Goal: Task Accomplishment & Management: Complete application form

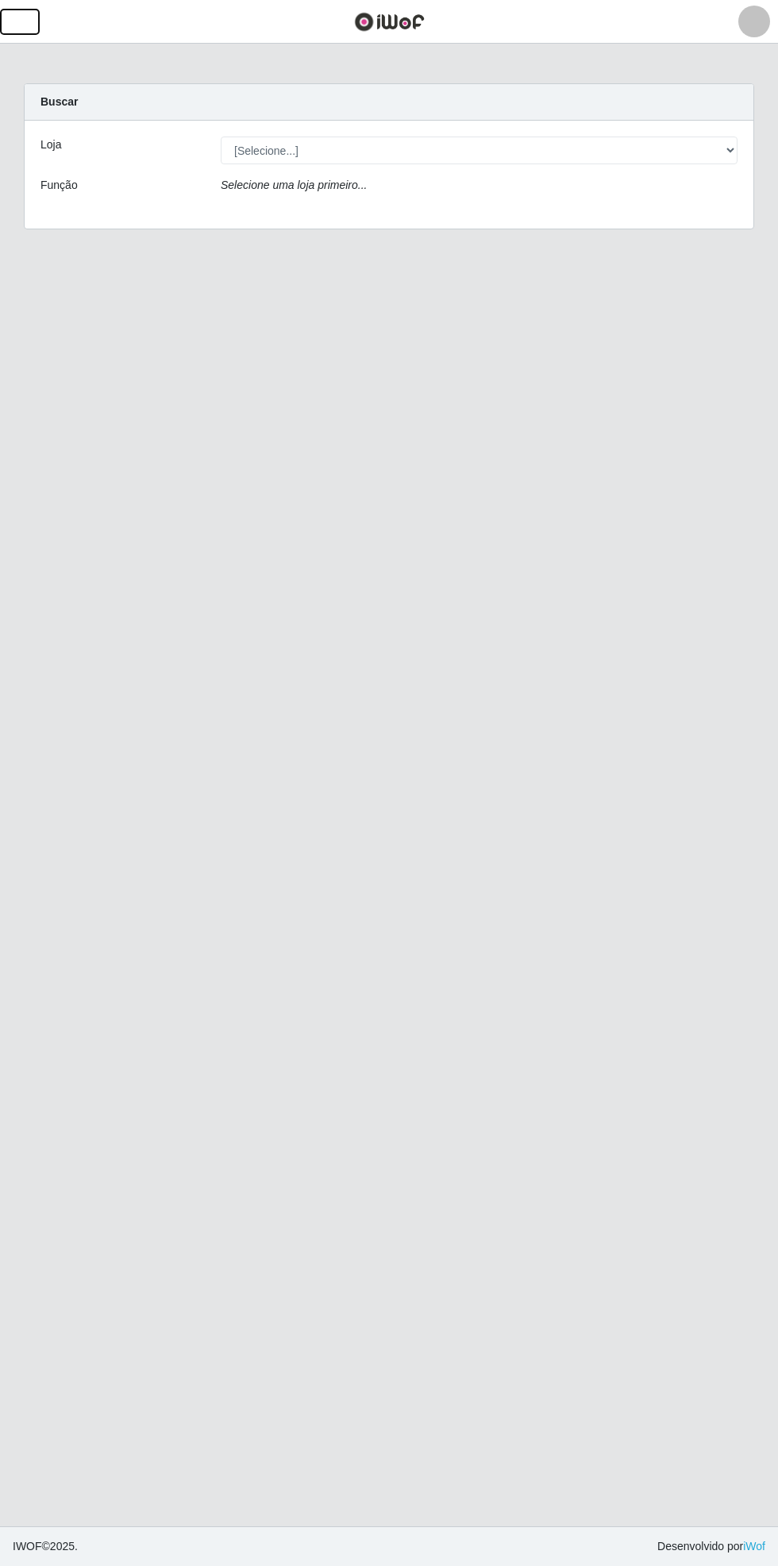
click at [19, 22] on span "button" at bounding box center [20, 22] width 21 height 18
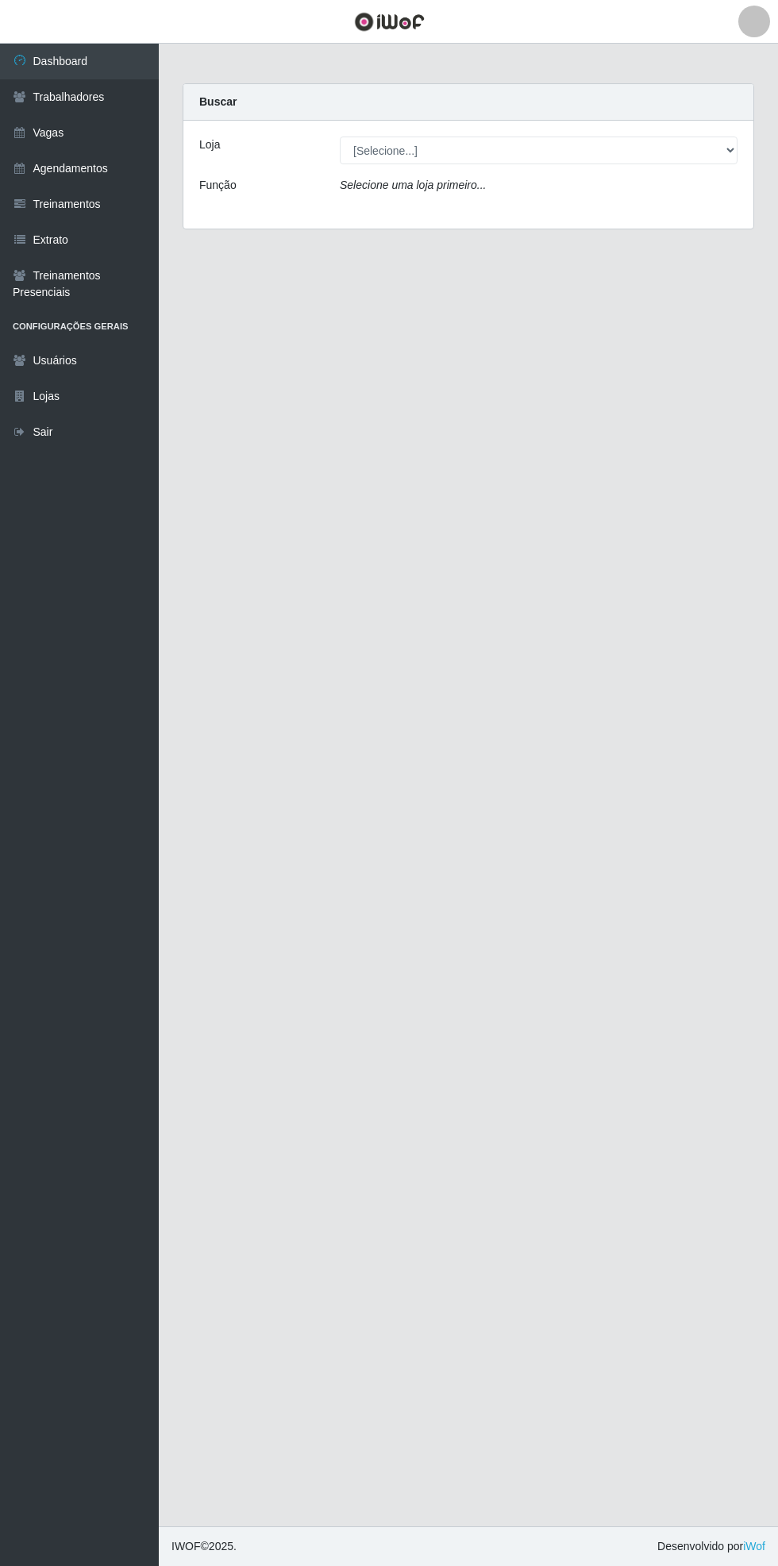
click at [114, 129] on link "Vagas" at bounding box center [79, 133] width 159 height 36
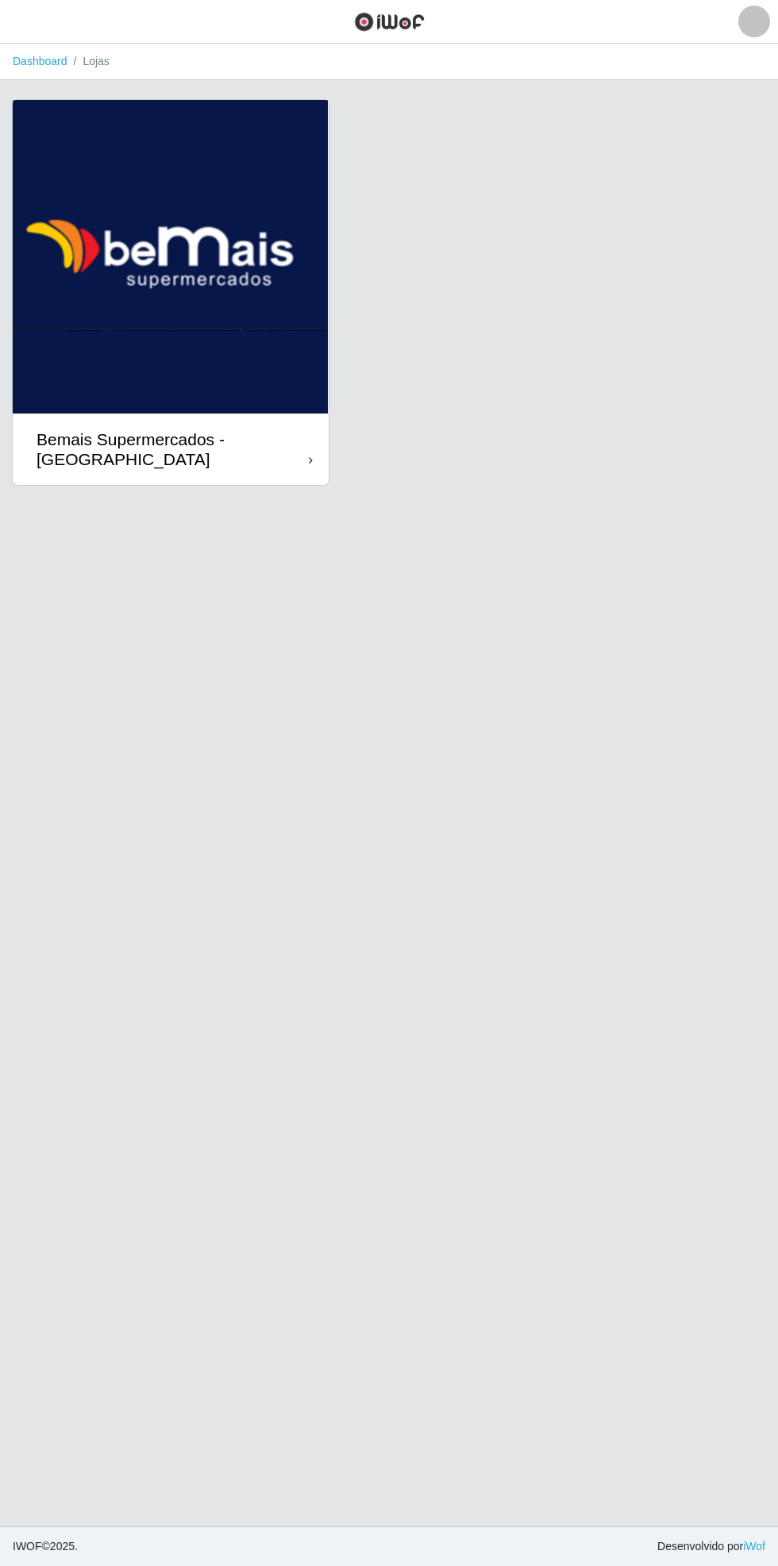
click at [302, 452] on div "Bemais Supermercados - [GEOGRAPHIC_DATA]" at bounding box center [173, 449] width 272 height 40
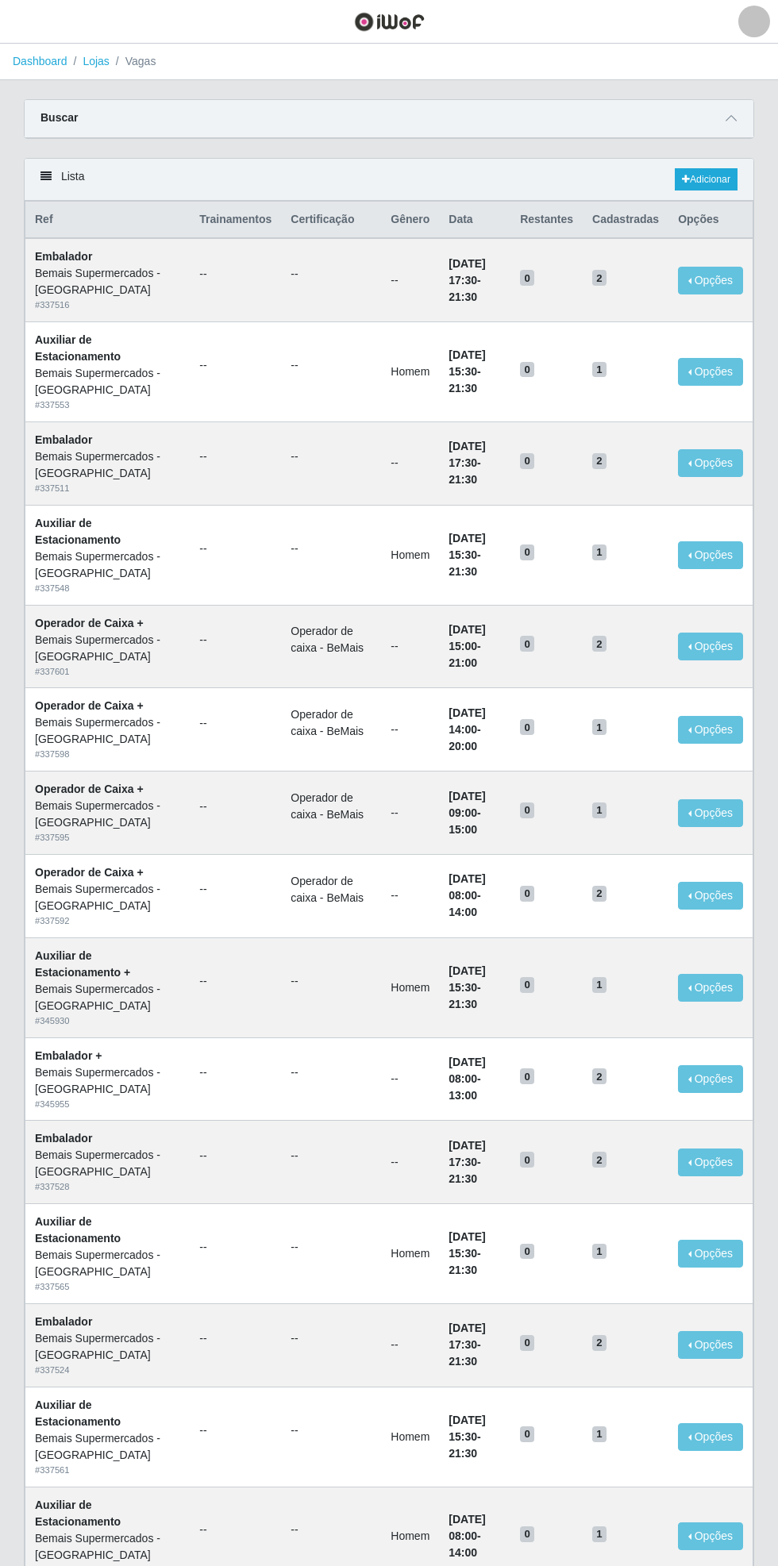
click at [729, 113] on icon at bounding box center [730, 118] width 11 height 11
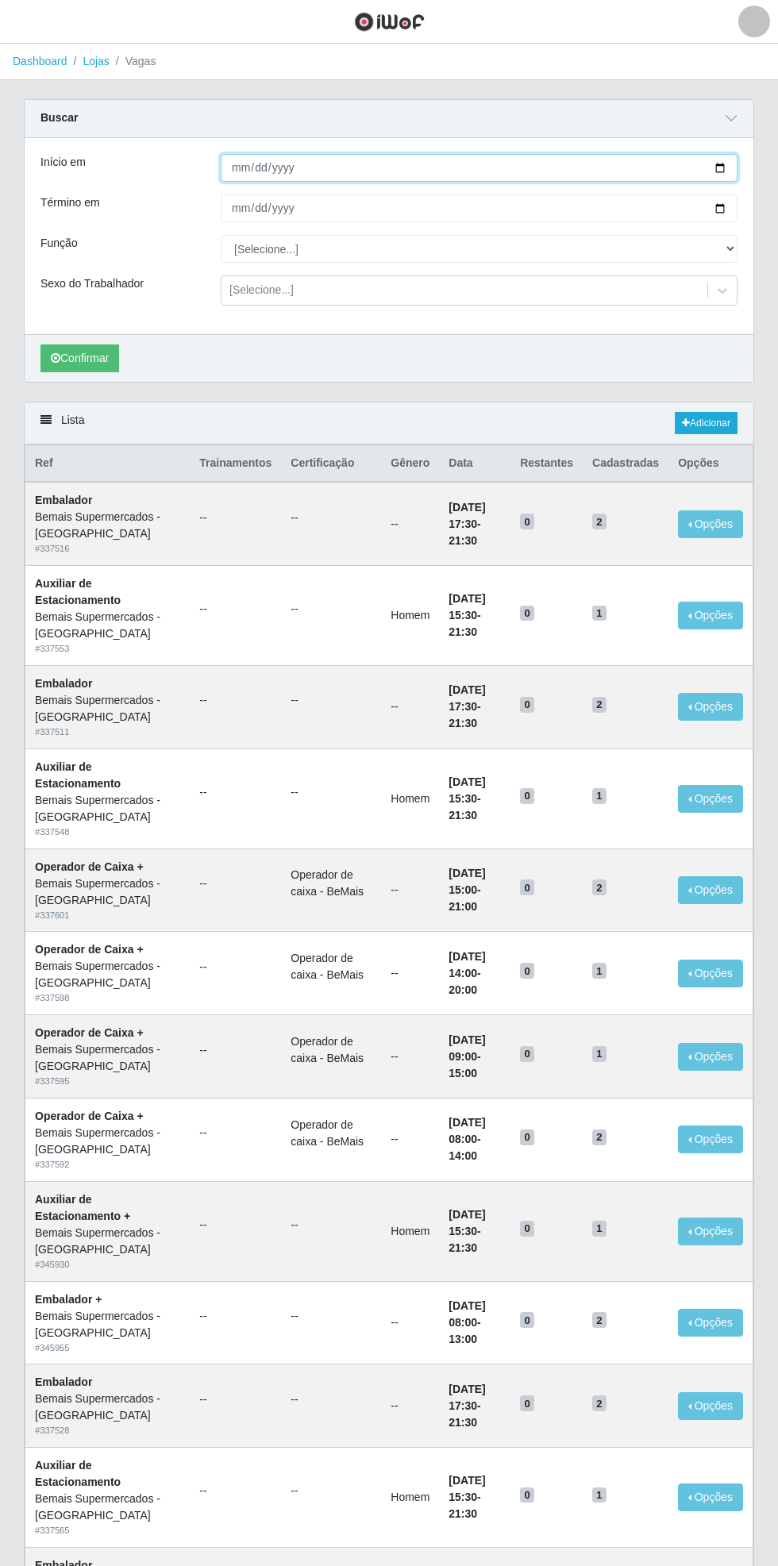
click at [733, 170] on input "Início em" at bounding box center [479, 168] width 517 height 28
type input "[DATE]"
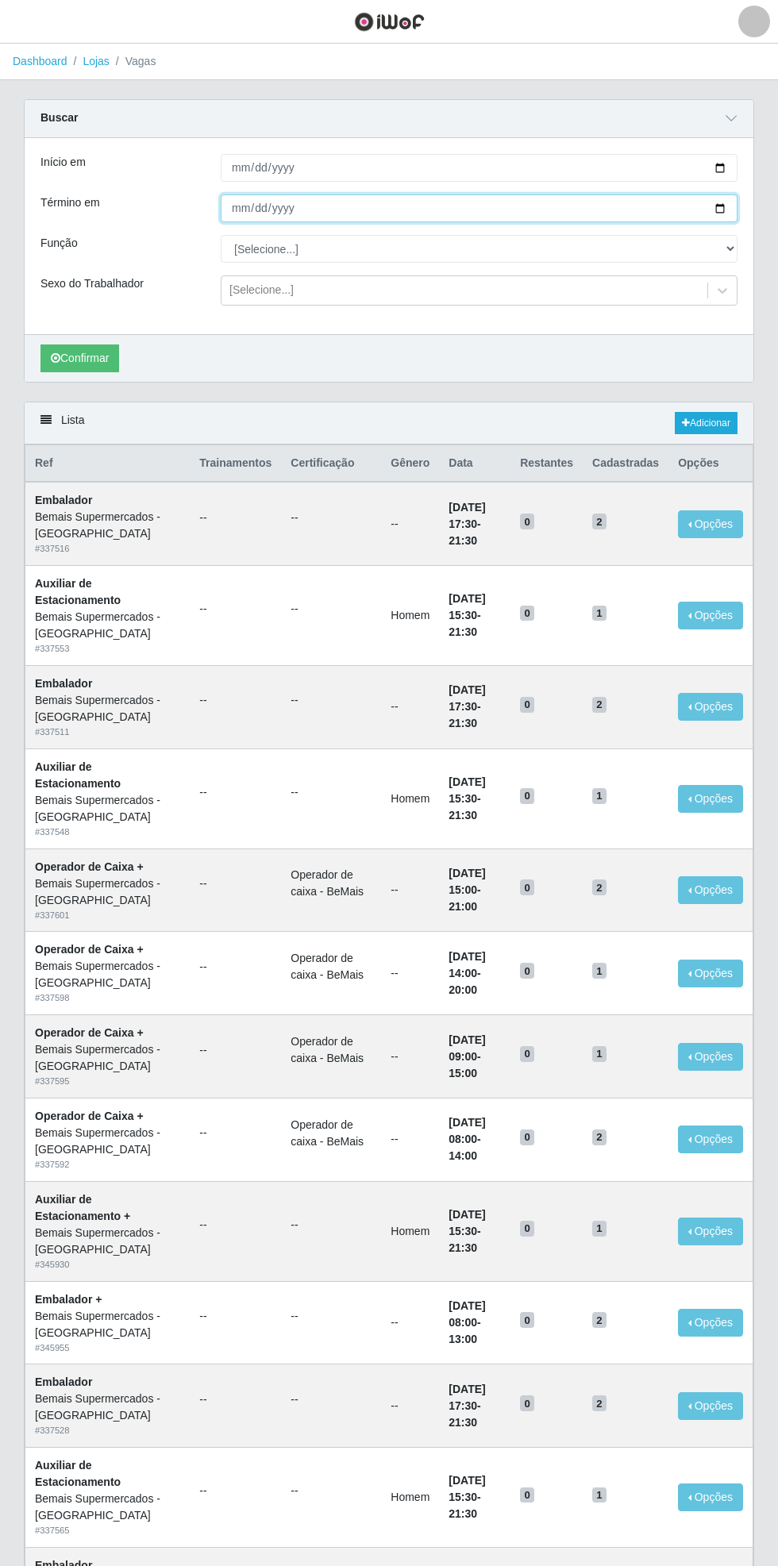
click at [737, 201] on input "Término em" at bounding box center [479, 208] width 517 height 28
type input "[DATE]"
click at [733, 251] on select "[Selecione...] ASG ASG + ASG ++ Auxiliar de Estacionamento Auxiliar de Estacion…" at bounding box center [479, 249] width 517 height 28
select select "70"
click at [221, 235] on select "[Selecione...] ASG ASG + ASG ++ Auxiliar de Estacionamento Auxiliar de Estacion…" at bounding box center [479, 249] width 517 height 28
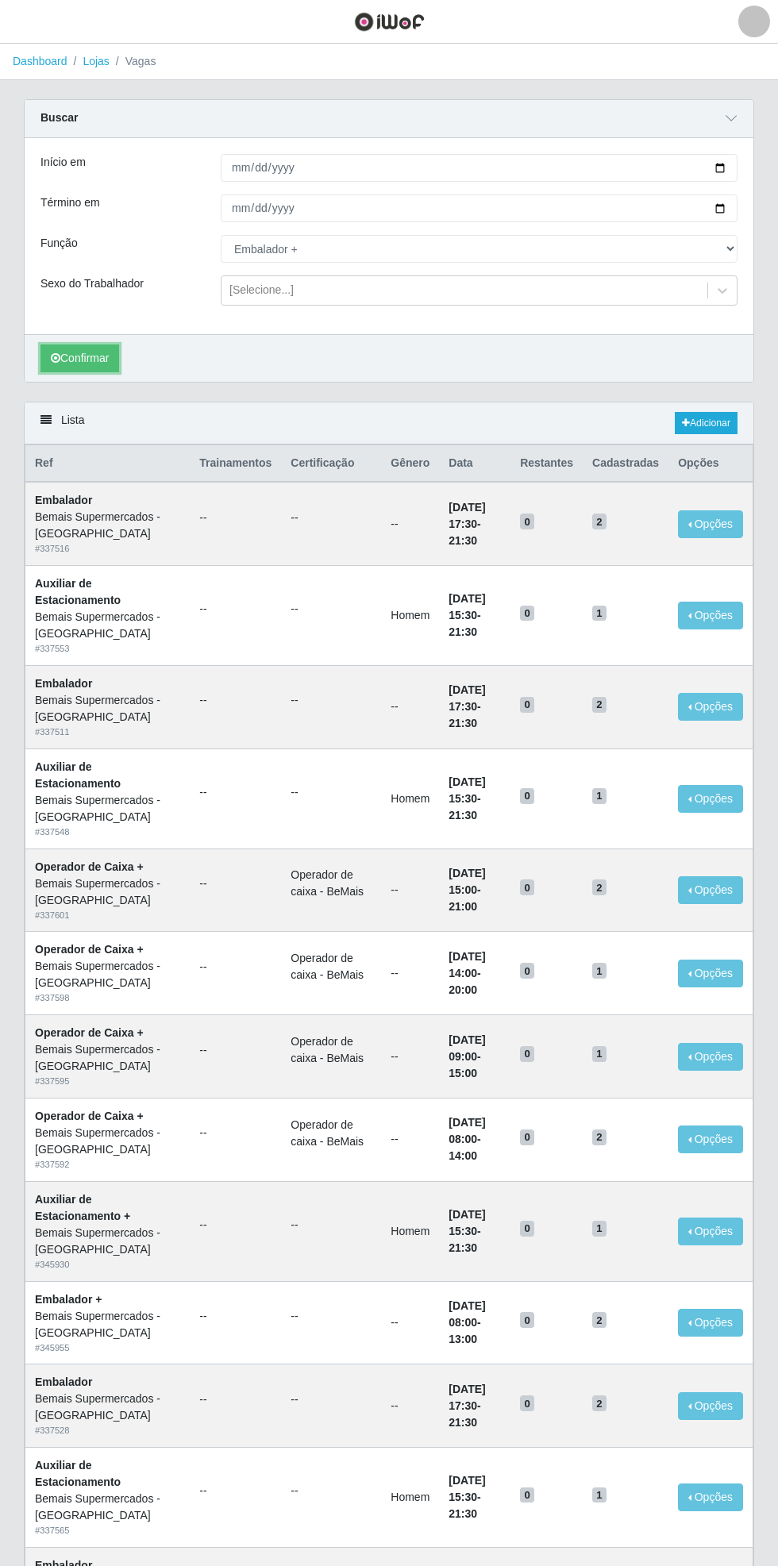
click at [80, 357] on button "Confirmar" at bounding box center [79, 358] width 79 height 28
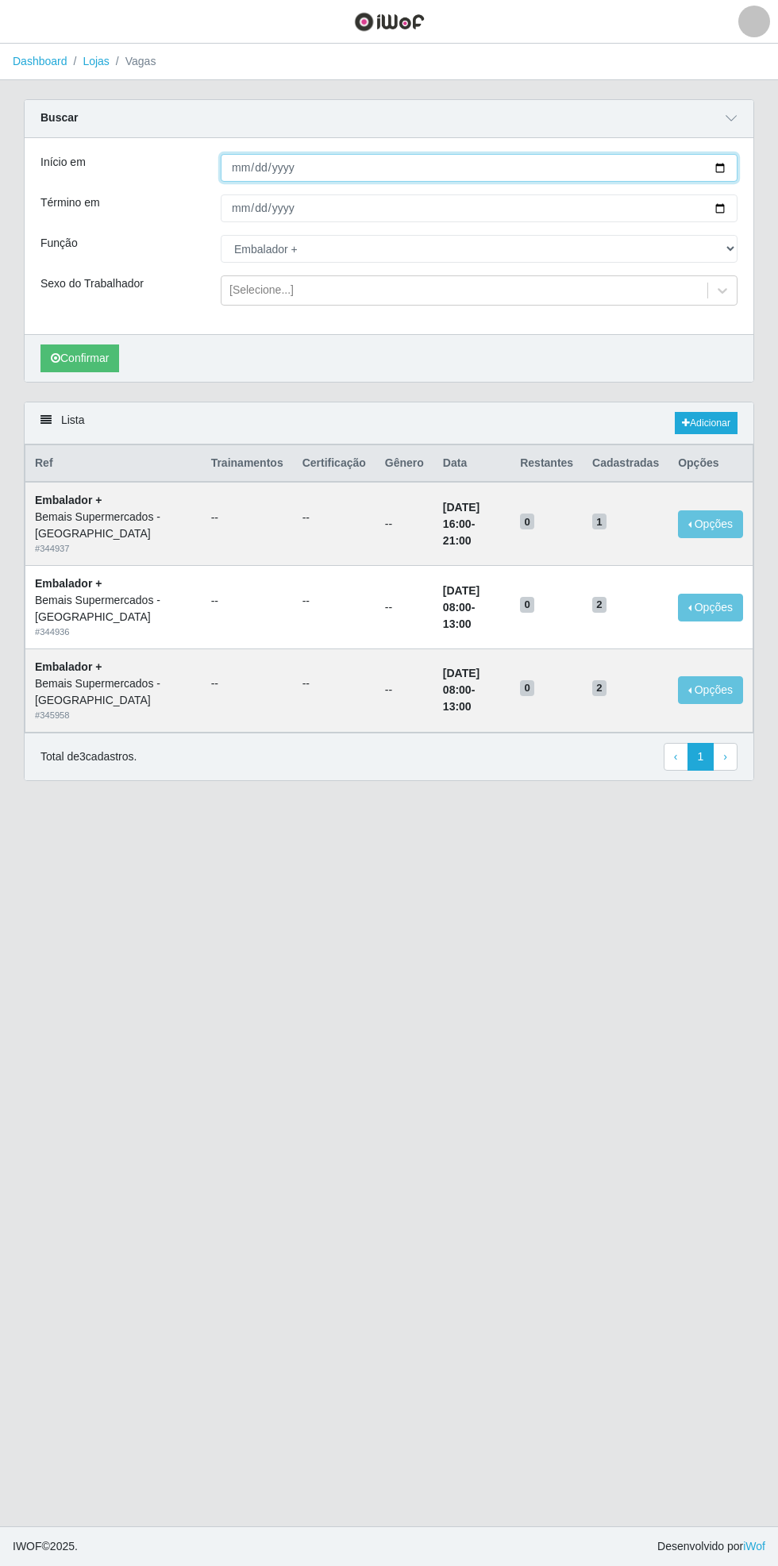
click at [732, 167] on input "[DATE]" at bounding box center [479, 168] width 517 height 28
type input "[DATE]"
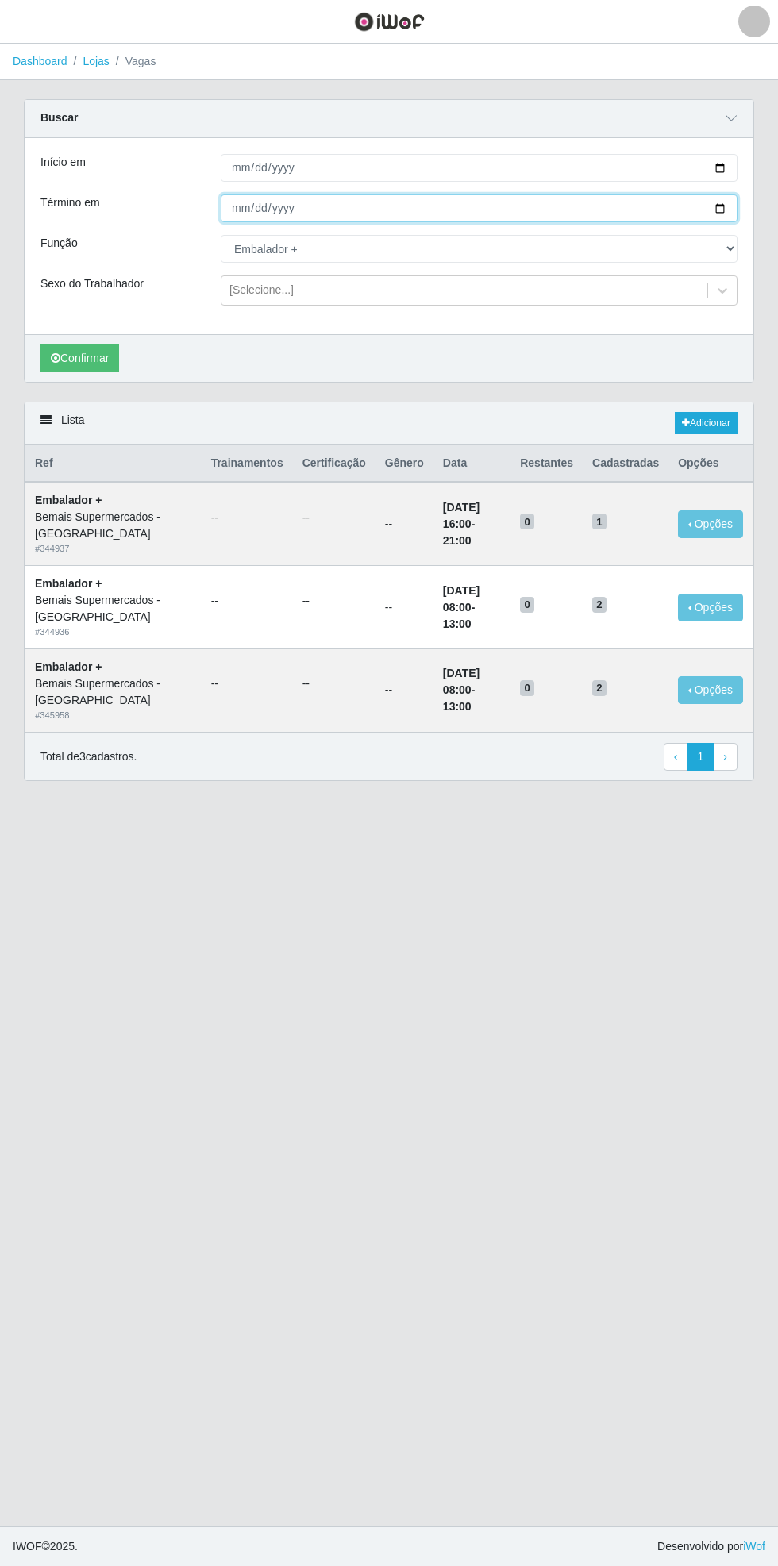
click at [729, 207] on input "[DATE]" at bounding box center [479, 208] width 517 height 28
type input "[DATE]"
click at [71, 366] on button "Confirmar" at bounding box center [79, 358] width 79 height 28
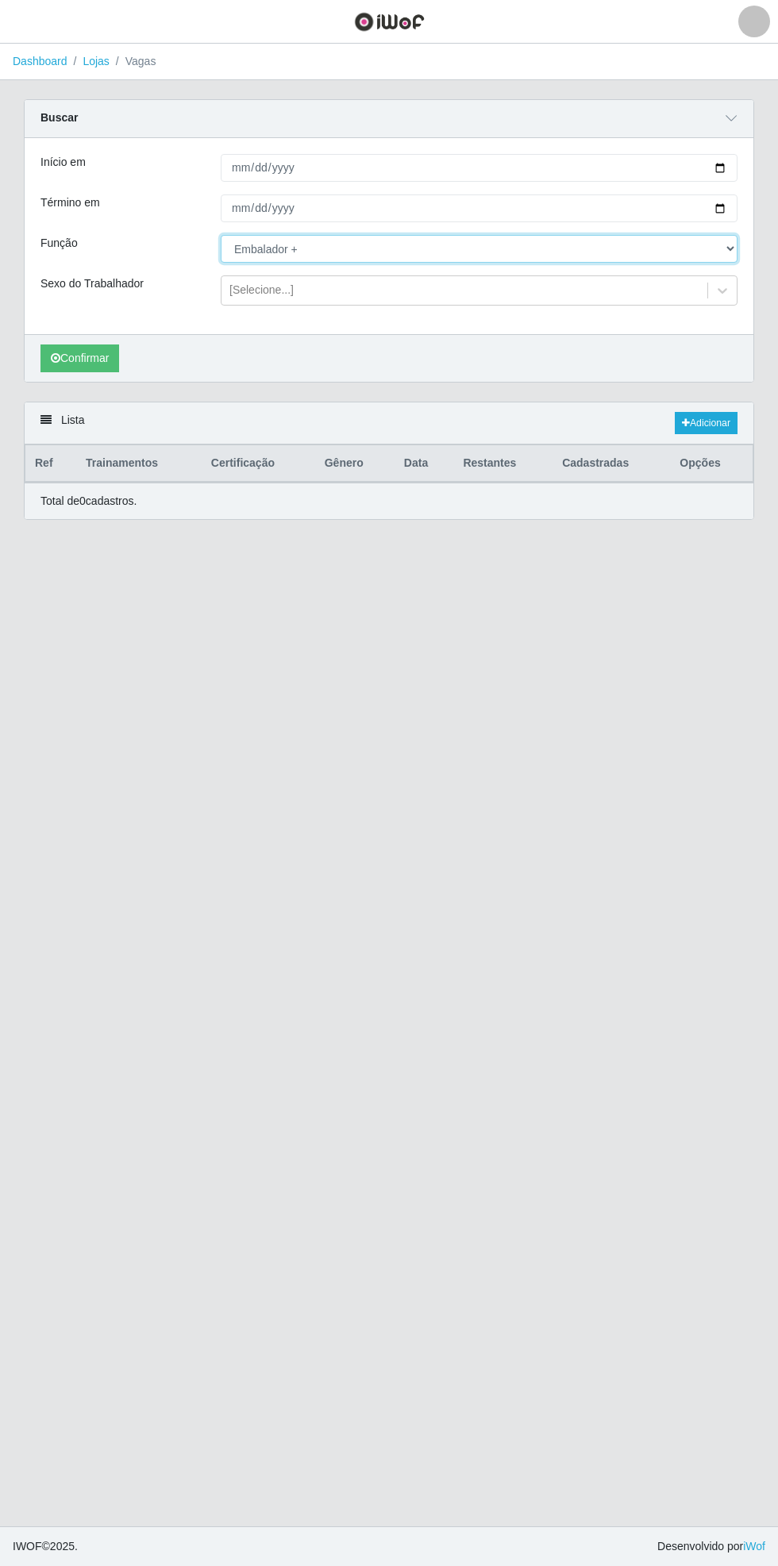
click at [736, 251] on select "[Selecione...] ASG ASG + ASG ++ Auxiliar de Estacionamento Auxiliar de Estacion…" at bounding box center [479, 249] width 517 height 28
click at [221, 235] on select "[Selecione...] ASG ASG + ASG ++ Auxiliar de Estacionamento Auxiliar de Estacion…" at bounding box center [479, 249] width 517 height 28
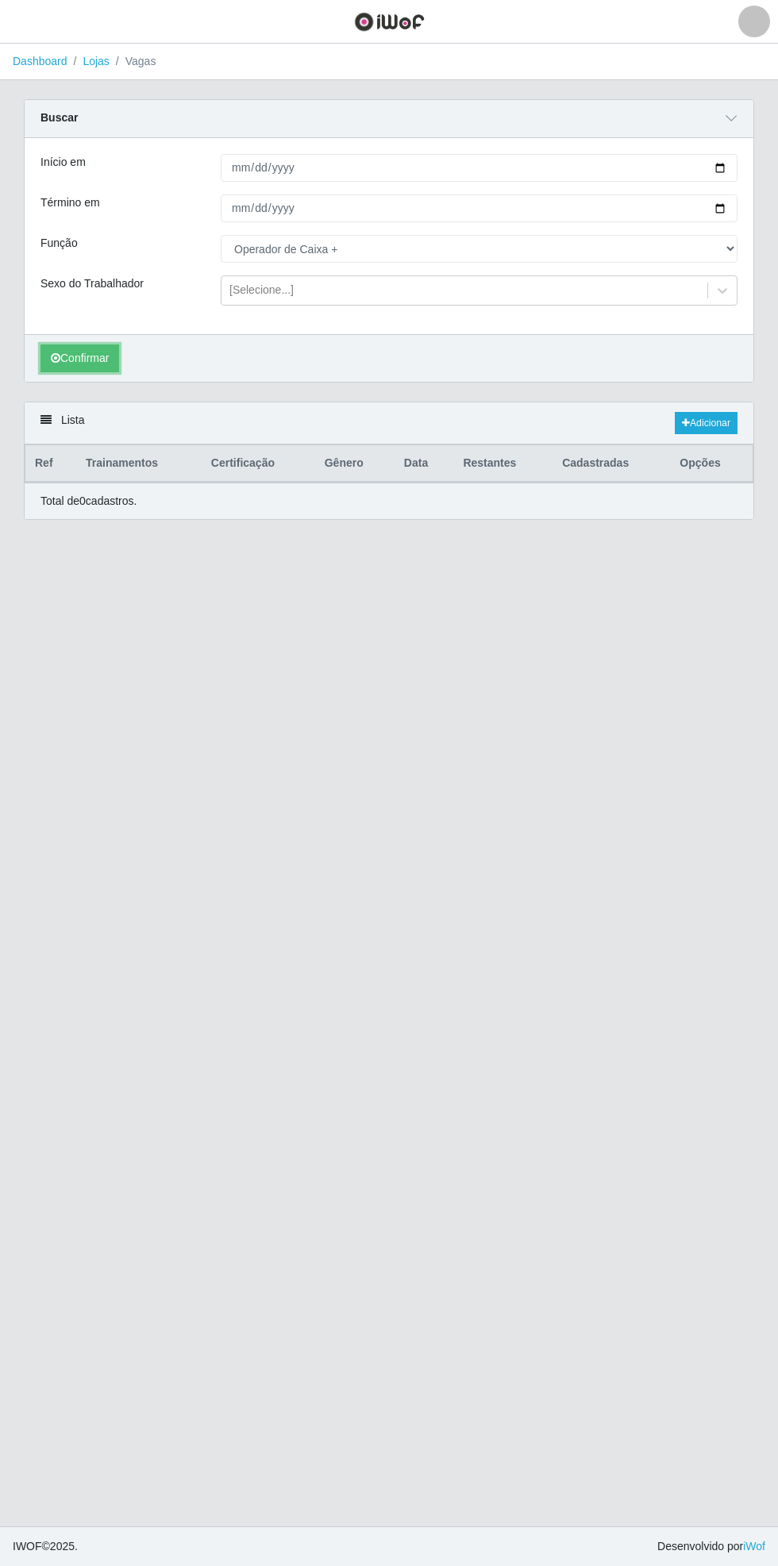
click at [82, 360] on button "Confirmar" at bounding box center [79, 358] width 79 height 28
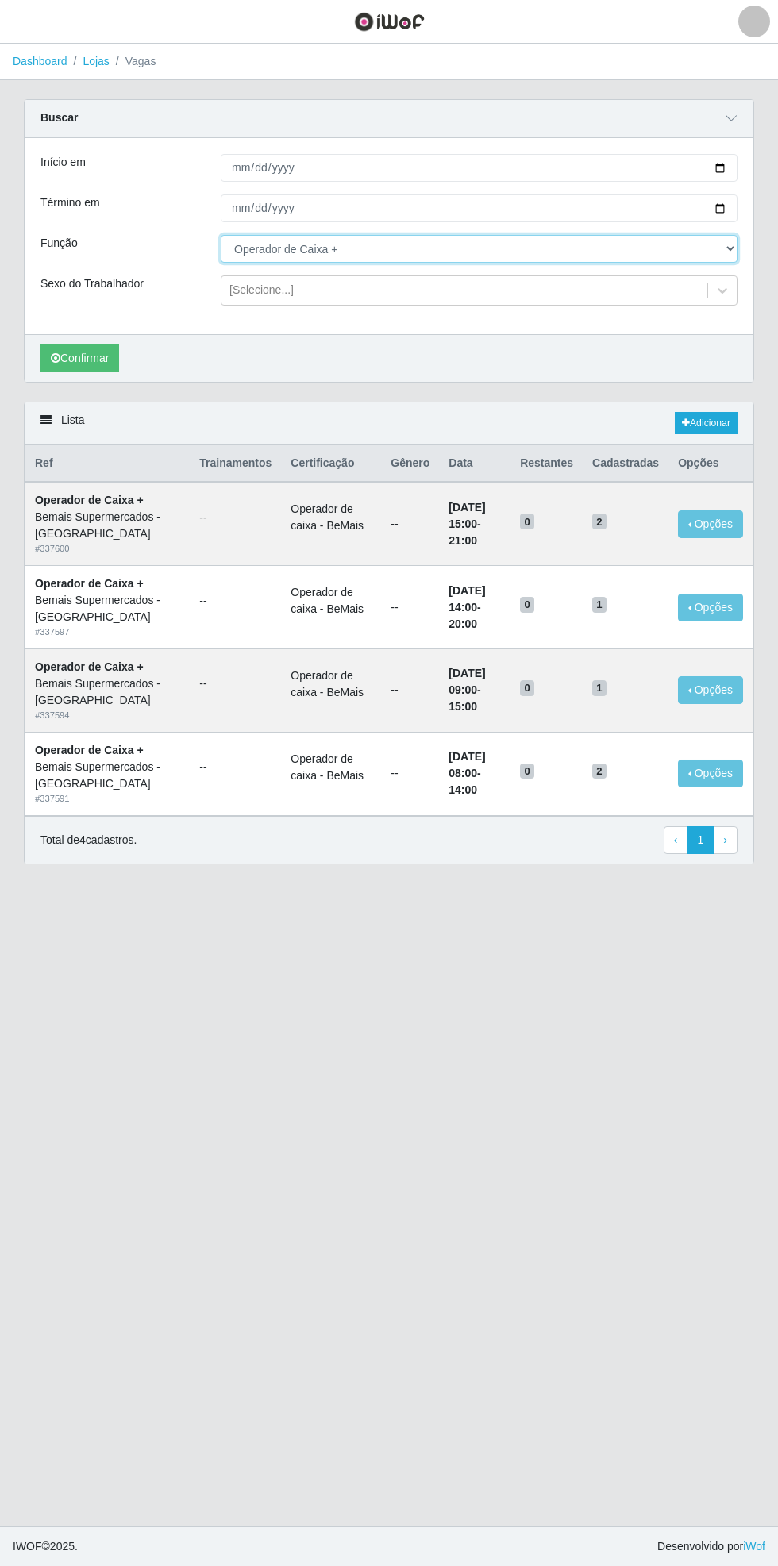
click at [729, 248] on select "[Selecione...] ASG ASG + ASG ++ Auxiliar de Estacionamento Auxiliar de Estacion…" at bounding box center [479, 249] width 517 height 28
select select "70"
click at [221, 235] on select "[Selecione...] ASG ASG + ASG ++ Auxiliar de Estacionamento Auxiliar de Estacion…" at bounding box center [479, 249] width 517 height 28
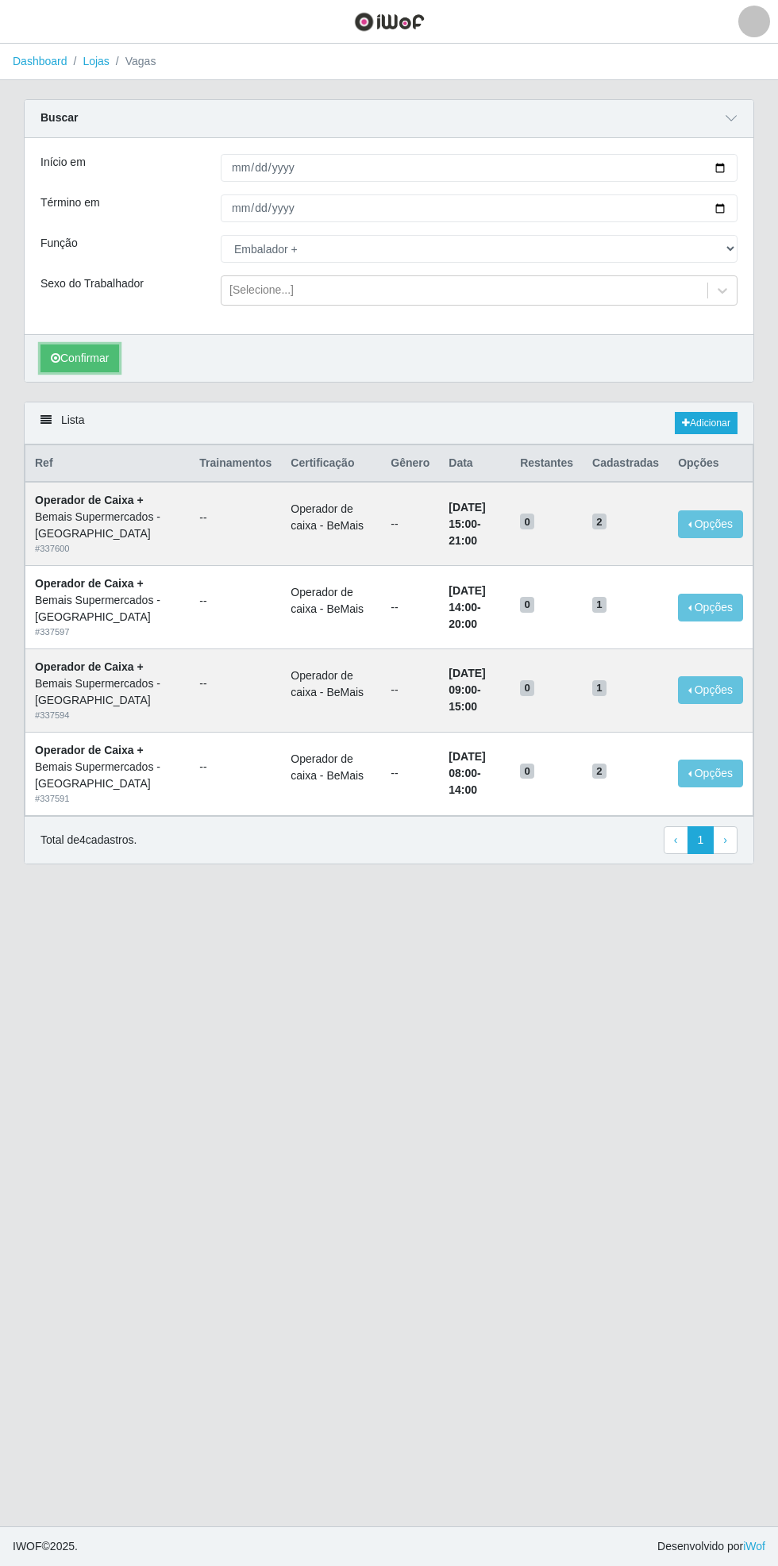
click at [80, 345] on button "Confirmar" at bounding box center [79, 358] width 79 height 28
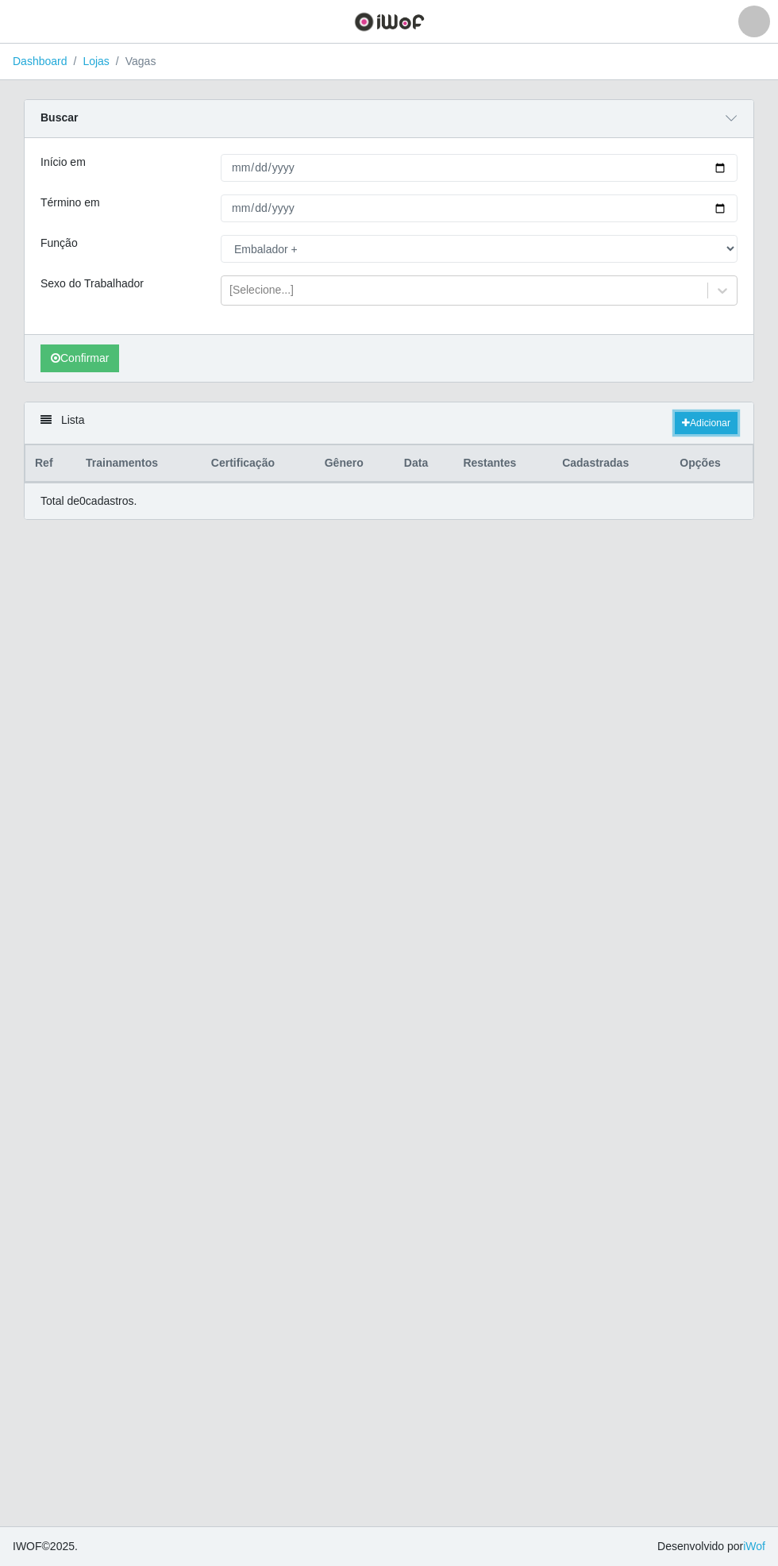
click at [714, 420] on link "Adicionar" at bounding box center [706, 423] width 63 height 22
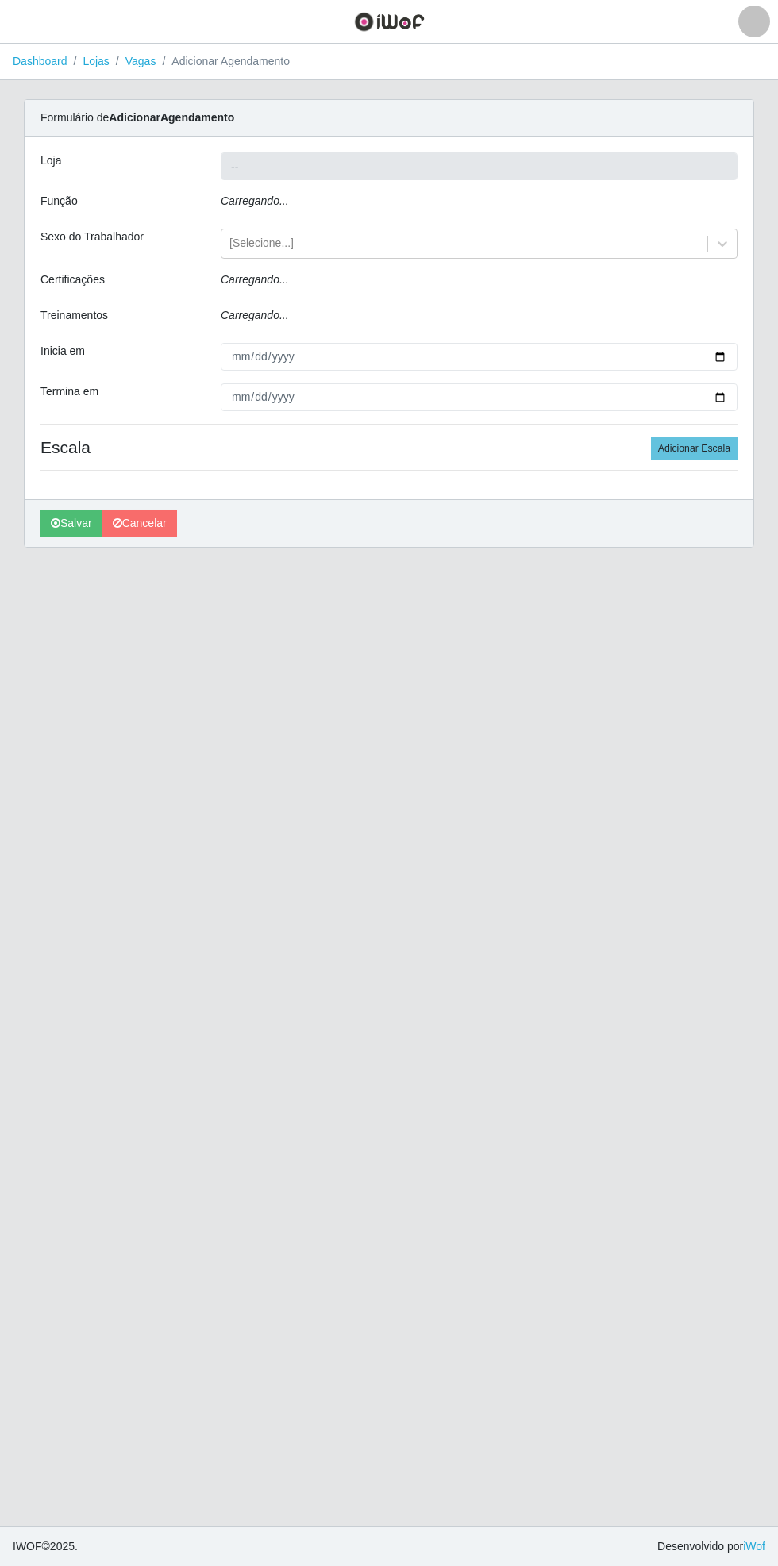
type input "Bemais Supermercados - [GEOGRAPHIC_DATA]"
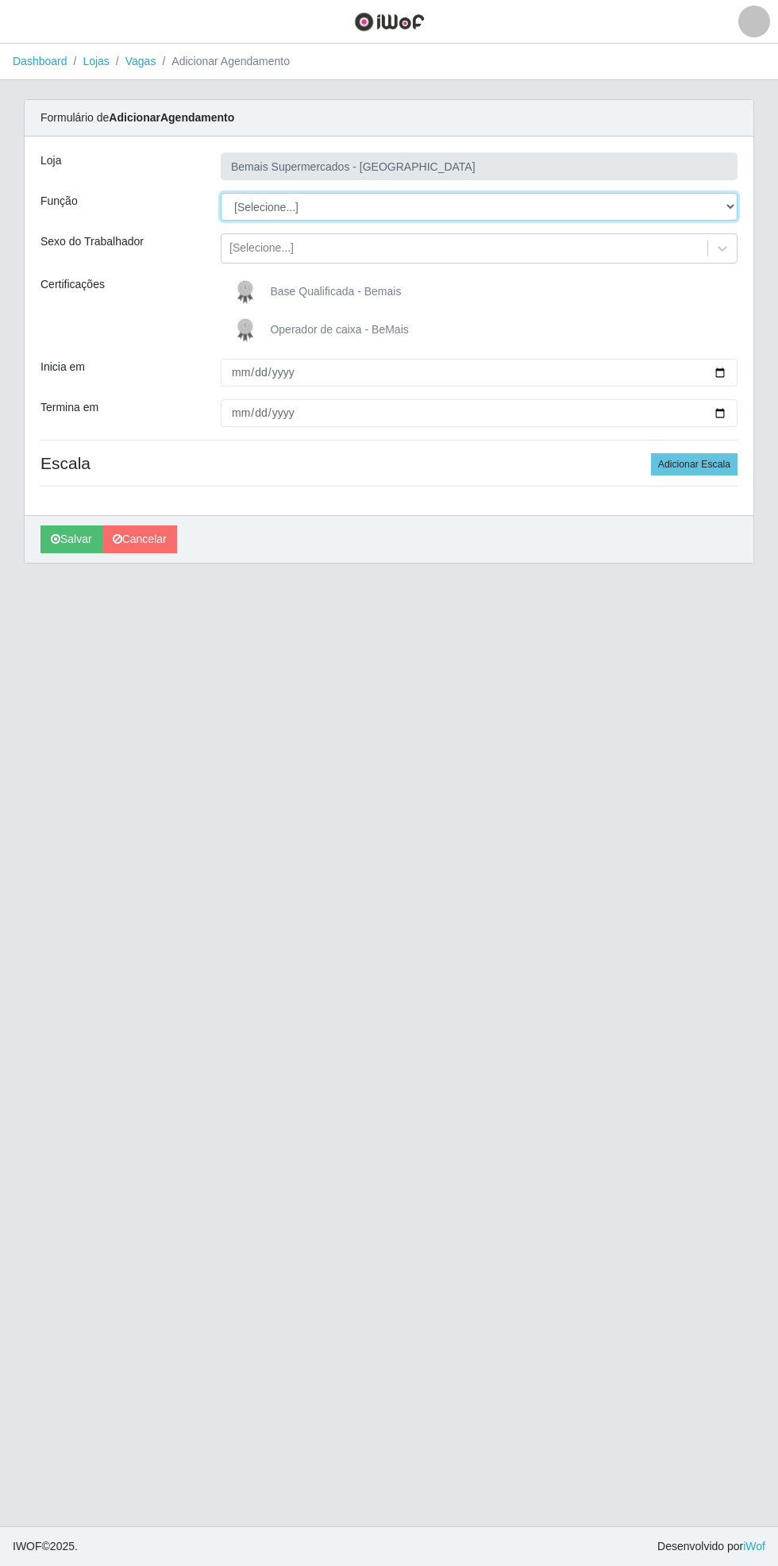
click at [732, 205] on select "[Selecione...] ASG ASG + ASG ++ Auxiliar de Estacionamento Auxiliar de Estacion…" at bounding box center [479, 207] width 517 height 28
select select "70"
click at [221, 193] on select "[Selecione...] ASG ASG + ASG ++ Auxiliar de Estacionamento Auxiliar de Estacion…" at bounding box center [479, 207] width 517 height 28
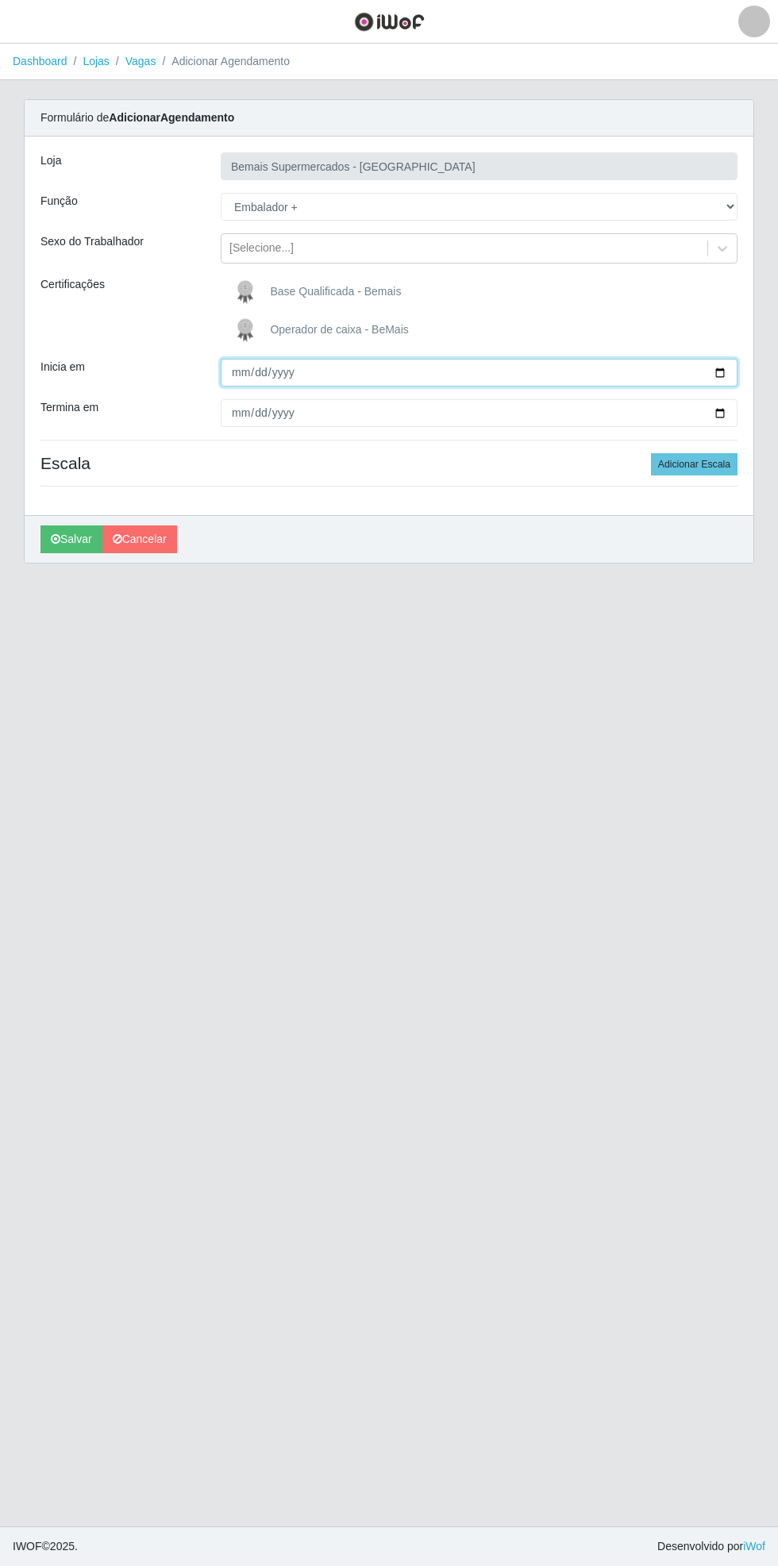
click at [729, 371] on input "Inicia em" at bounding box center [479, 373] width 517 height 28
type input "[DATE]"
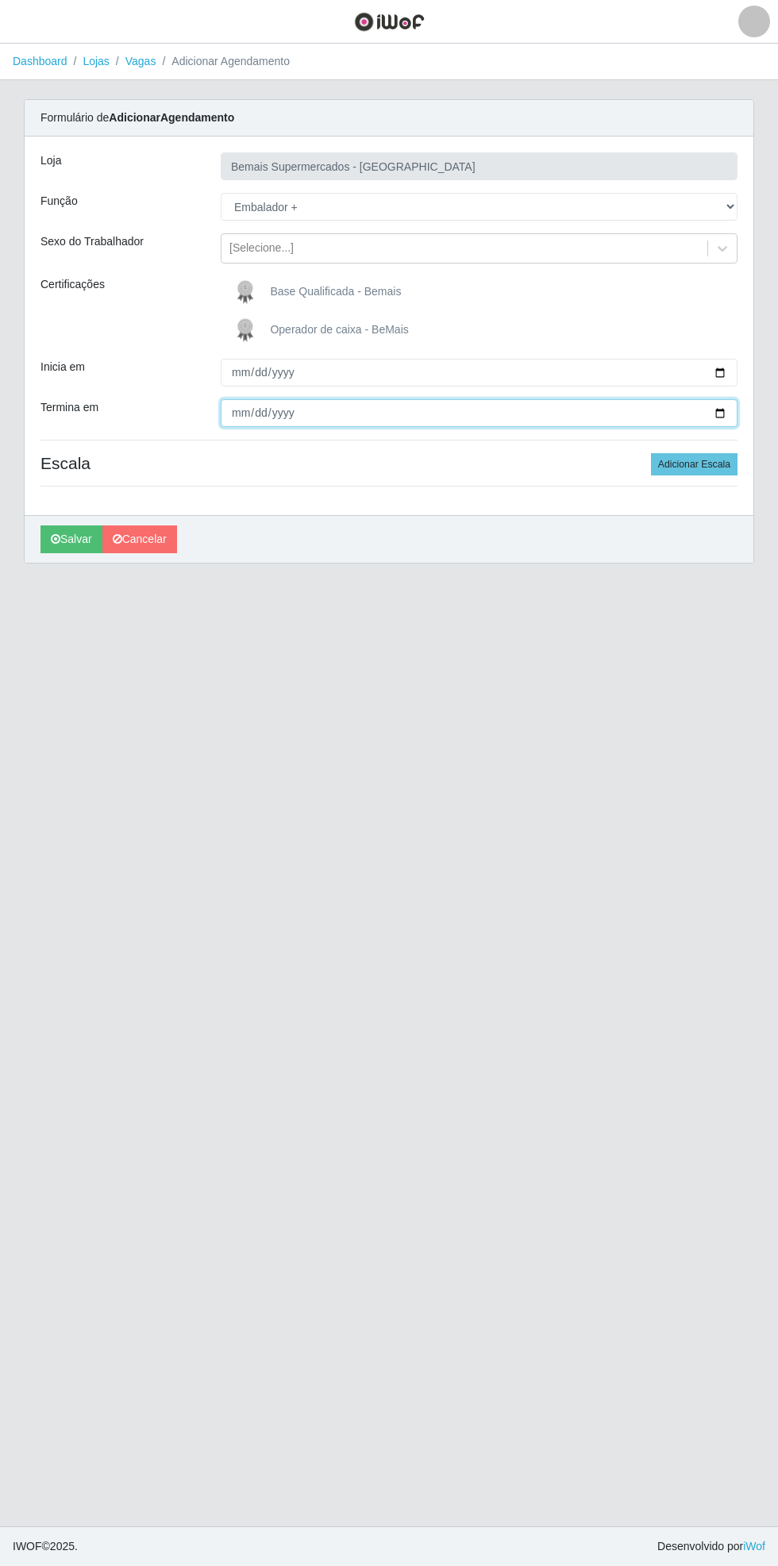
click at [734, 413] on input "Termina em" at bounding box center [479, 413] width 517 height 28
type input "[DATE]"
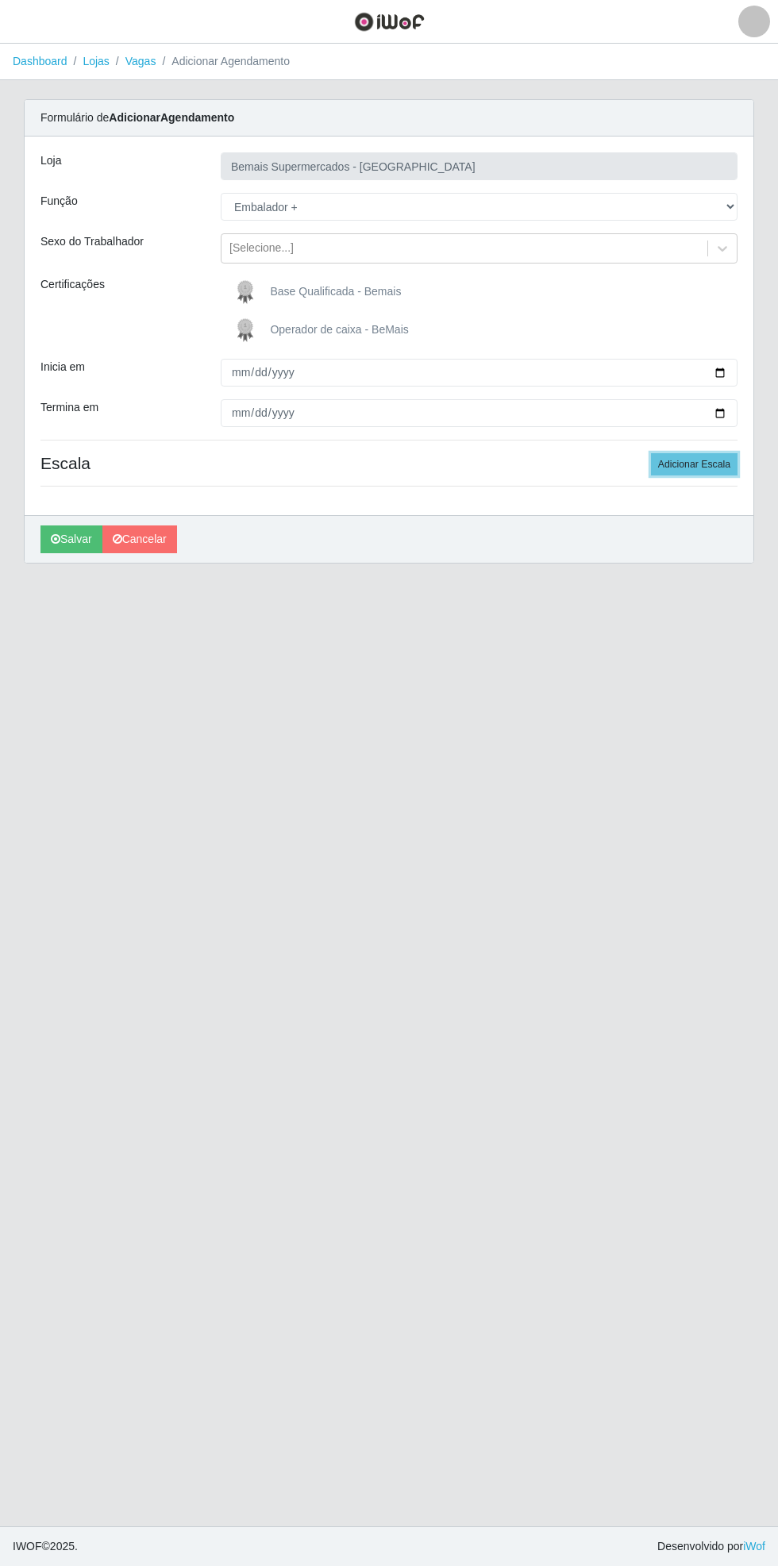
click at [713, 464] on button "Adicionar Escala" at bounding box center [694, 464] width 87 height 22
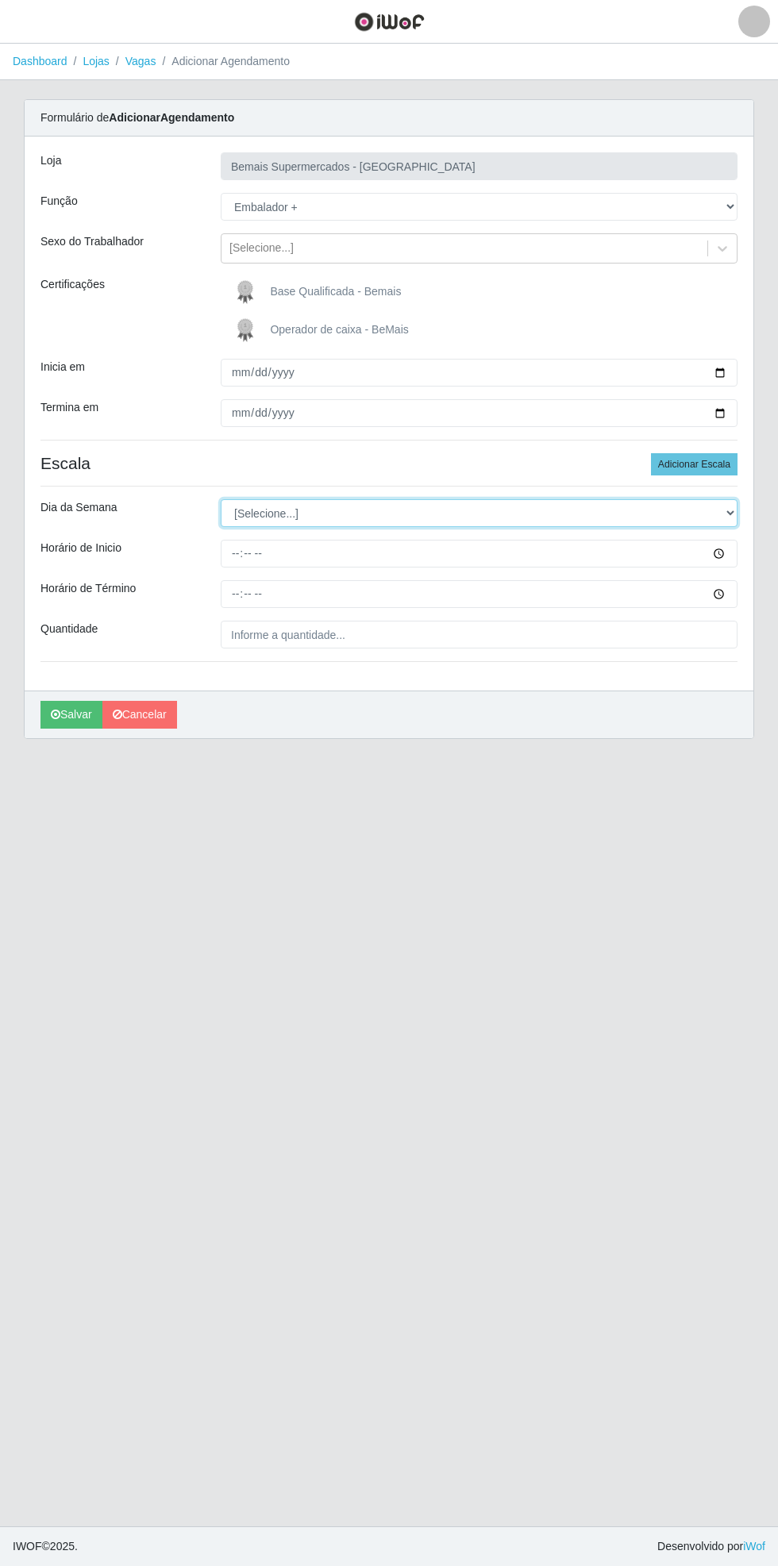
click at [736, 502] on select "[Selecione...] Segunda Terça Quarta Quinta Sexta Sábado Domingo" at bounding box center [479, 513] width 517 height 28
select select "0"
click at [221, 499] on select "[Selecione...] Segunda Terça Quarta Quinta Sexta Sábado Domingo" at bounding box center [479, 513] width 517 height 28
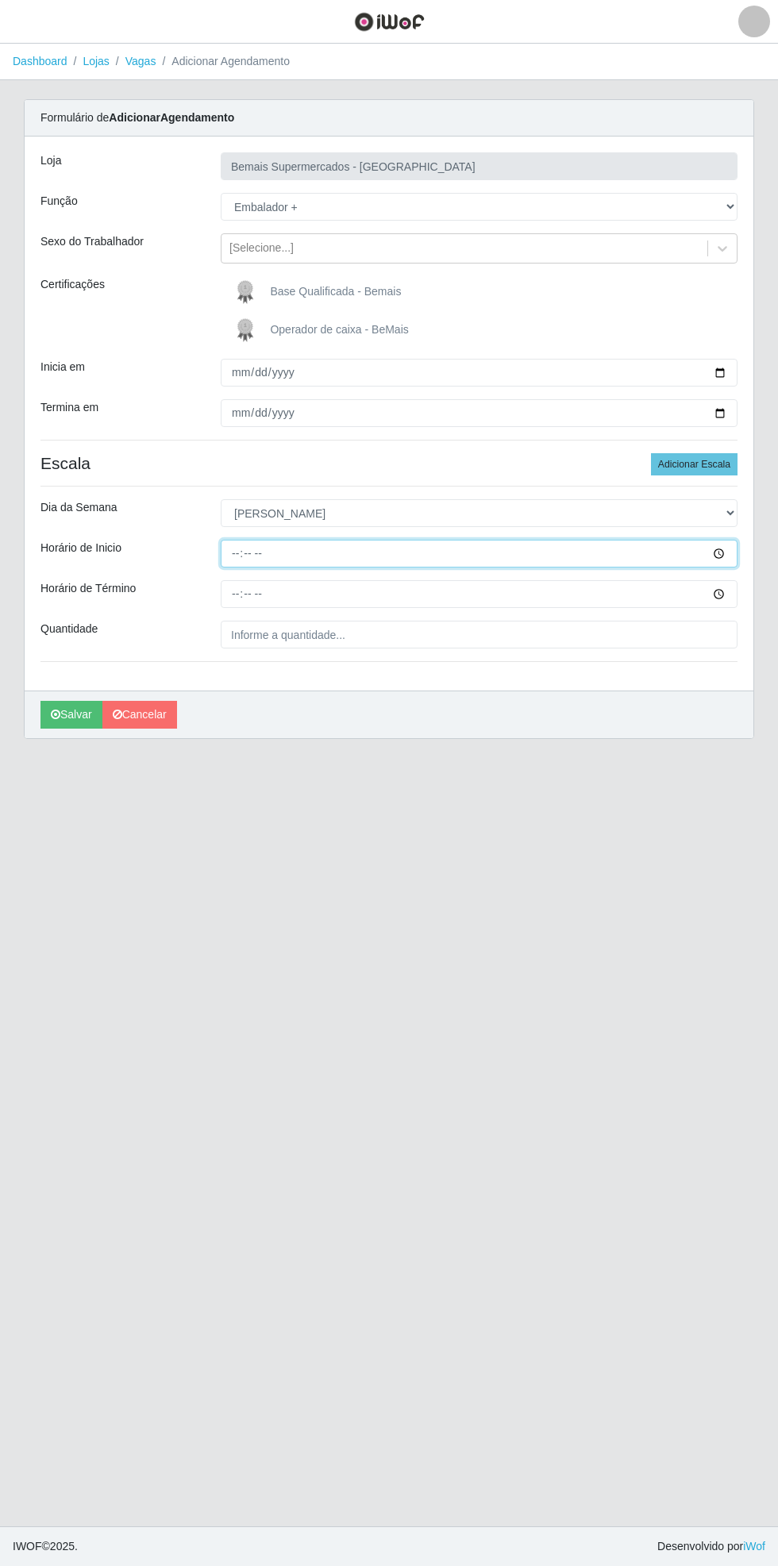
click at [730, 552] on input "Horário de Inicio" at bounding box center [479, 554] width 517 height 28
type input "08:00"
click at [730, 591] on input "Horário de Término" at bounding box center [479, 594] width 517 height 28
type input "13:00"
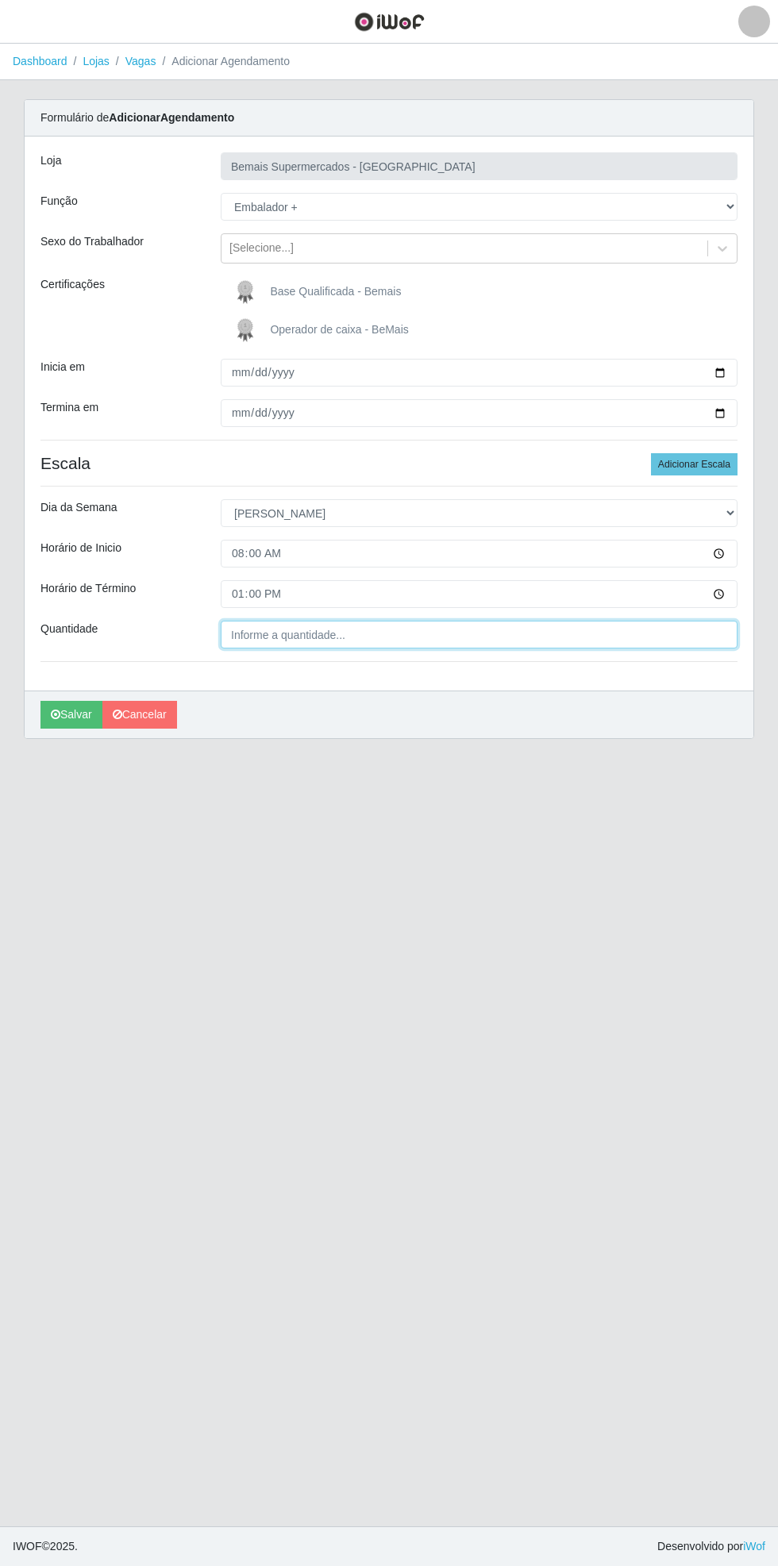
click at [335, 633] on input "Quantidade" at bounding box center [479, 635] width 517 height 28
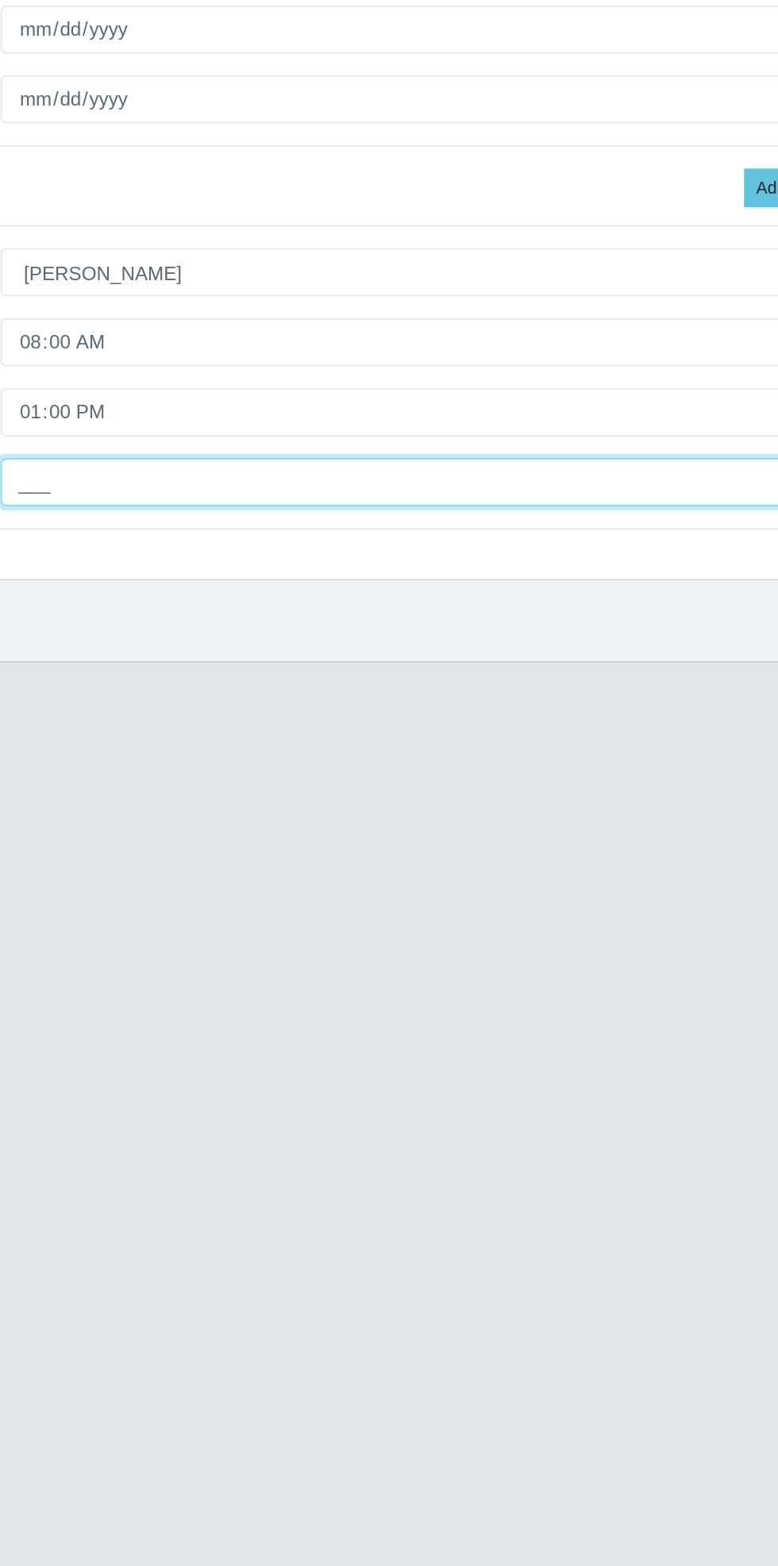
type input "2__"
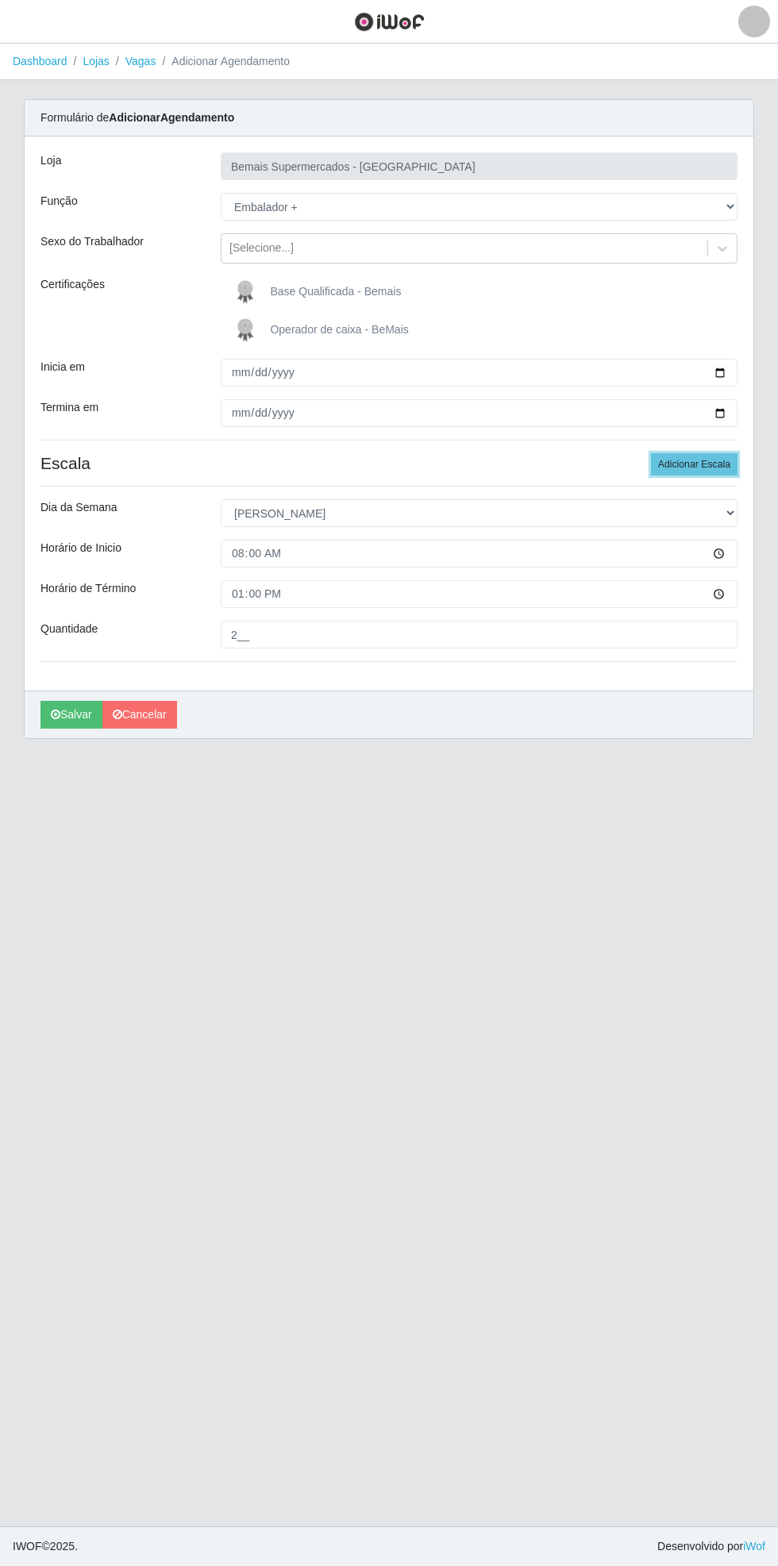
click at [710, 464] on button "Adicionar Escala" at bounding box center [694, 464] width 87 height 22
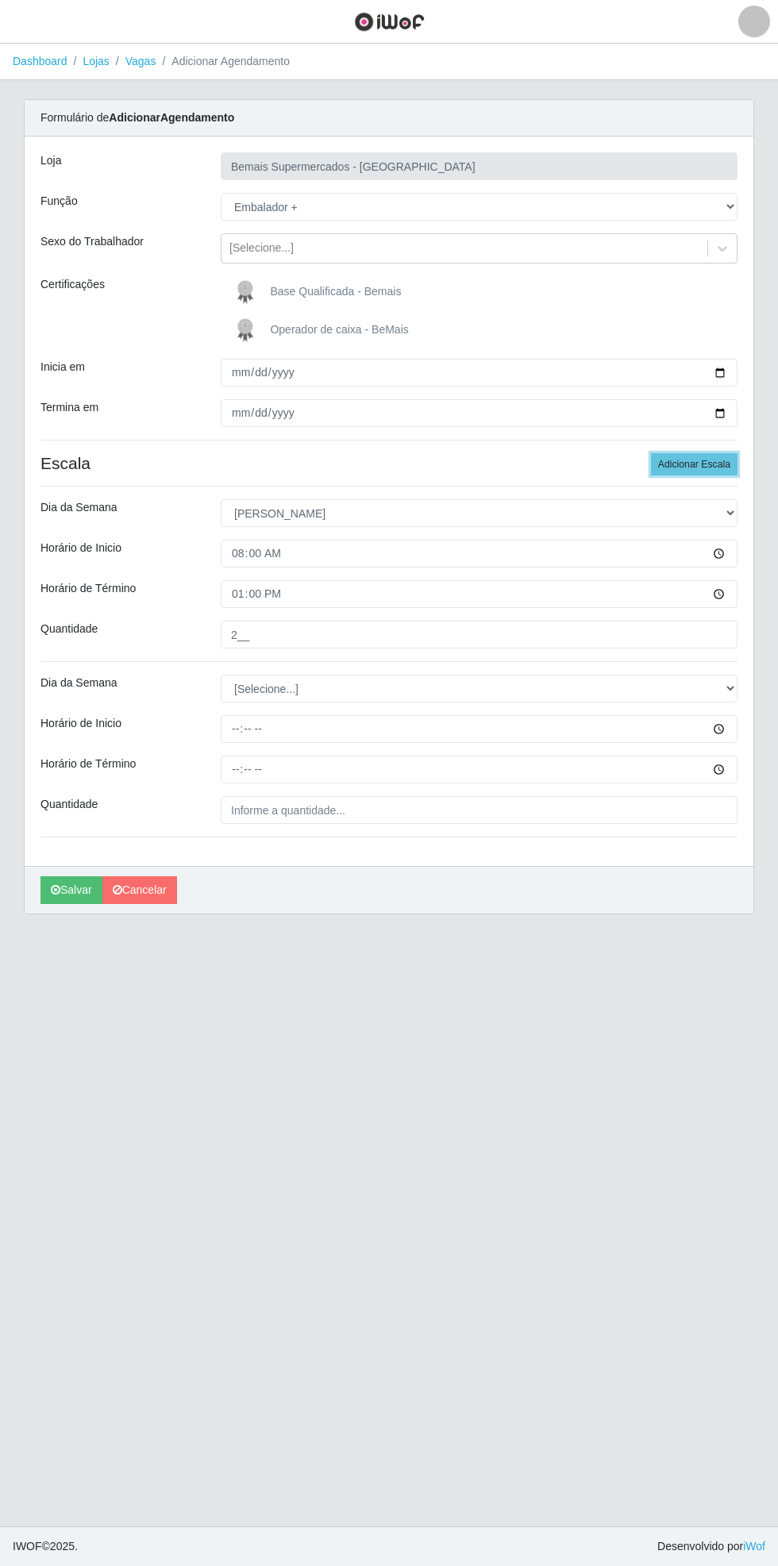
click at [707, 462] on button "Adicionar Escala" at bounding box center [694, 464] width 87 height 22
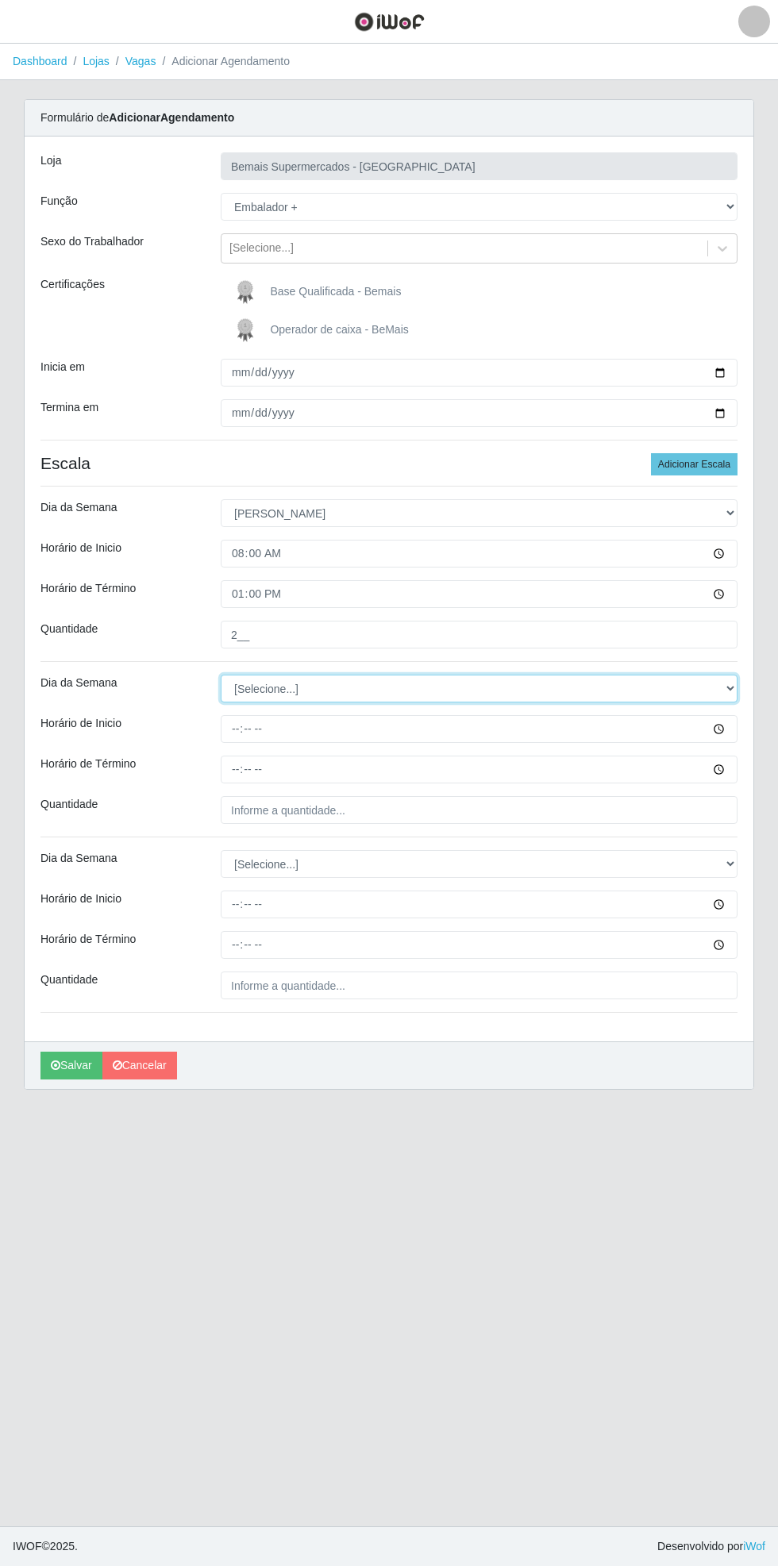
click at [730, 684] on select "[Selecione...] Segunda Terça Quarta Quinta Sexta Sábado Domingo" at bounding box center [479, 689] width 517 height 28
select select "0"
click at [221, 675] on select "[Selecione...] Segunda Terça Quarta Quinta Sexta Sábado Domingo" at bounding box center [479, 689] width 517 height 28
click at [731, 738] on input "Horário de Inicio" at bounding box center [479, 729] width 517 height 28
type input "15:00"
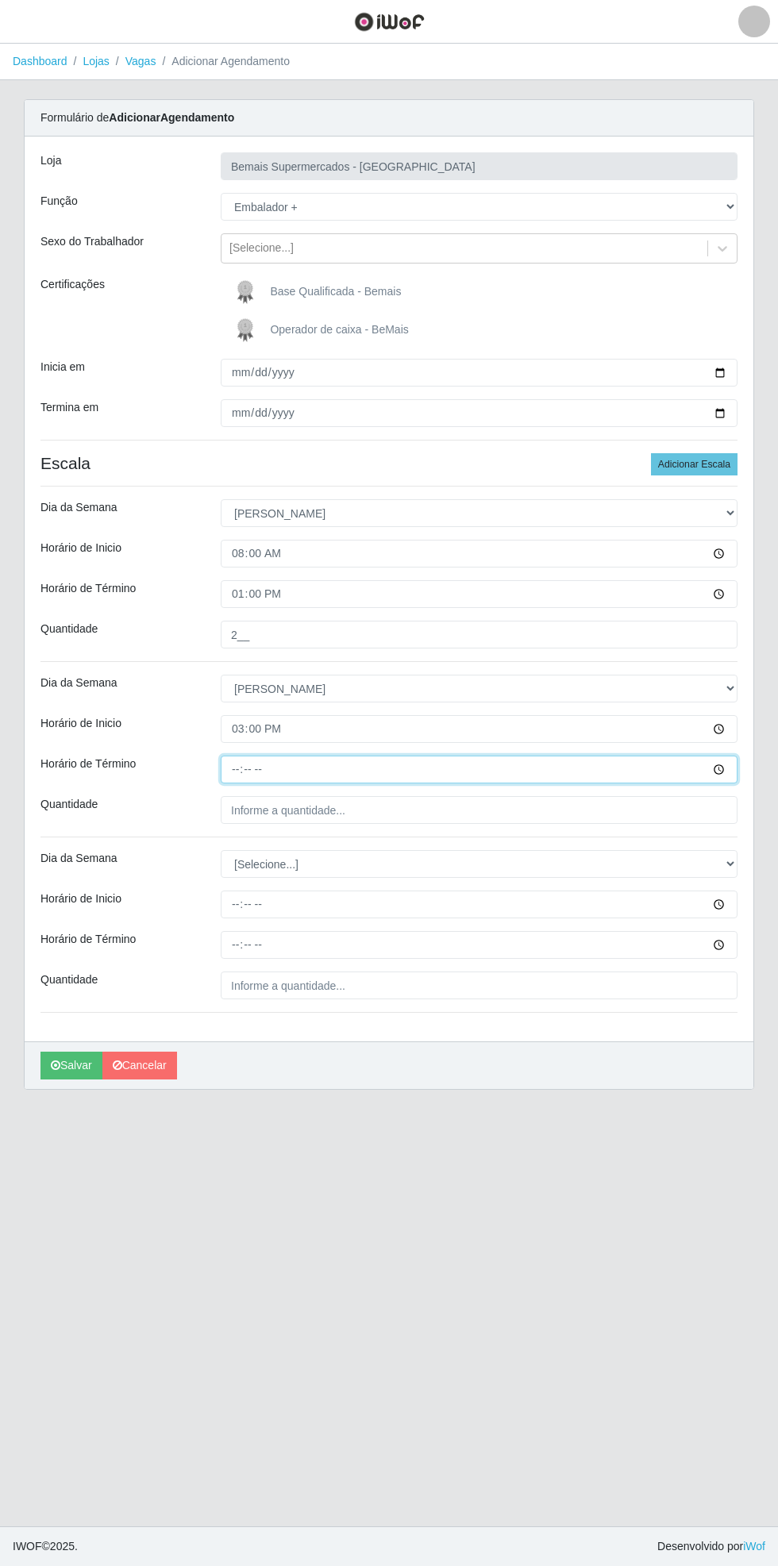
click at [719, 774] on input "Horário de Término" at bounding box center [479, 770] width 517 height 28
type input "21:00"
click at [689, 810] on input "Quantidade" at bounding box center [479, 810] width 517 height 28
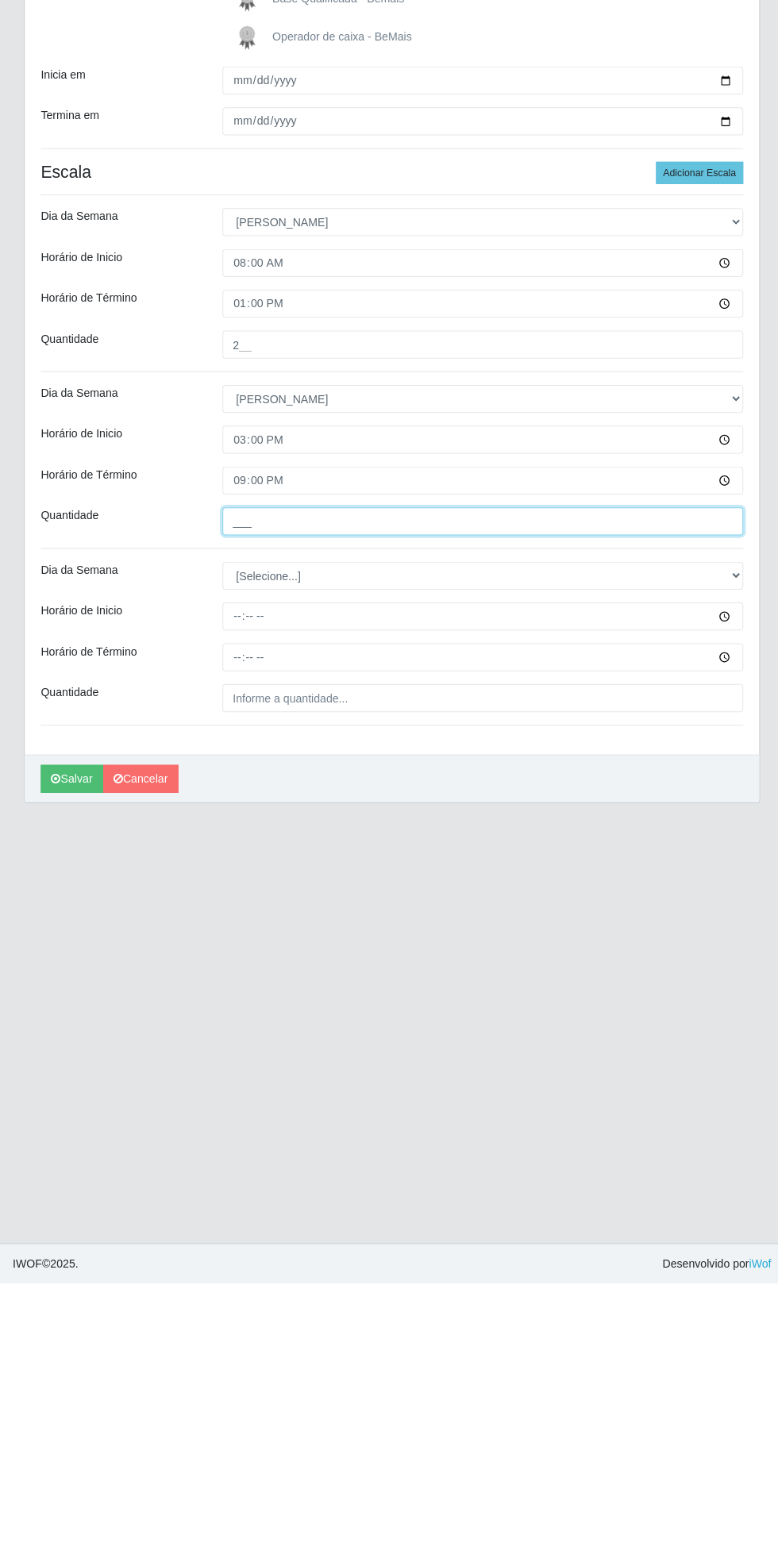
type input "2__"
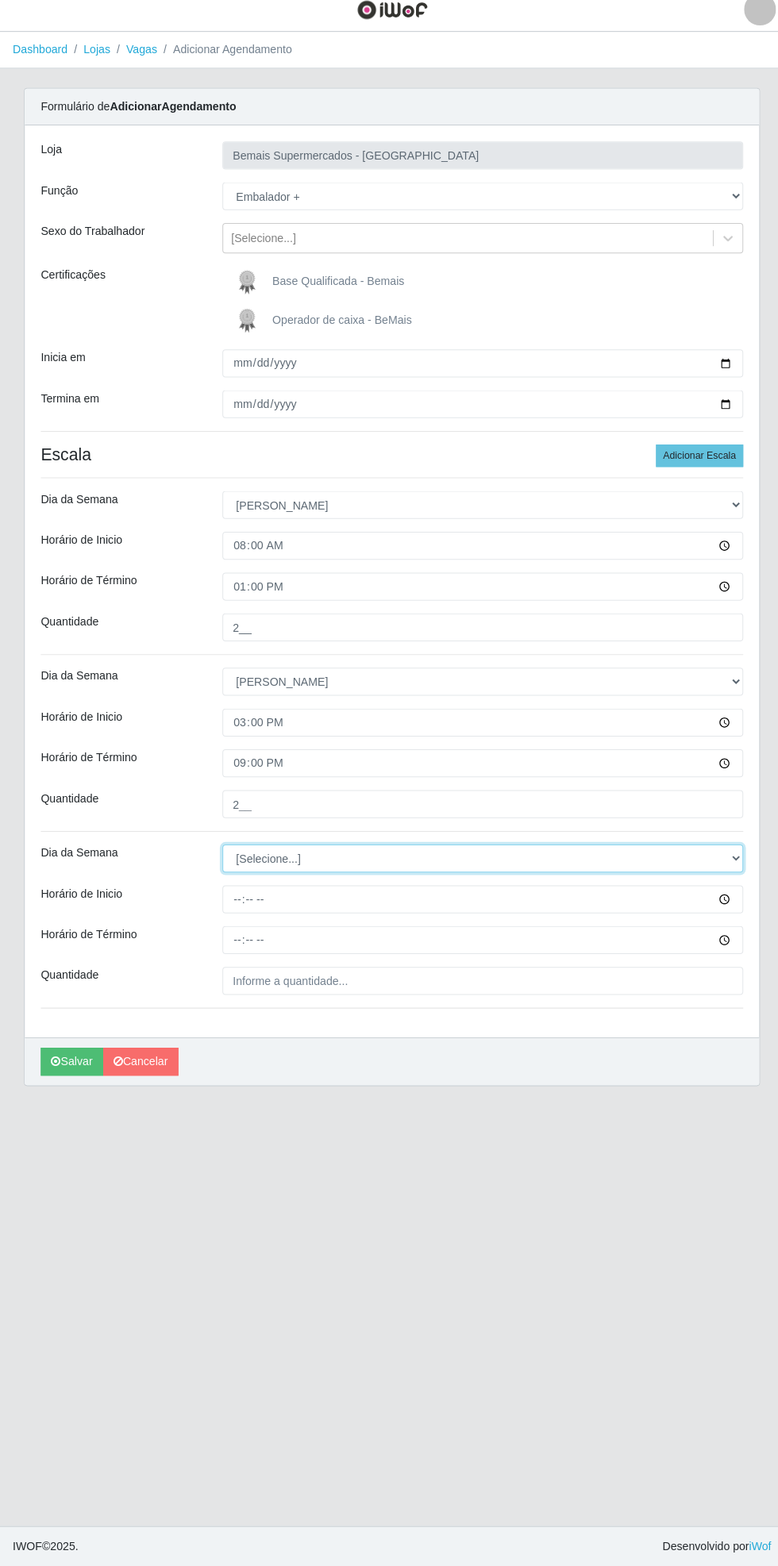
click at [733, 866] on select "[Selecione...] Segunda Terça Quarta Quinta Sexta Sábado Domingo" at bounding box center [479, 864] width 517 height 28
select select "0"
click at [221, 850] on select "[Selecione...] Segunda Terça Quarta Quinta Sexta Sábado Domingo" at bounding box center [479, 864] width 517 height 28
click at [729, 906] on input "Horário de Inicio" at bounding box center [479, 905] width 517 height 28
type input "15:30"
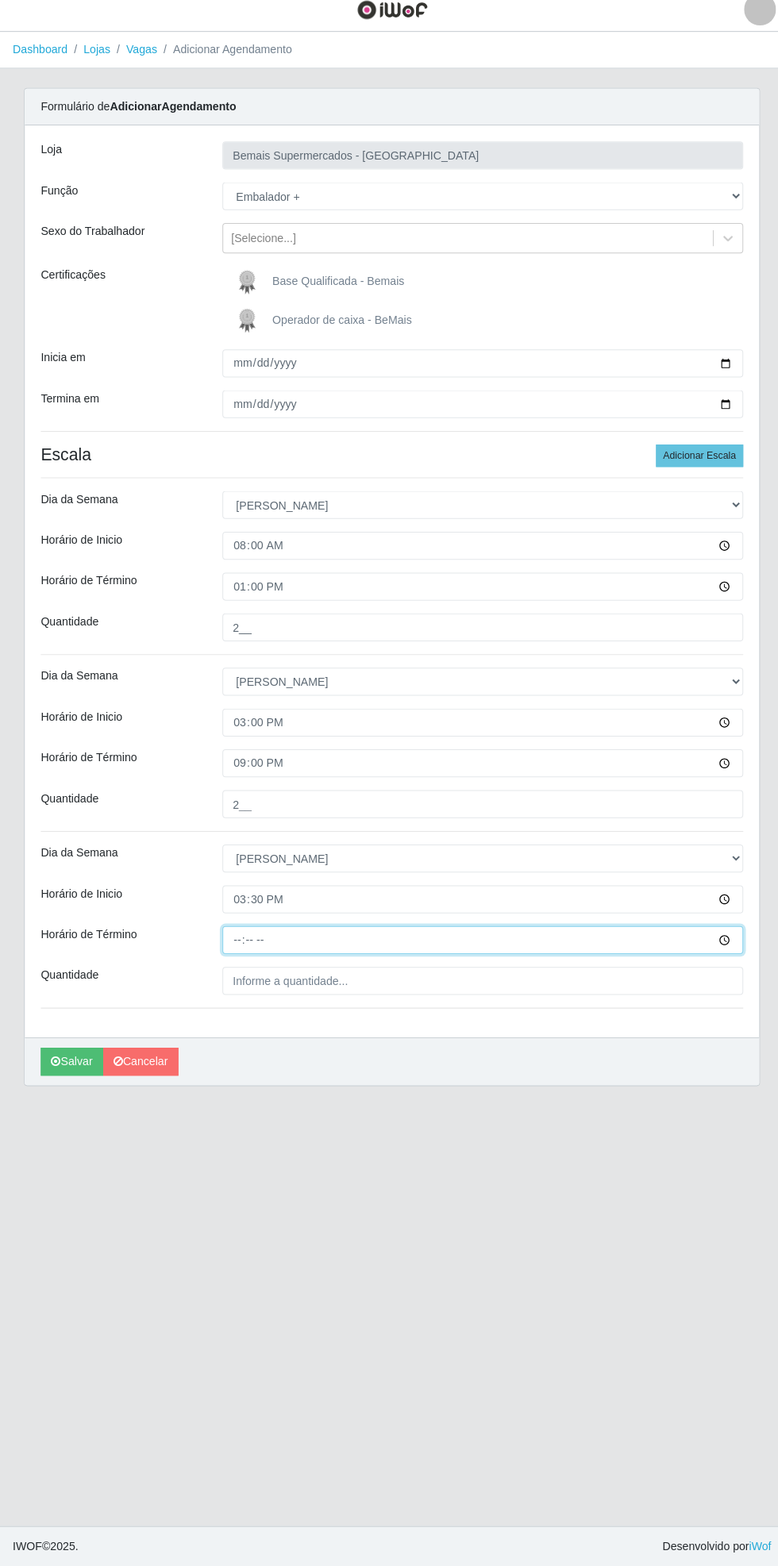
click at [732, 941] on input "Horário de Término" at bounding box center [479, 945] width 517 height 28
type input "21:30"
click at [351, 983] on input "Quantidade" at bounding box center [479, 985] width 517 height 28
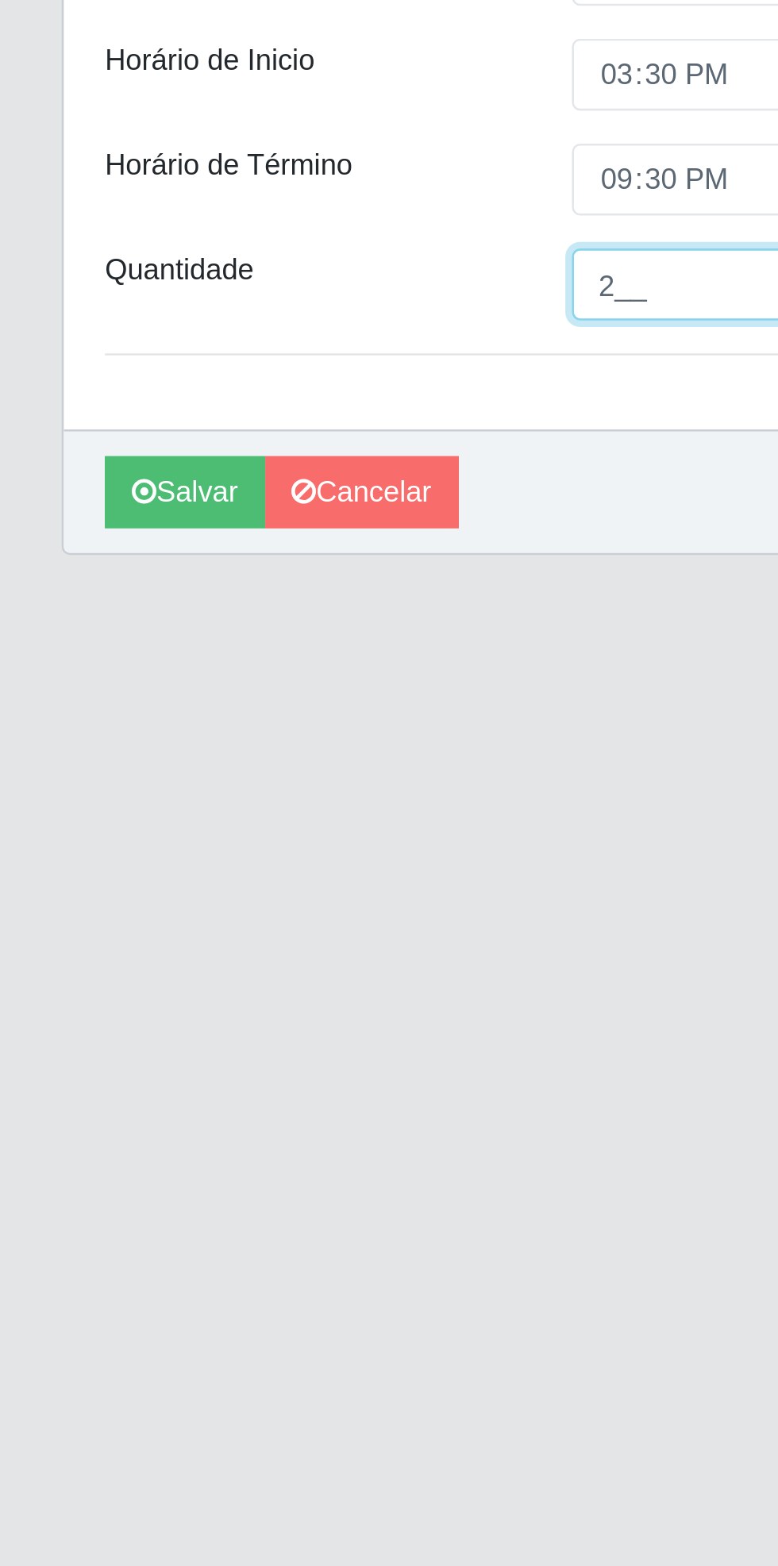
type input "2__"
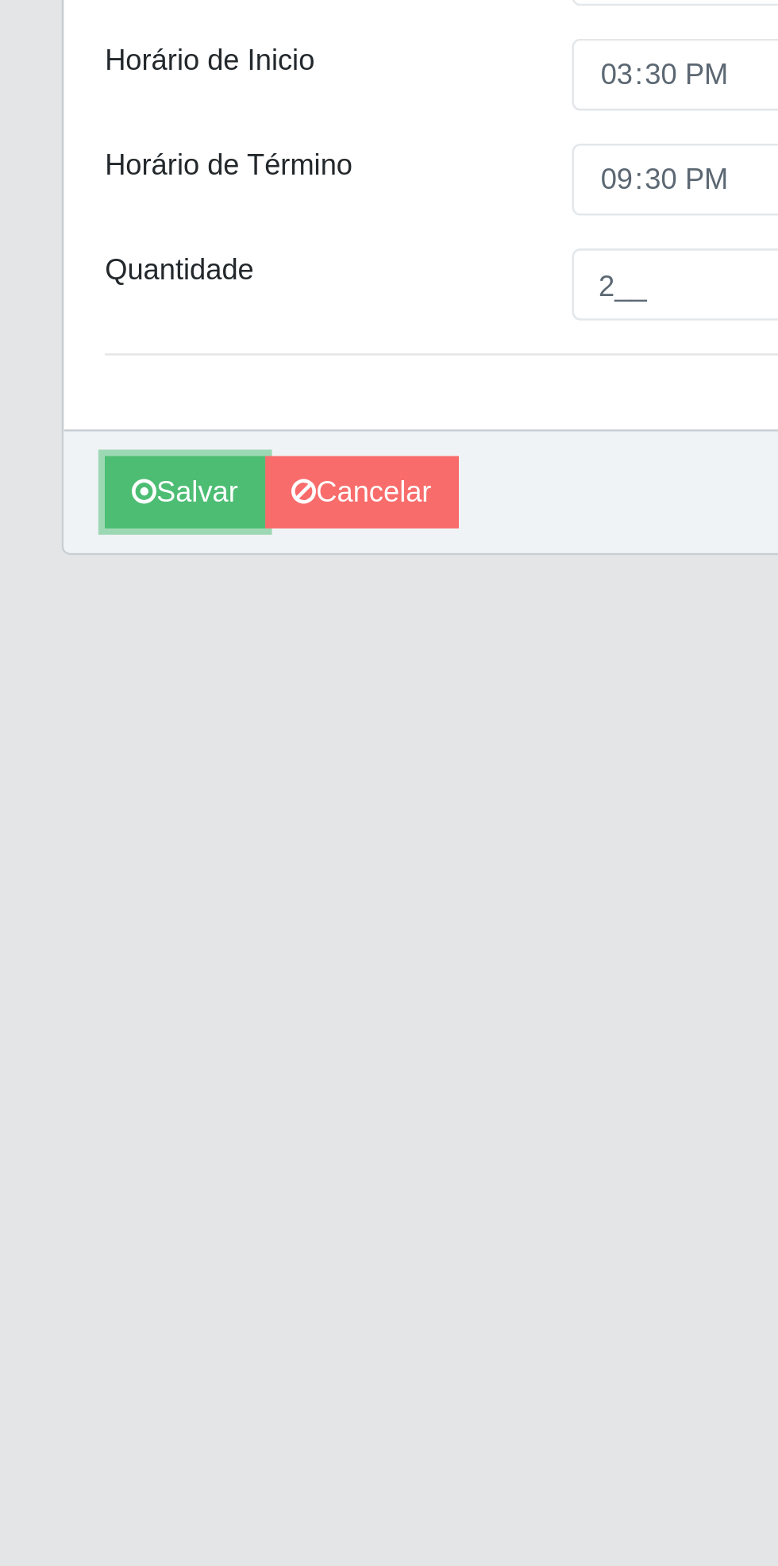
click at [70, 1071] on button "Salvar" at bounding box center [71, 1066] width 62 height 28
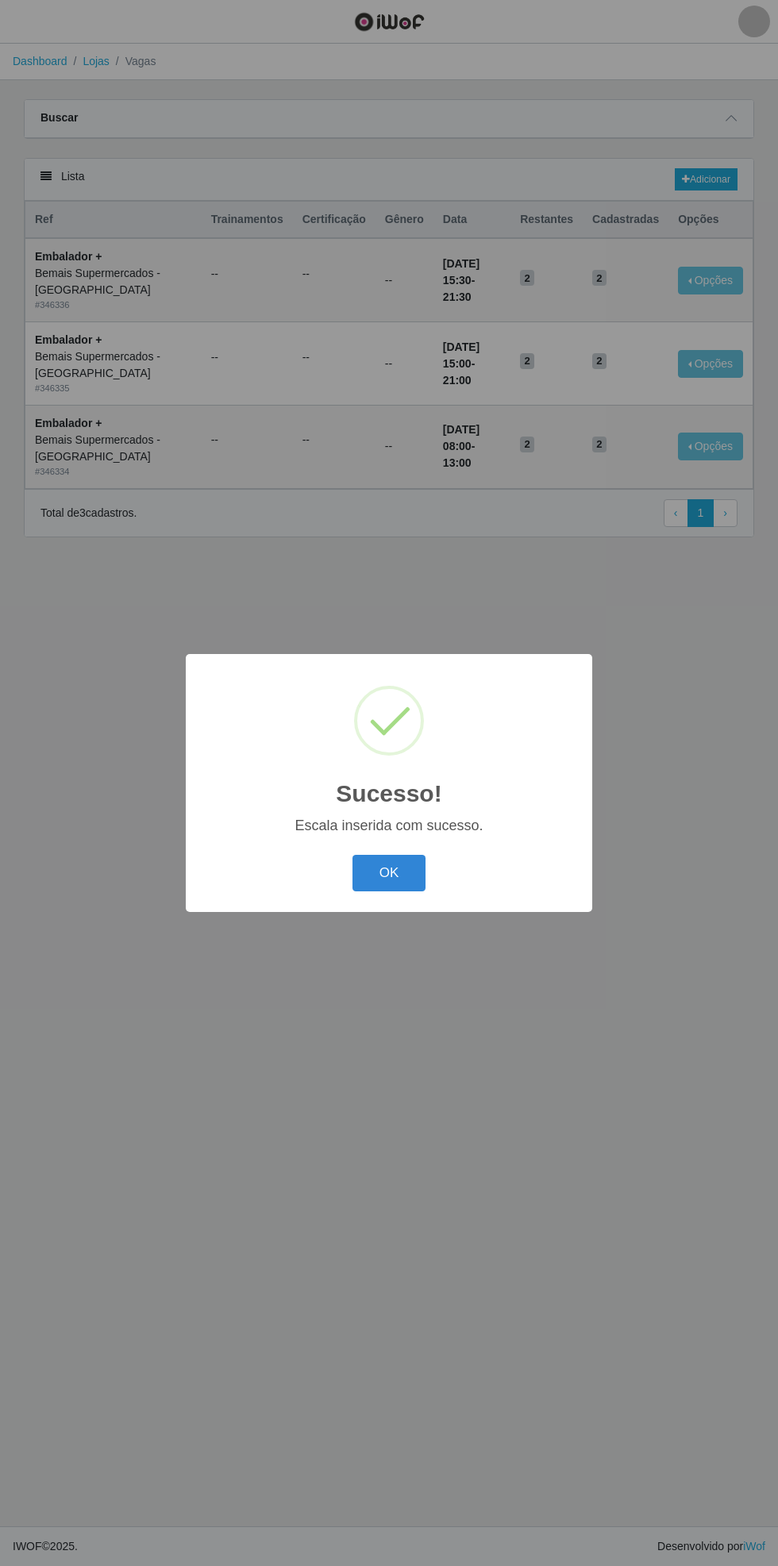
click at [394, 865] on button "OK" at bounding box center [389, 873] width 74 height 37
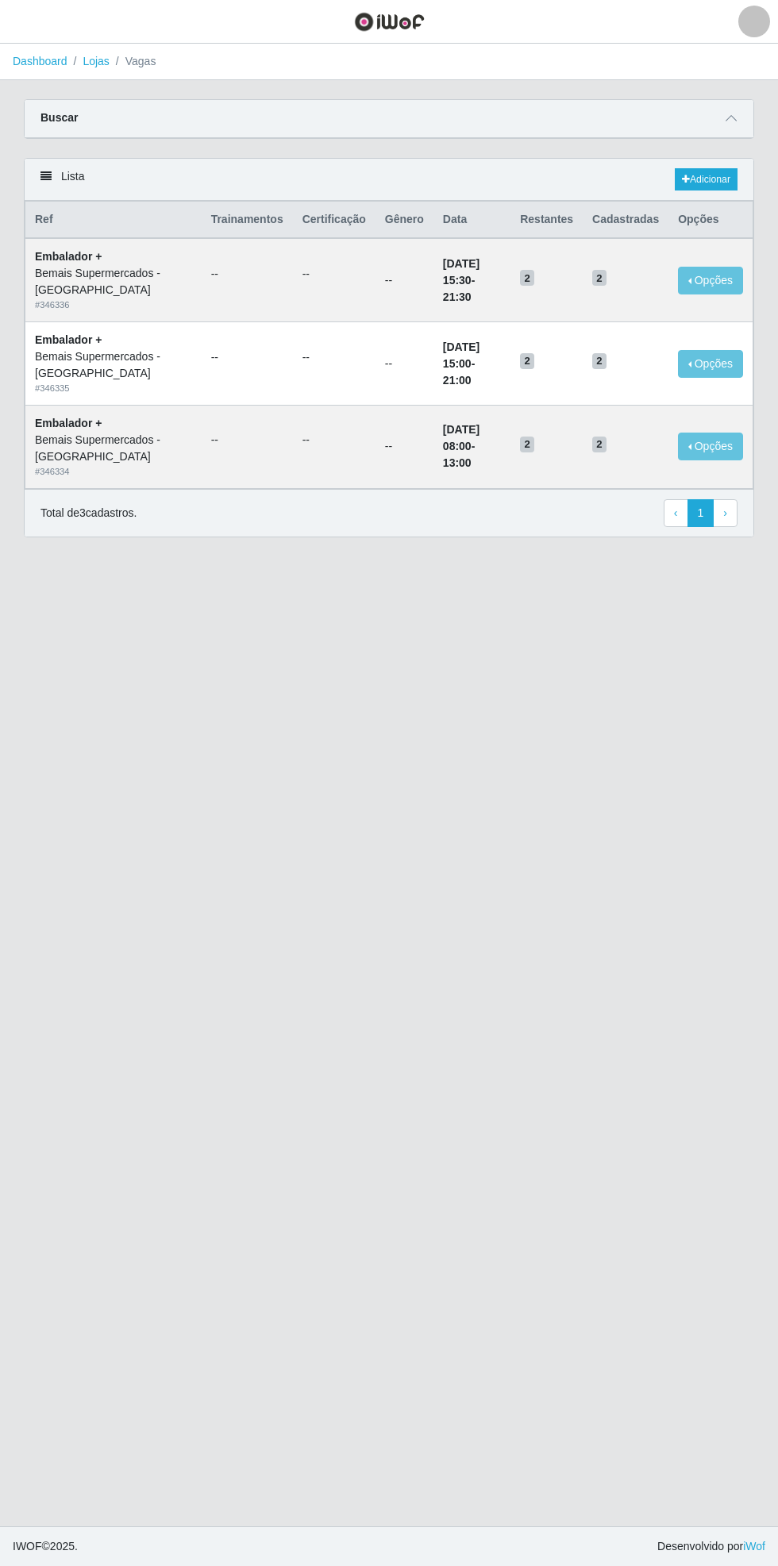
click at [733, 117] on icon at bounding box center [730, 118] width 11 height 11
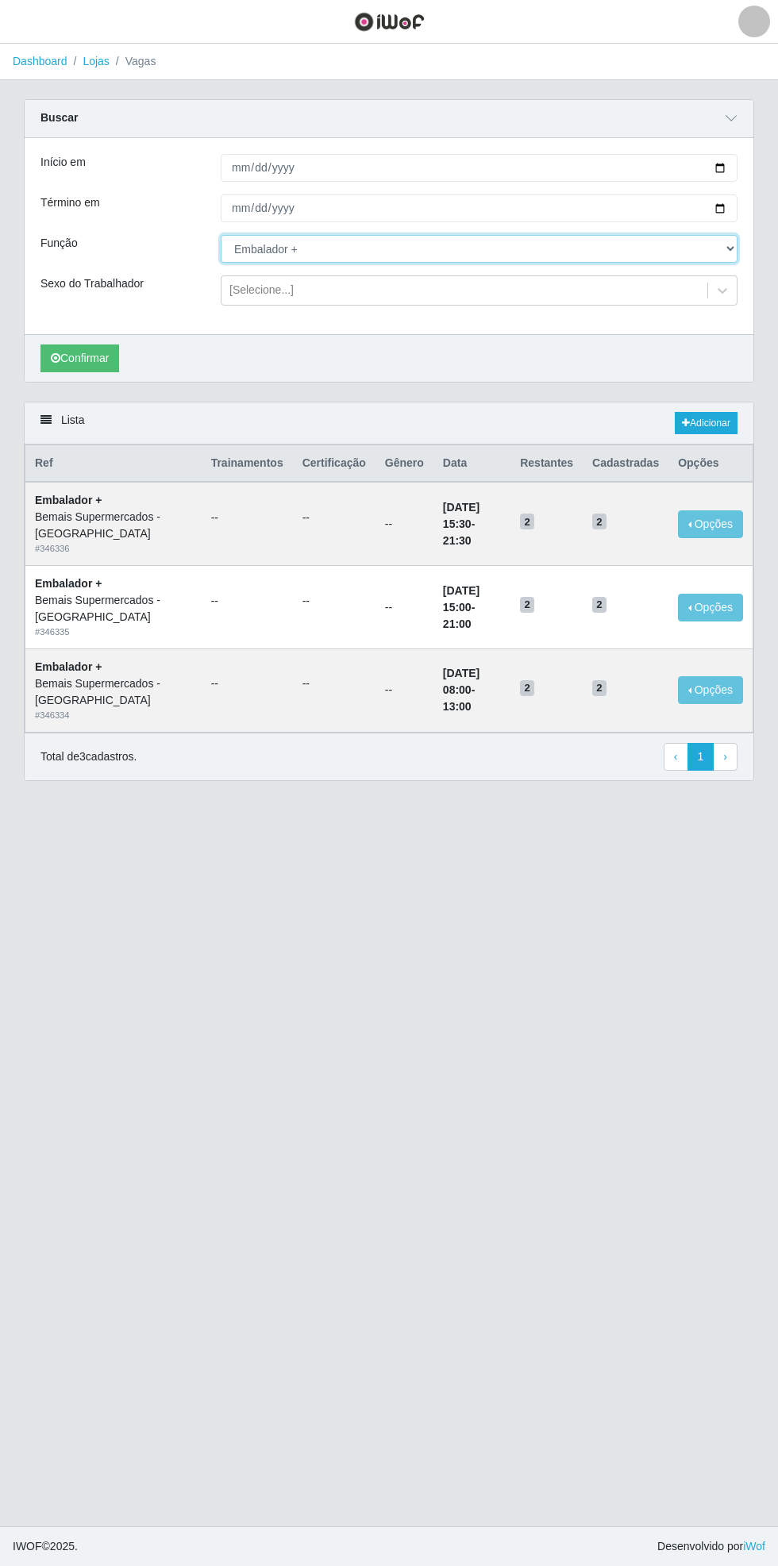
click at [734, 248] on select "[Selecione...] ASG ASG + ASG ++ Auxiliar de Estacionamento Auxiliar de Estacion…" at bounding box center [479, 249] width 517 height 28
select select "104"
click at [221, 235] on select "[Selecione...] ASG ASG + ASG ++ Auxiliar de Estacionamento Auxiliar de Estacion…" at bounding box center [479, 249] width 517 height 28
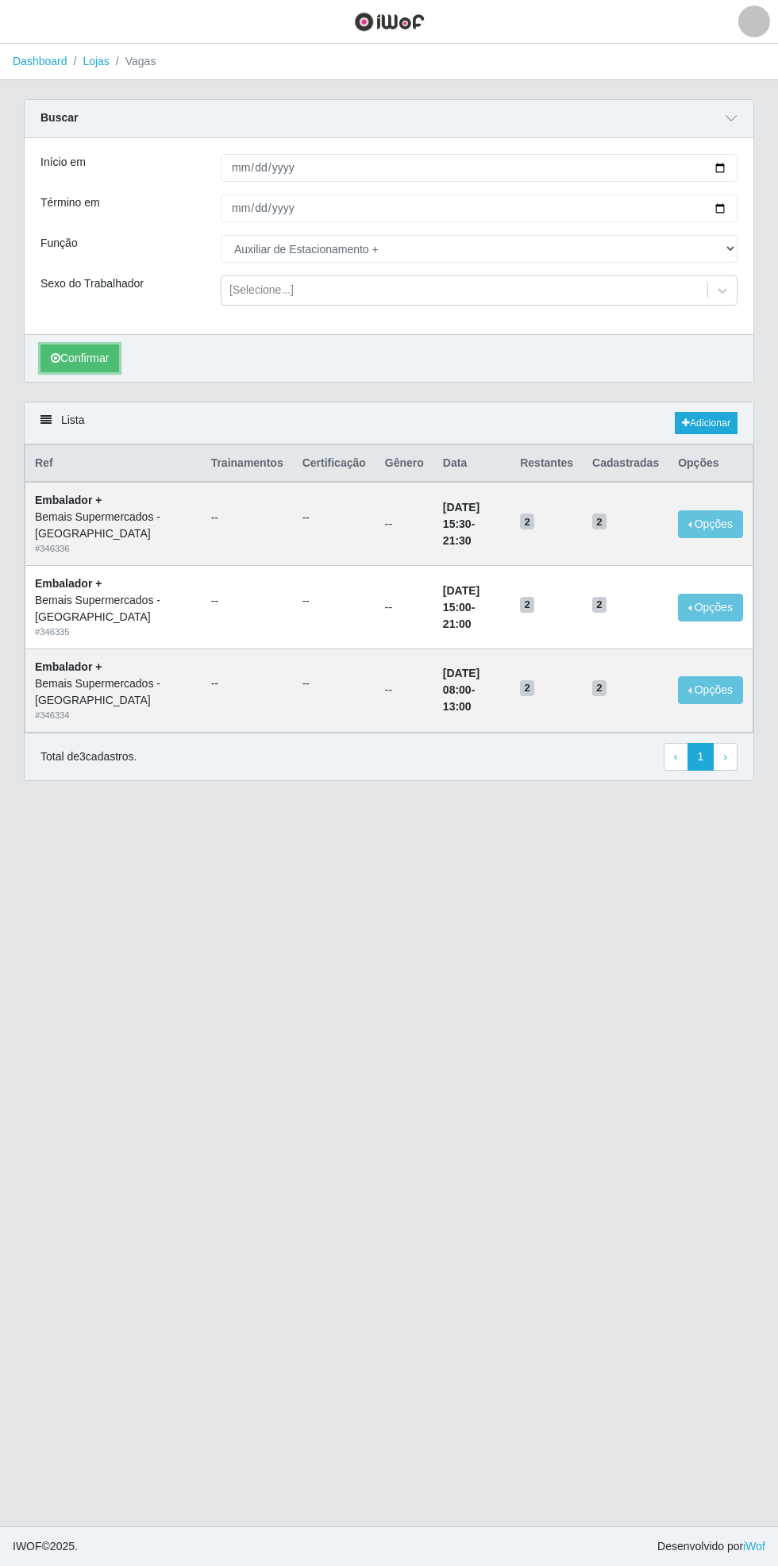
click at [72, 353] on button "Confirmar" at bounding box center [79, 358] width 79 height 28
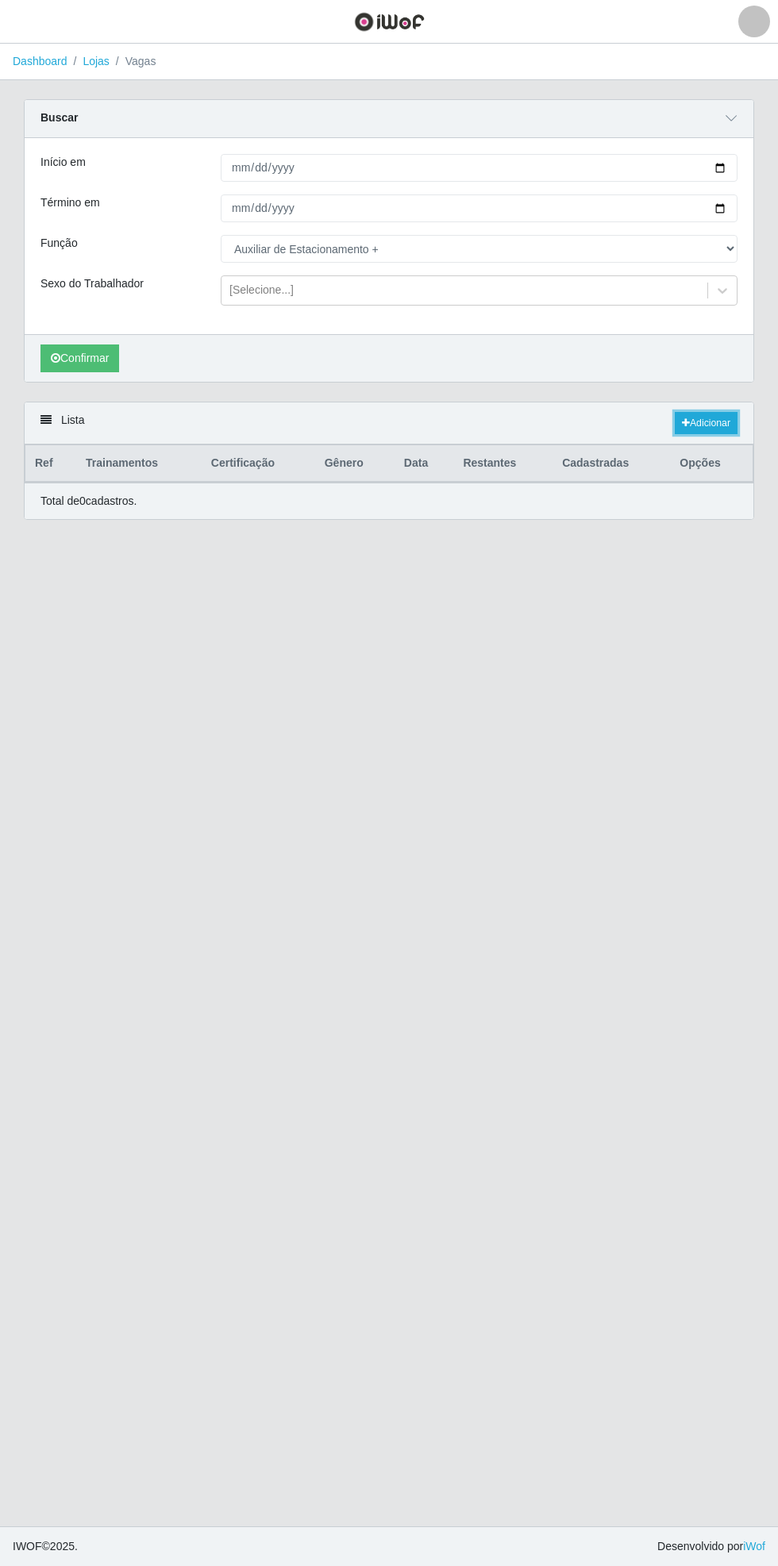
click at [717, 417] on link "Adicionar" at bounding box center [706, 423] width 63 height 22
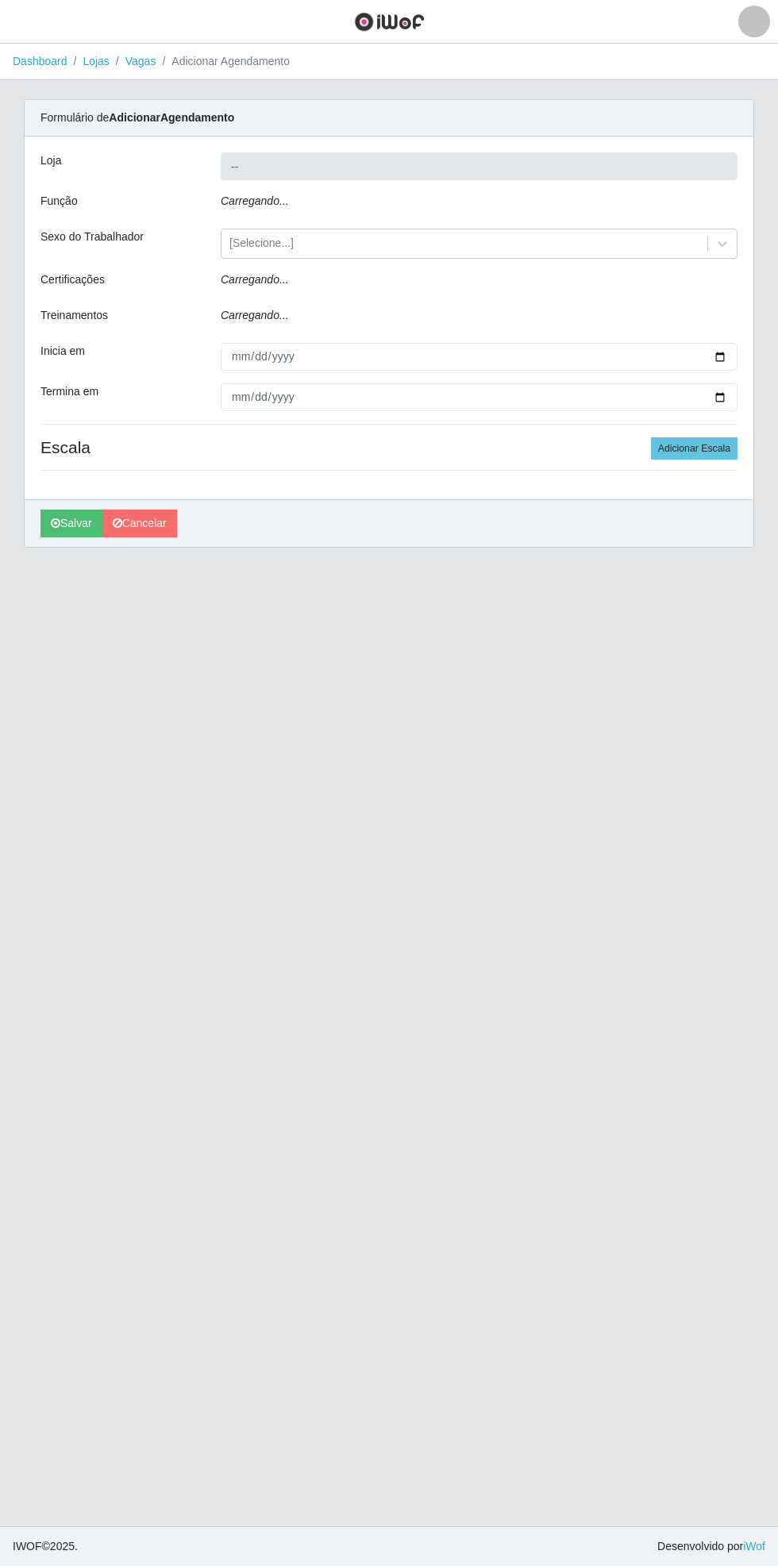
type input "Bemais Supermercados - [GEOGRAPHIC_DATA]"
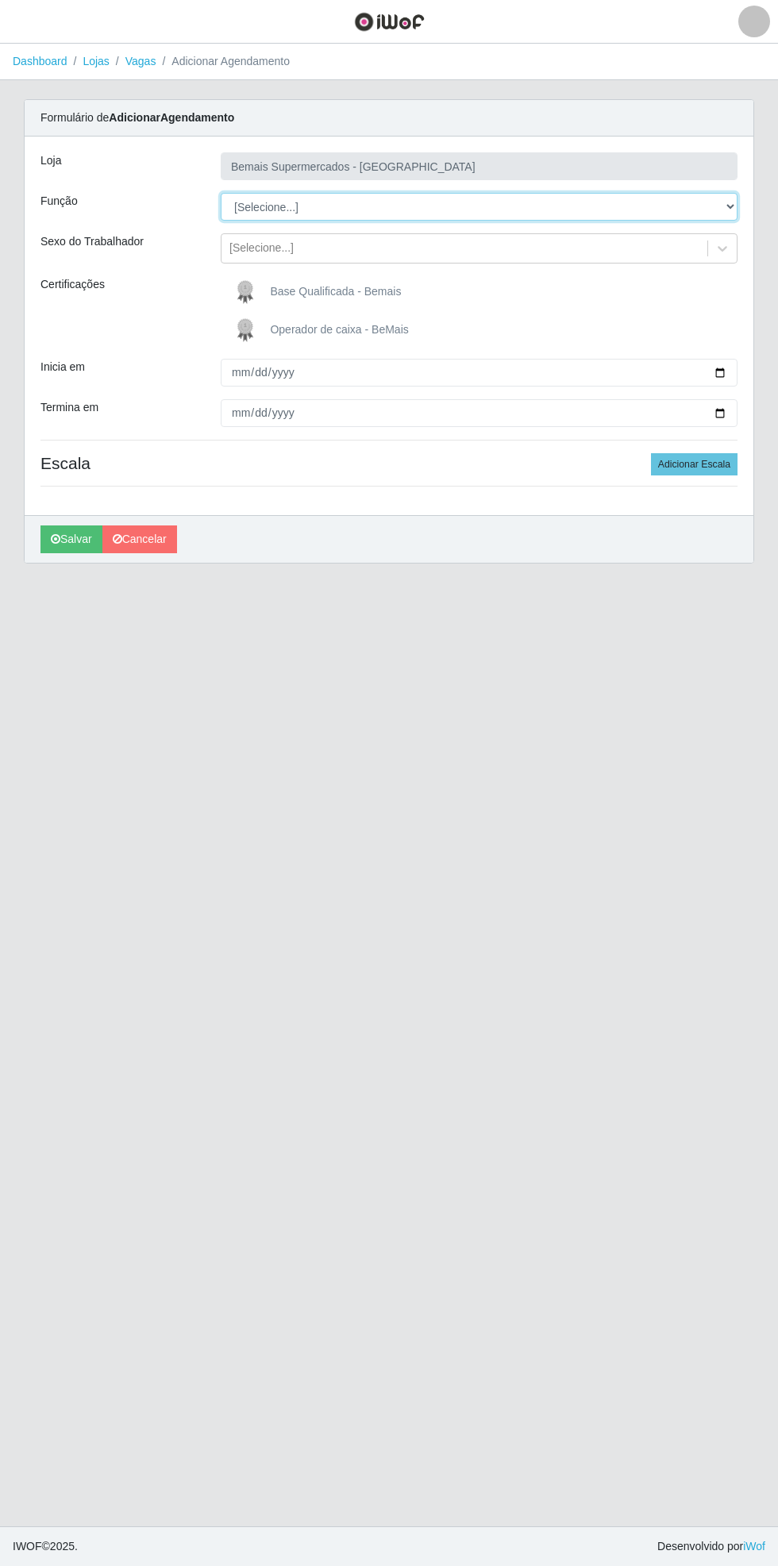
click at [732, 202] on select "[Selecione...] ASG ASG + ASG ++ Auxiliar de Estacionamento Auxiliar de Estacion…" at bounding box center [479, 207] width 517 height 28
select select "104"
click at [221, 193] on select "[Selecione...] ASG ASG + ASG ++ Auxiliar de Estacionamento Auxiliar de Estacion…" at bounding box center [479, 207] width 517 height 28
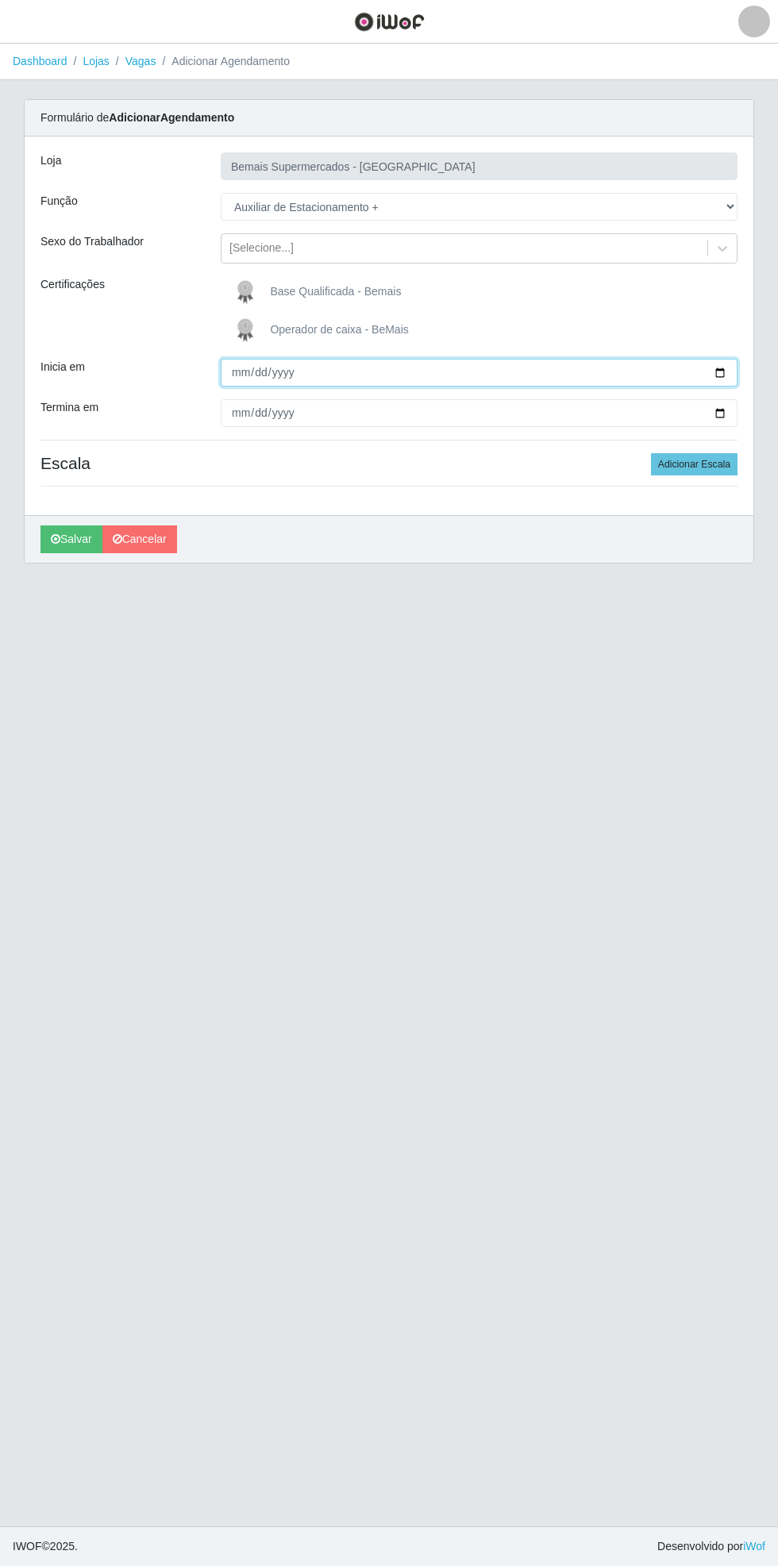
click at [730, 371] on input "Inicia em" at bounding box center [479, 373] width 517 height 28
type input "[DATE]"
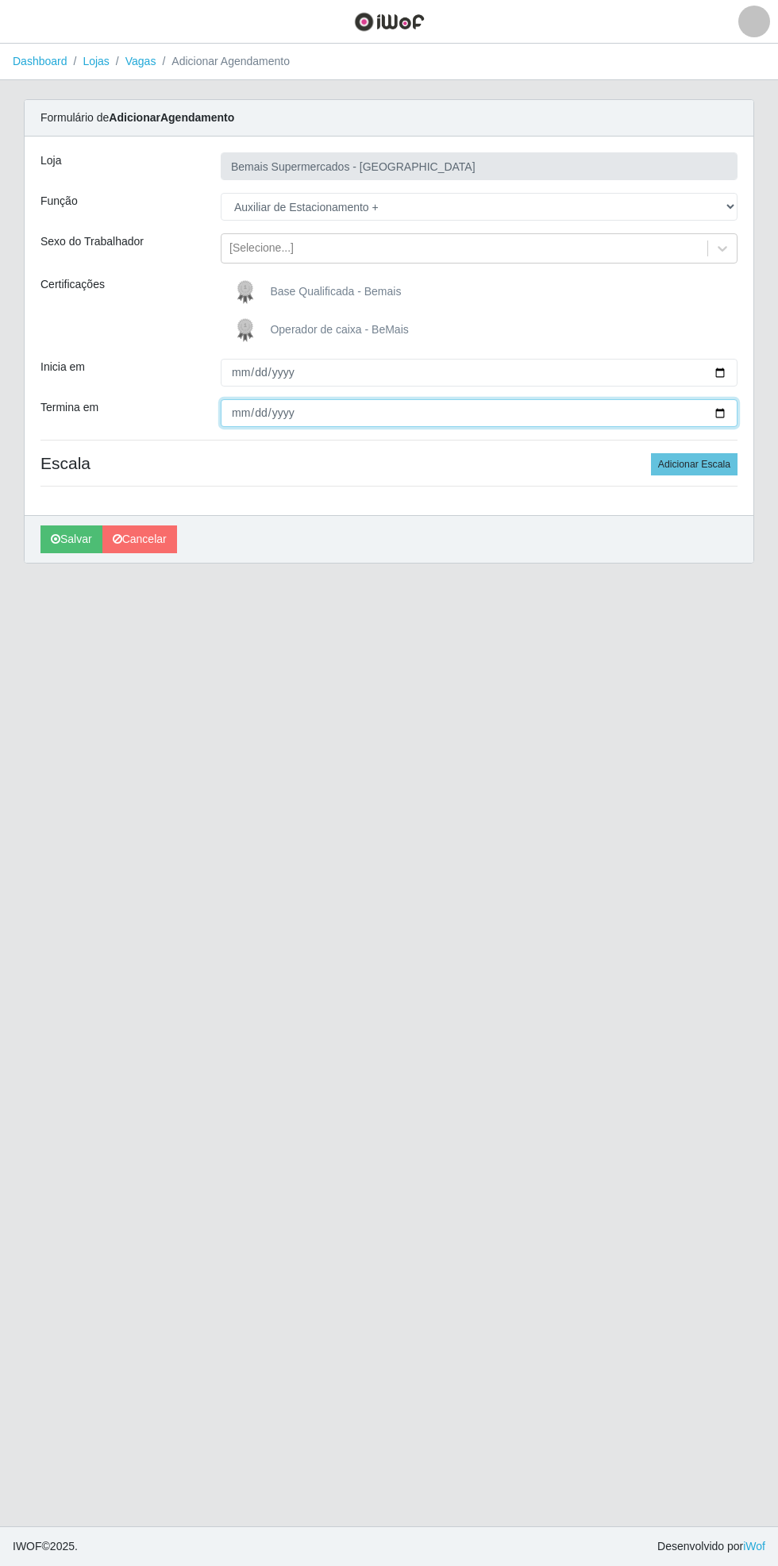
click at [734, 409] on input "Termina em" at bounding box center [479, 413] width 517 height 28
type input "[DATE]"
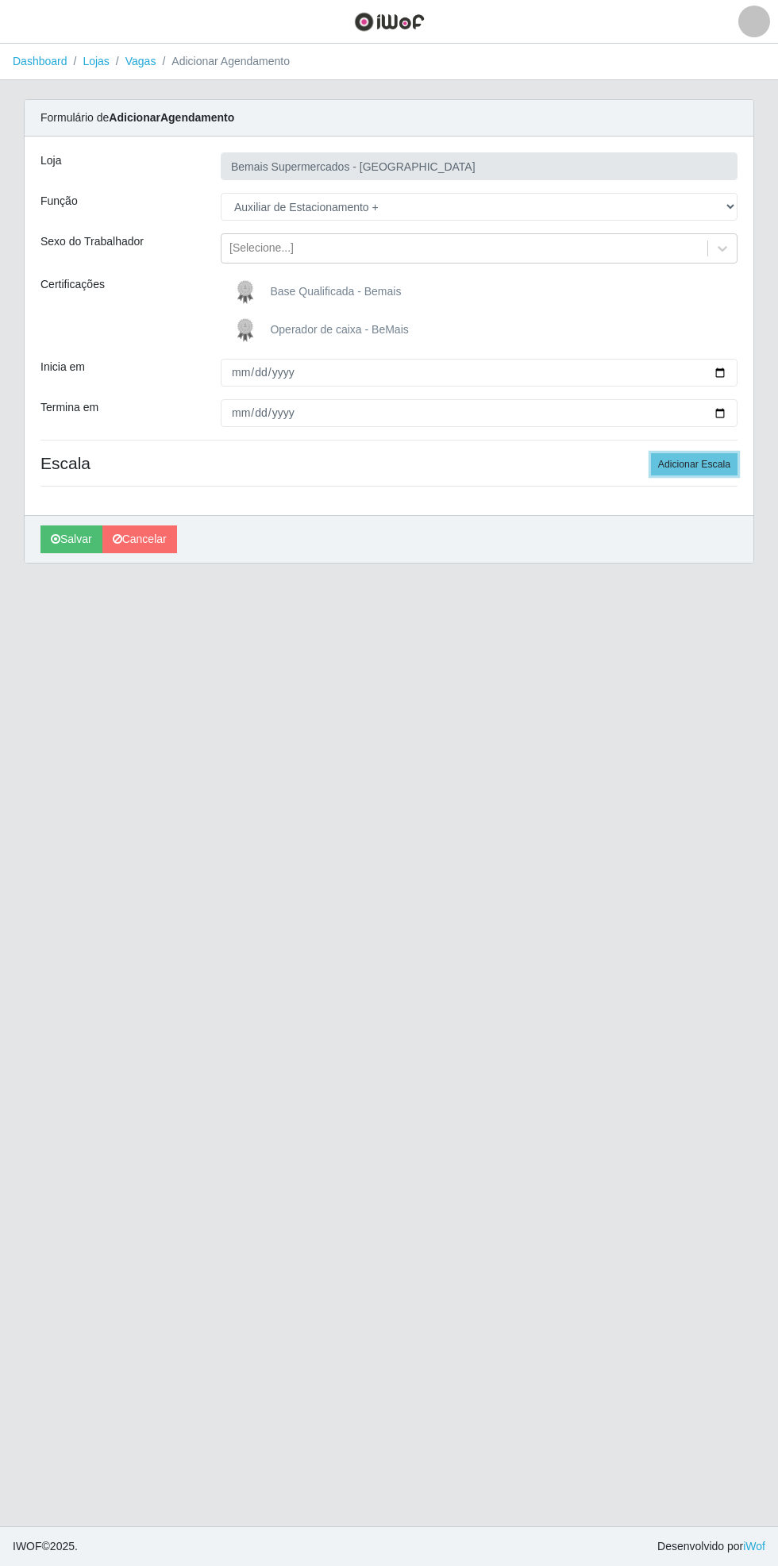
click at [715, 459] on button "Adicionar Escala" at bounding box center [694, 464] width 87 height 22
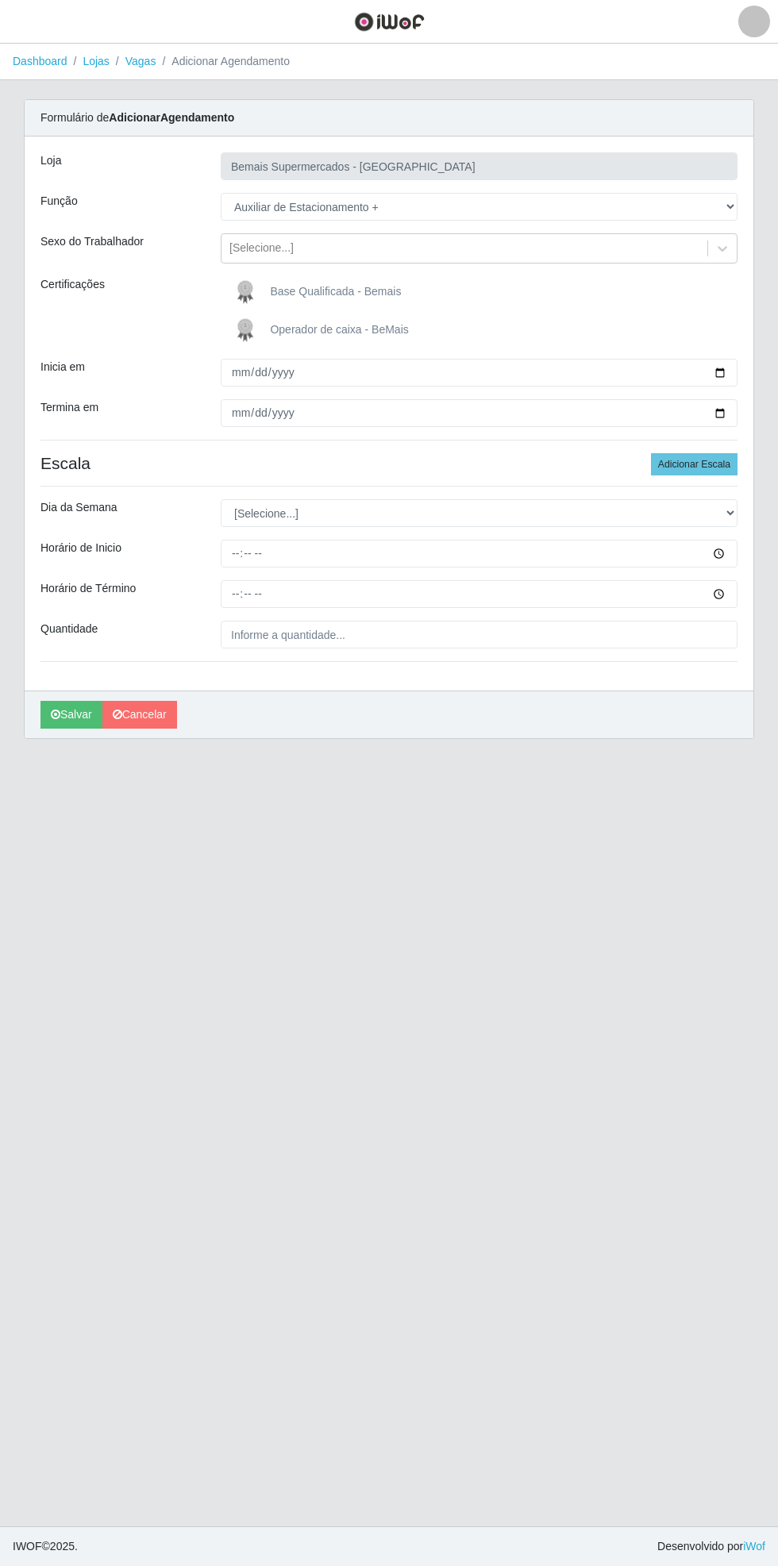
click at [757, 509] on div "Carregando... Formulário de Adicionar Agendamento Loja Bemais Supermercados - C…" at bounding box center [389, 428] width 754 height 659
click at [729, 512] on select "[Selecione...] Segunda Terça Quarta Quinta Sexta Sábado Domingo" at bounding box center [479, 513] width 517 height 28
select select "0"
click at [221, 499] on select "[Selecione...] Segunda Terça Quarta Quinta Sexta Sábado Domingo" at bounding box center [479, 513] width 517 height 28
click at [731, 551] on input "Horário de Inicio" at bounding box center [479, 554] width 517 height 28
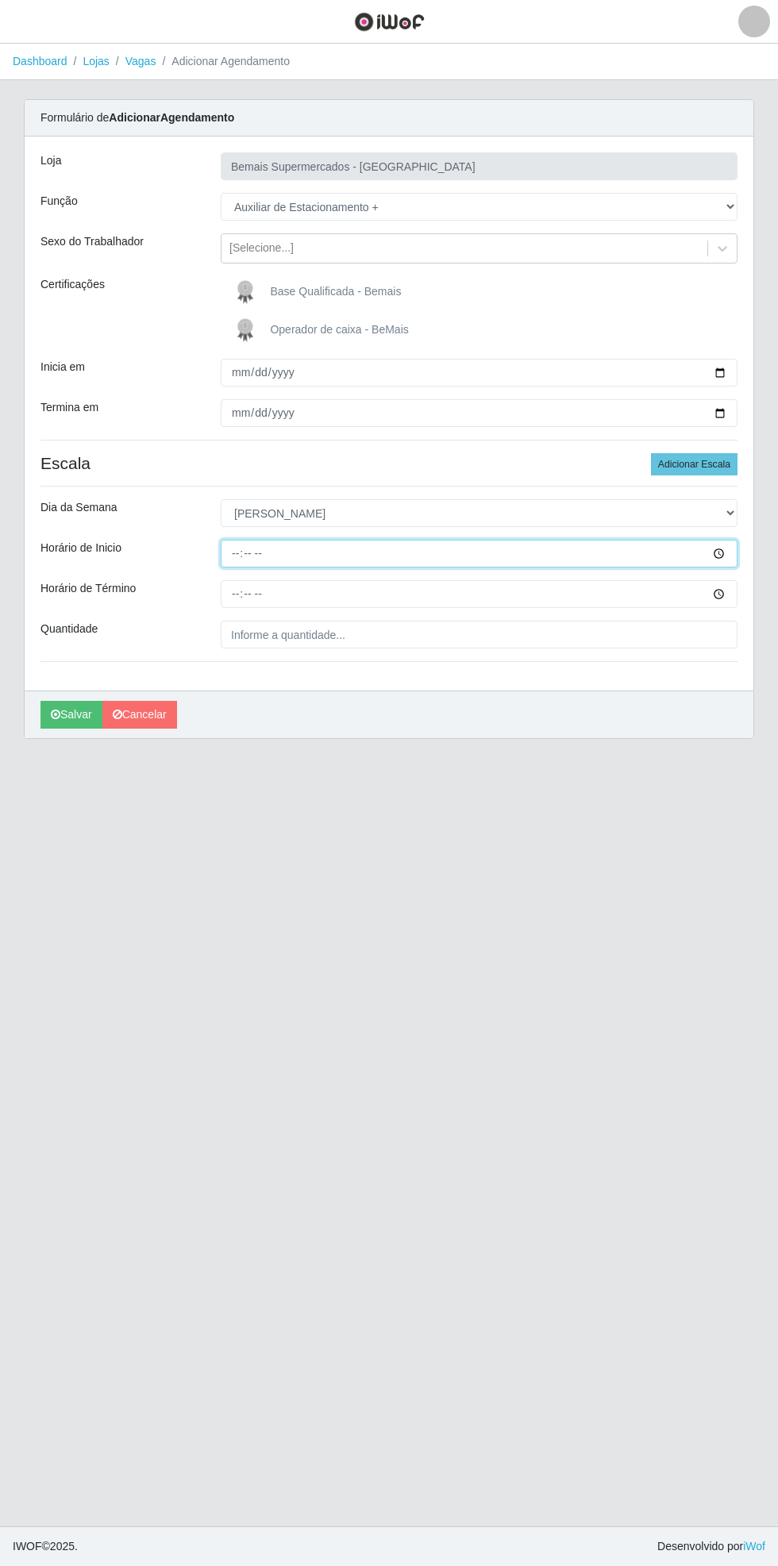
type input "15:30"
click at [729, 593] on input "Horário de Término" at bounding box center [479, 594] width 517 height 28
type input "21:30"
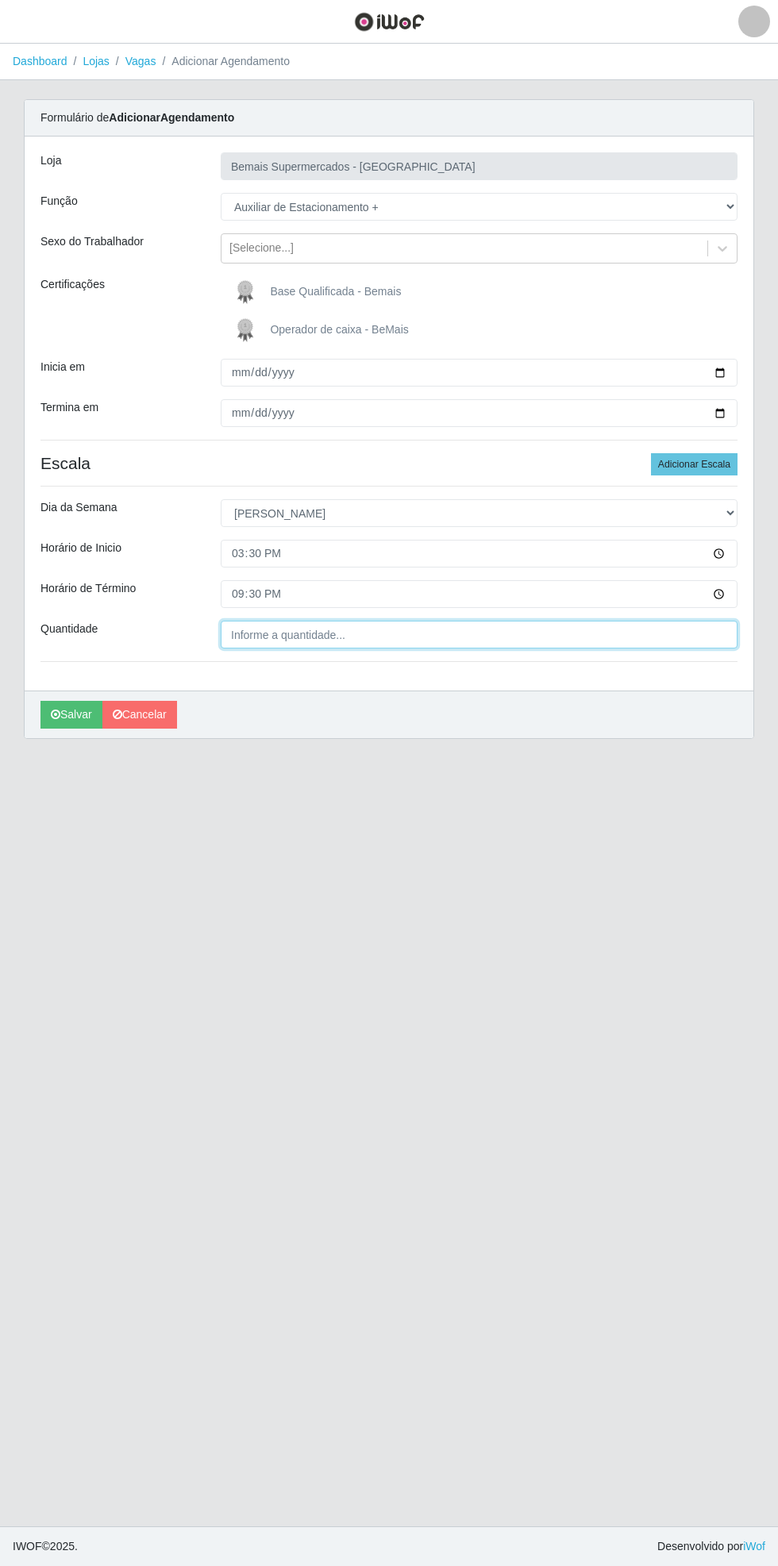
click at [411, 637] on input "Quantidade" at bounding box center [479, 635] width 517 height 28
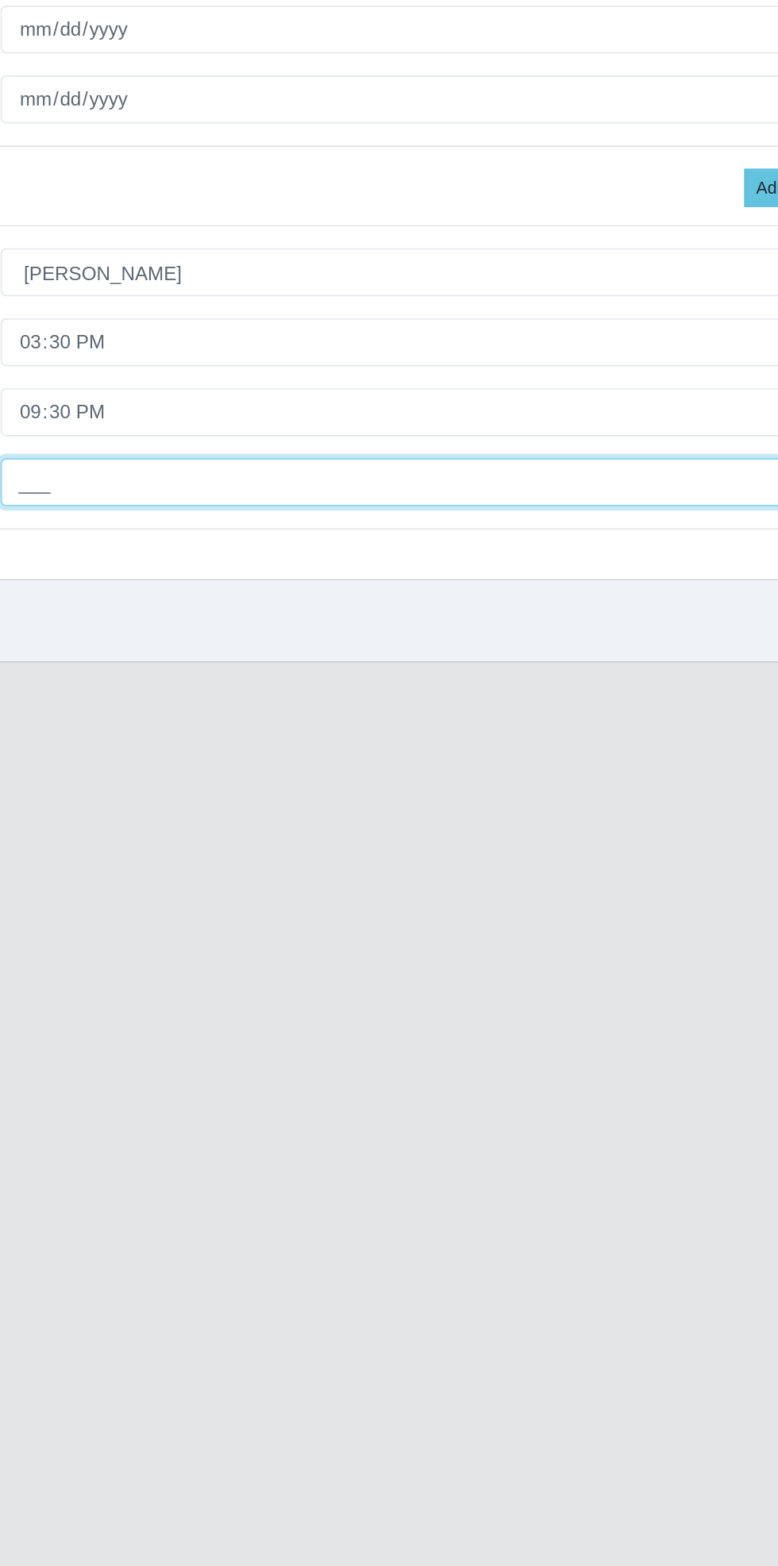
type input "1__"
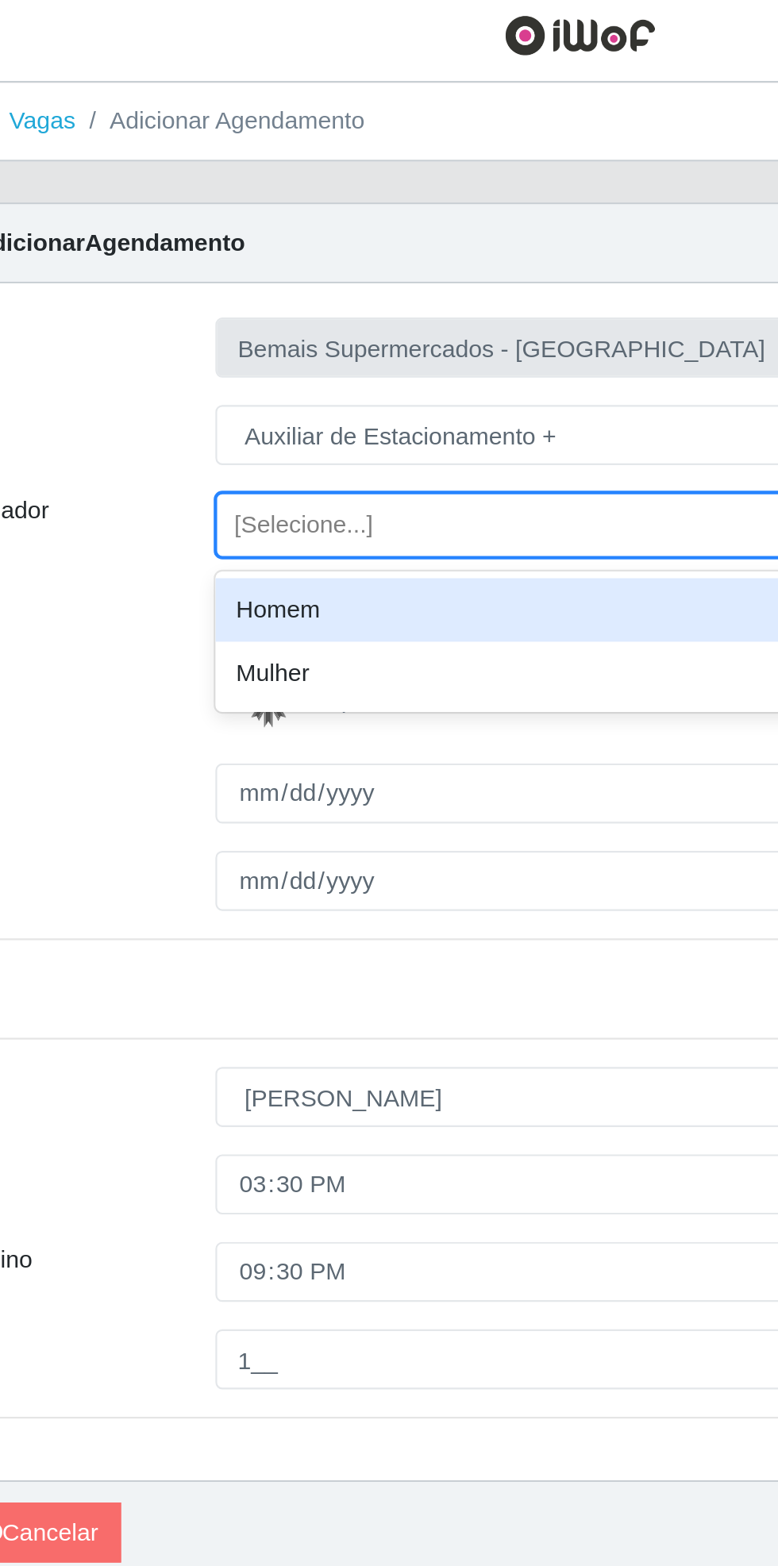
click at [350, 283] on div "Homem" at bounding box center [479, 287] width 517 height 29
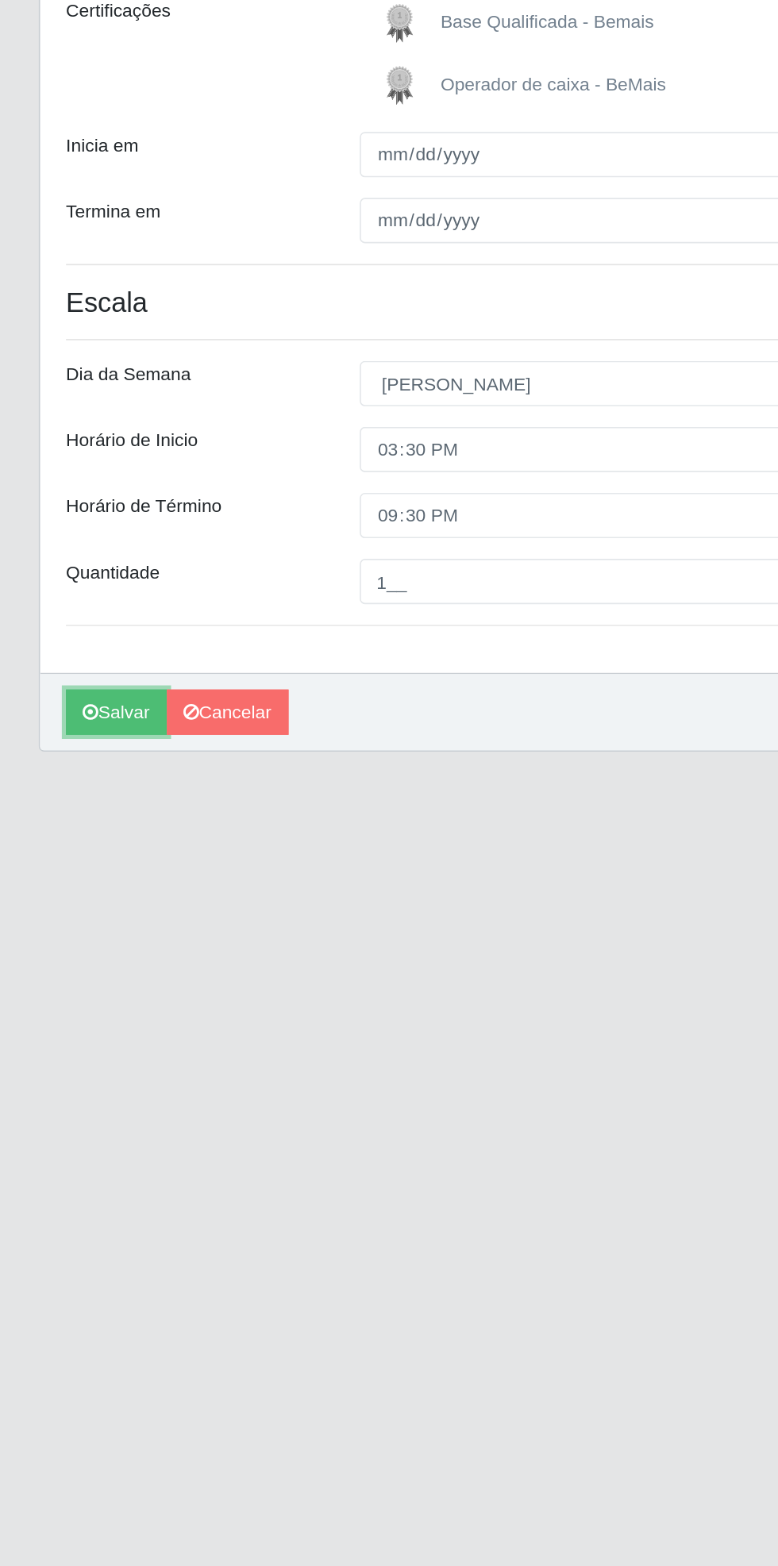
click at [66, 716] on button "Salvar" at bounding box center [71, 715] width 62 height 28
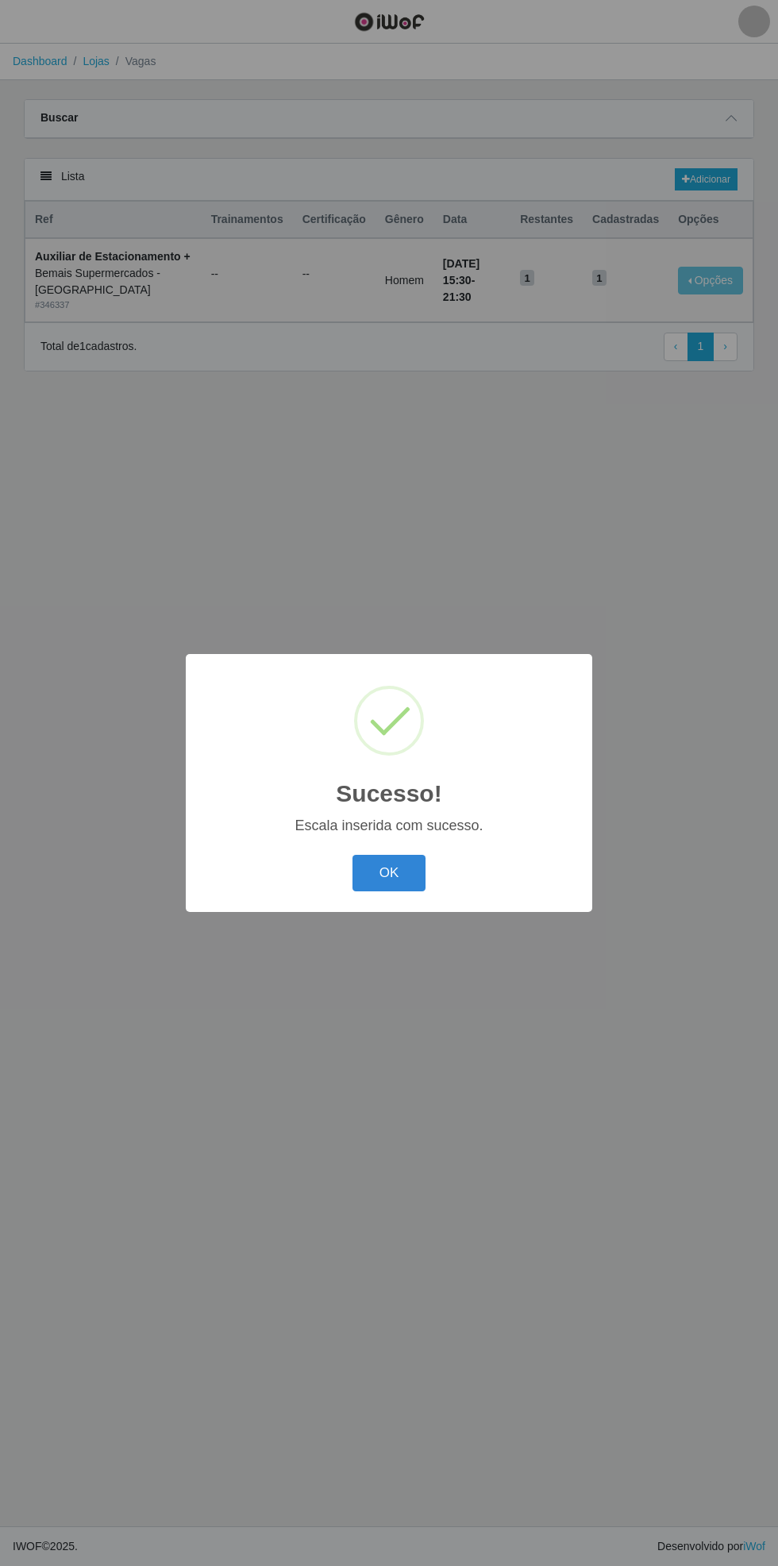
click at [389, 871] on button "OK" at bounding box center [389, 873] width 74 height 37
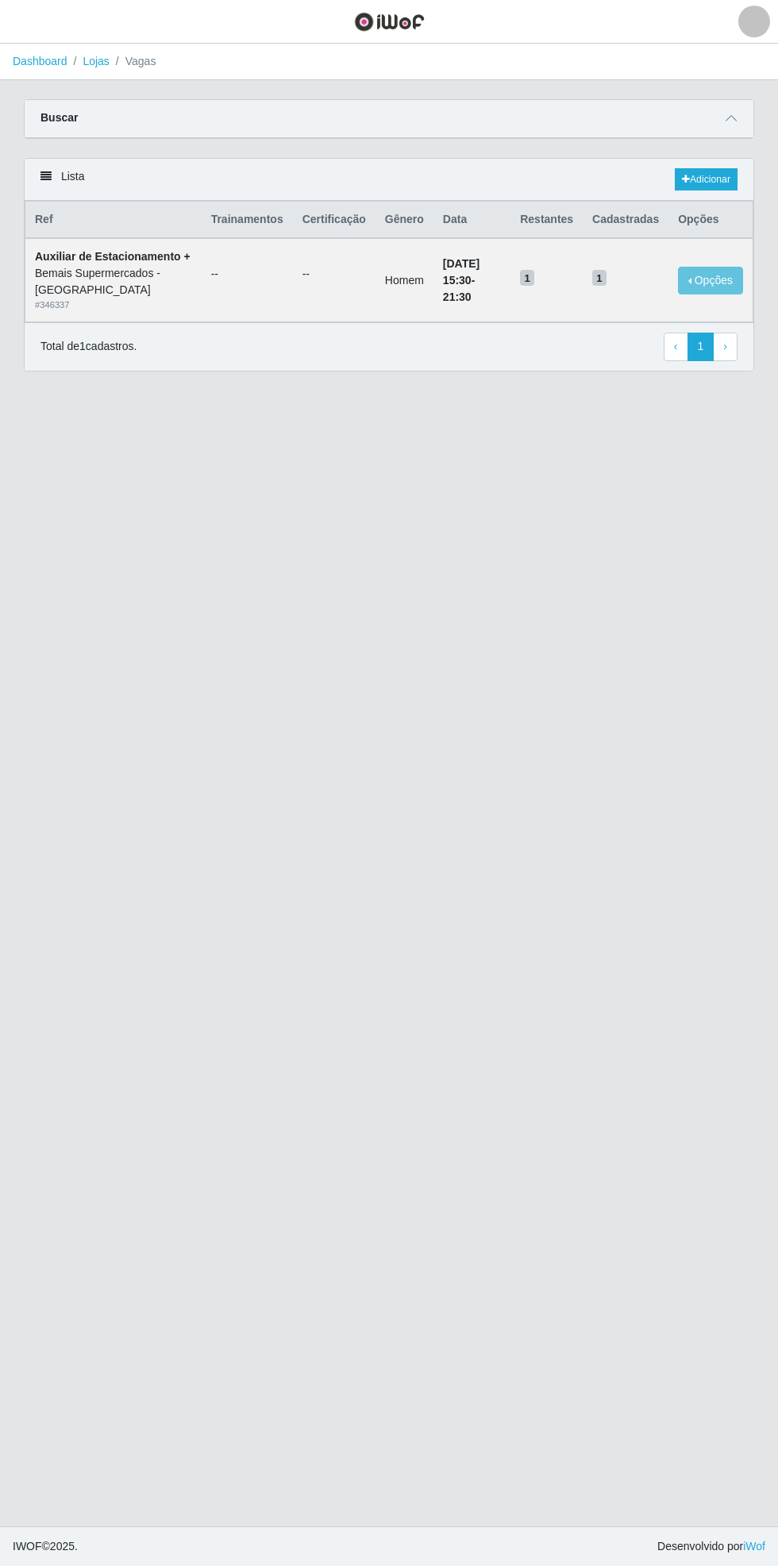
click at [735, 117] on icon at bounding box center [730, 118] width 11 height 11
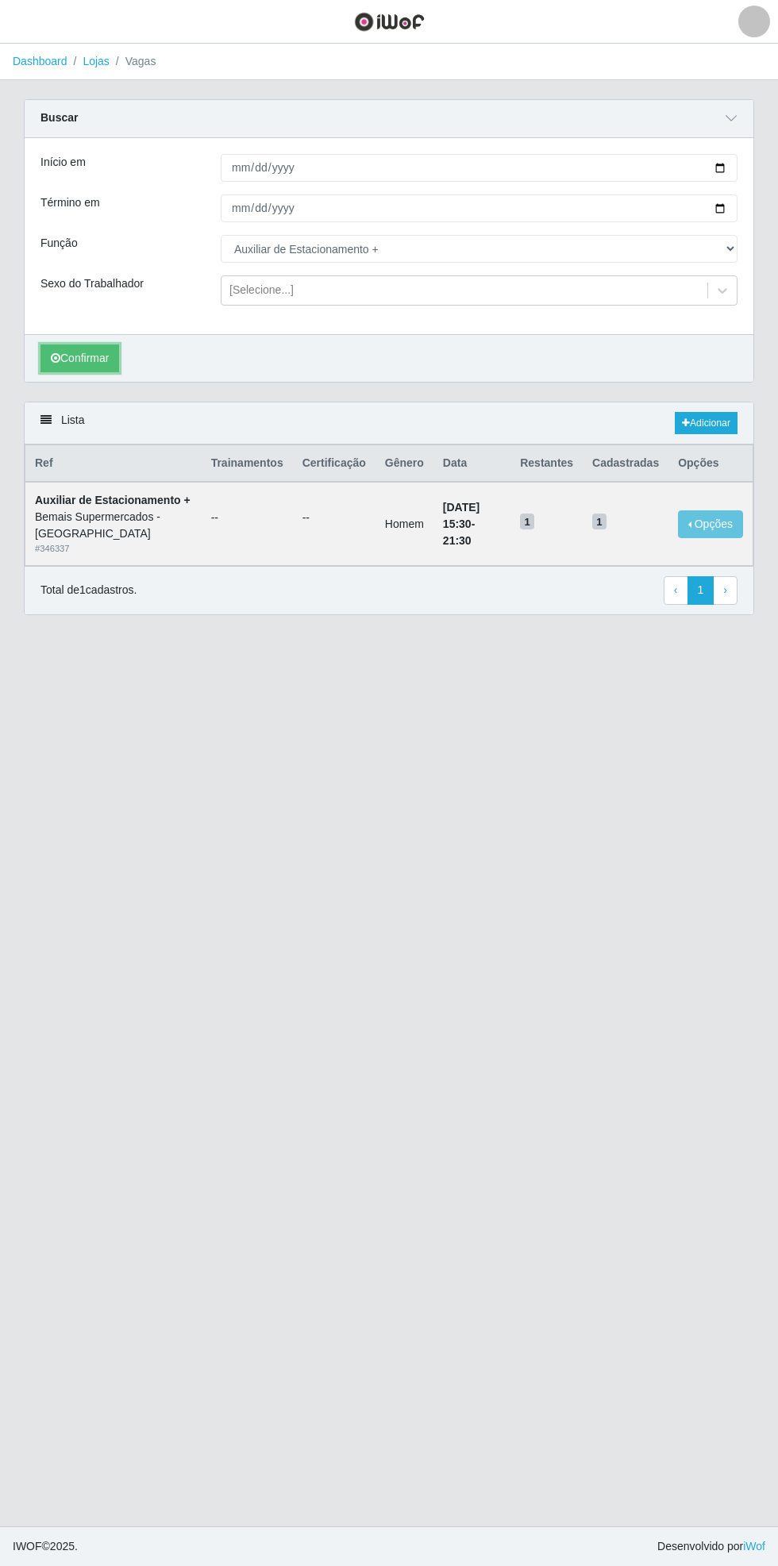
click at [71, 350] on button "Confirmar" at bounding box center [79, 358] width 79 height 28
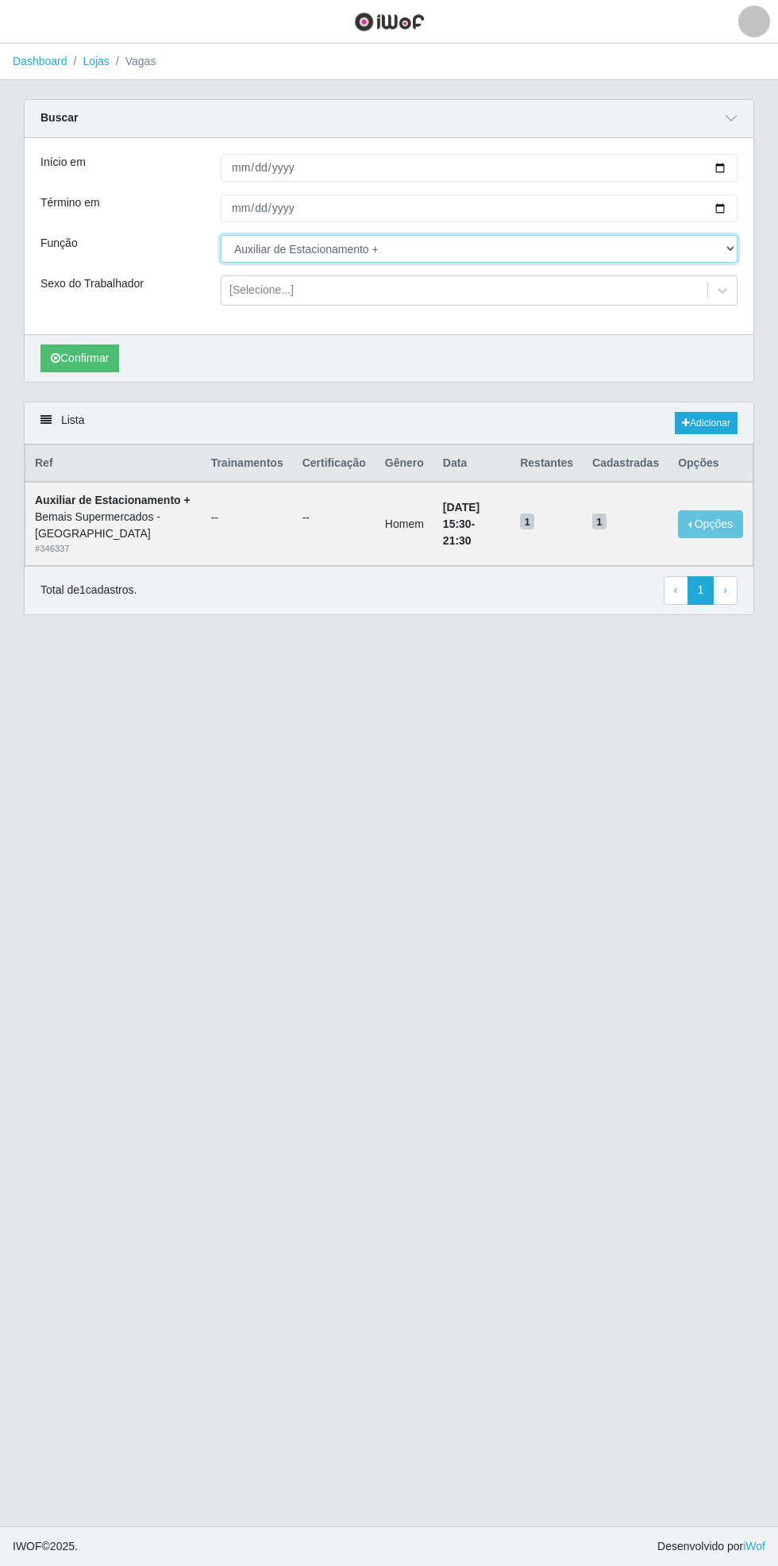
click at [731, 246] on select "[Selecione...] ASG ASG + ASG ++ Auxiliar de Estacionamento Auxiliar de Estacion…" at bounding box center [479, 249] width 517 height 28
select select "70"
click at [221, 235] on select "[Selecione...] ASG ASG + ASG ++ Auxiliar de Estacionamento Auxiliar de Estacion…" at bounding box center [479, 249] width 517 height 28
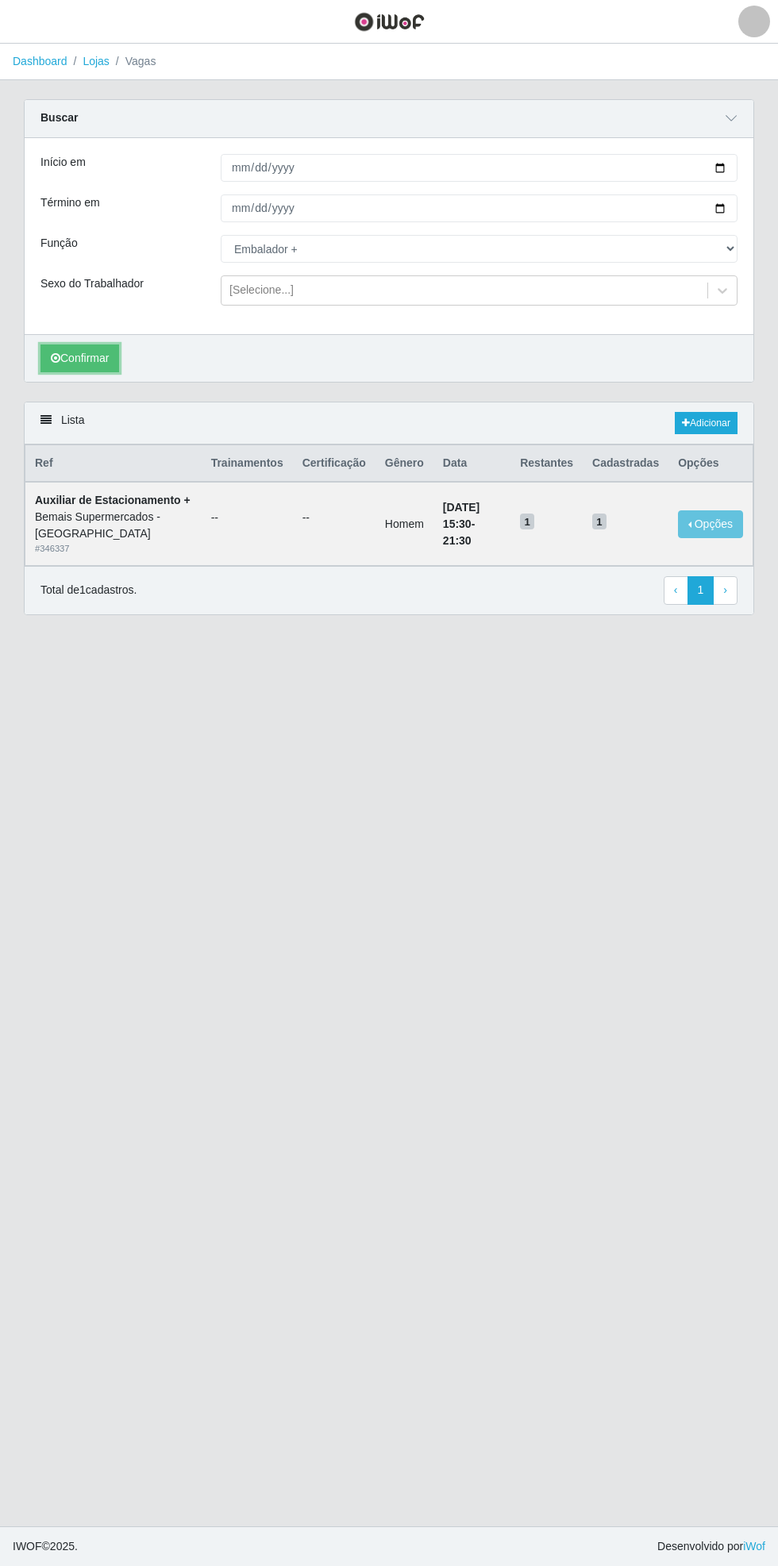
click at [83, 355] on button "Confirmar" at bounding box center [79, 358] width 79 height 28
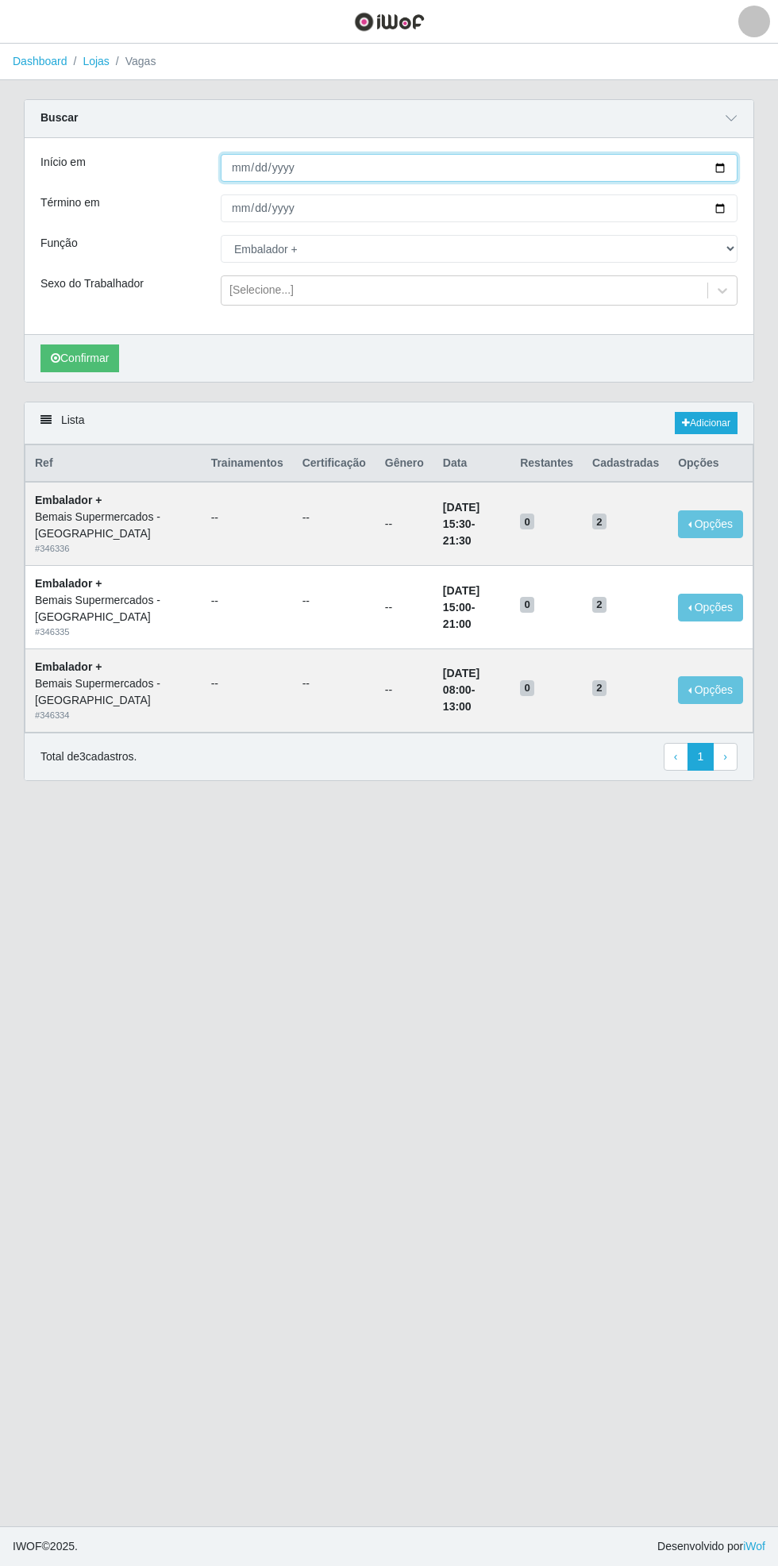
click at [729, 162] on input "[DATE]" at bounding box center [479, 168] width 517 height 28
type input "[DATE]"
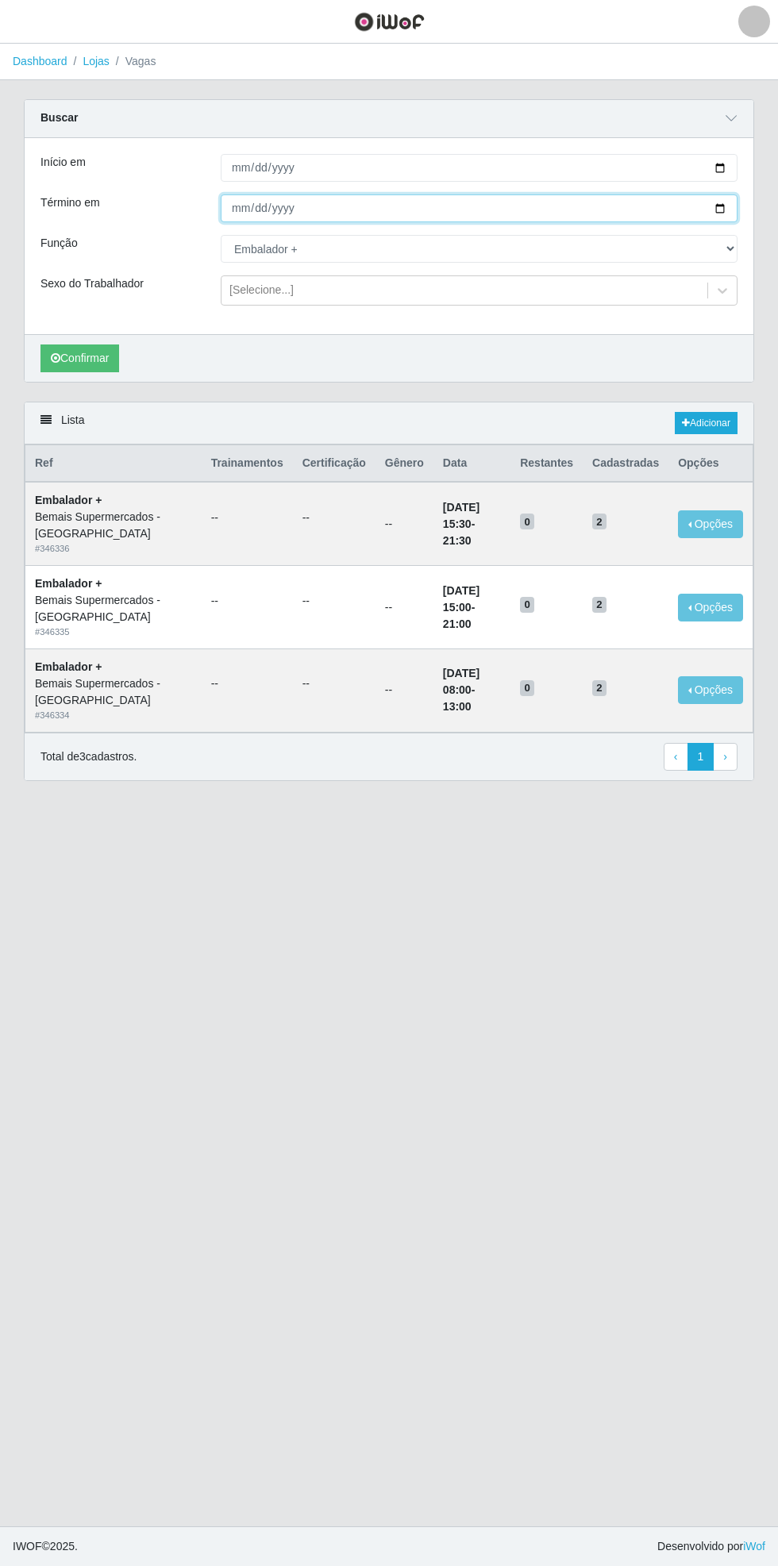
click at [733, 205] on input "[DATE]" at bounding box center [479, 208] width 517 height 28
type input "[DATE]"
click at [89, 357] on button "Confirmar" at bounding box center [79, 358] width 79 height 28
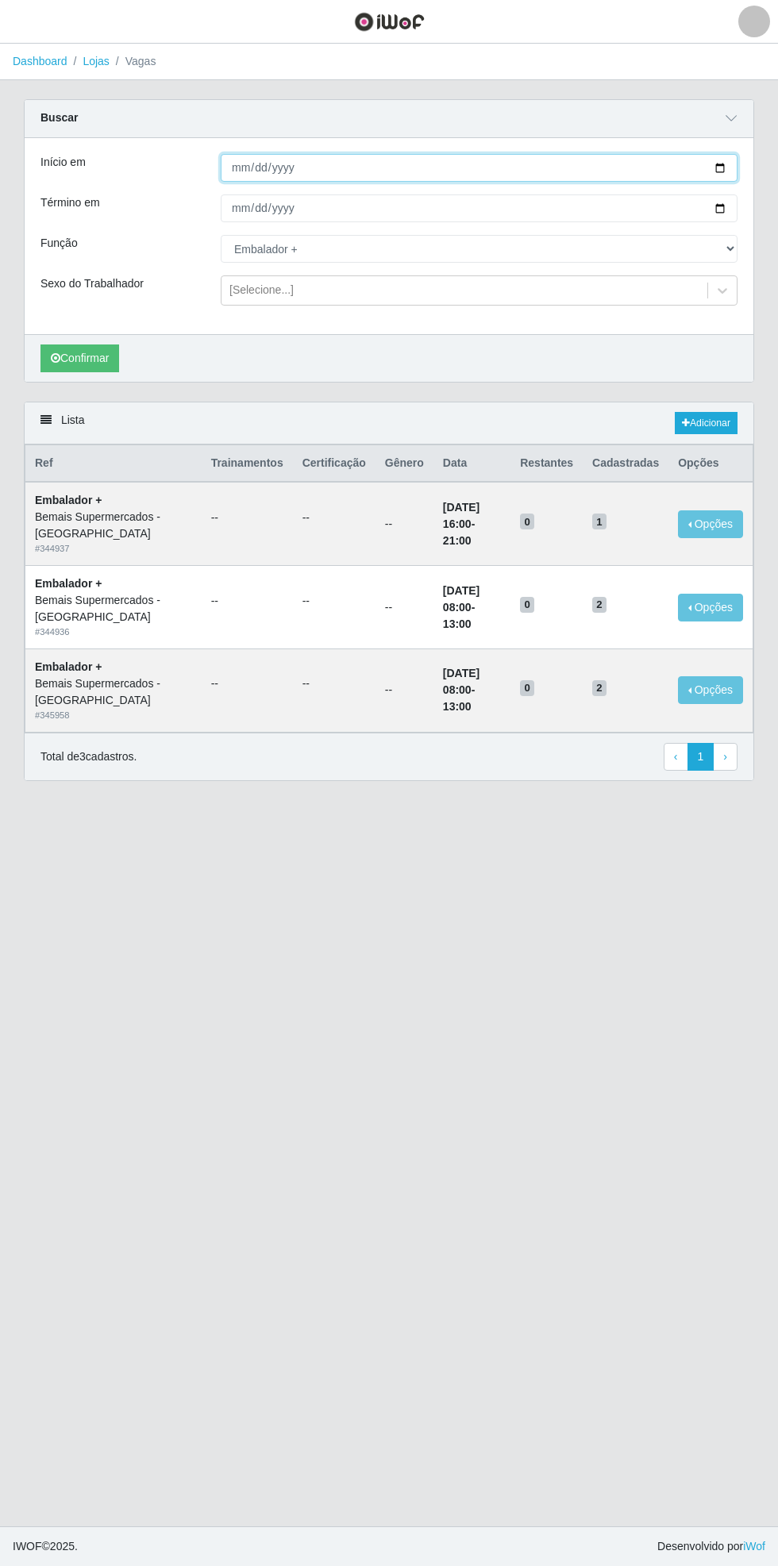
click at [729, 165] on input "[DATE]" at bounding box center [479, 168] width 517 height 28
type input "[DATE]"
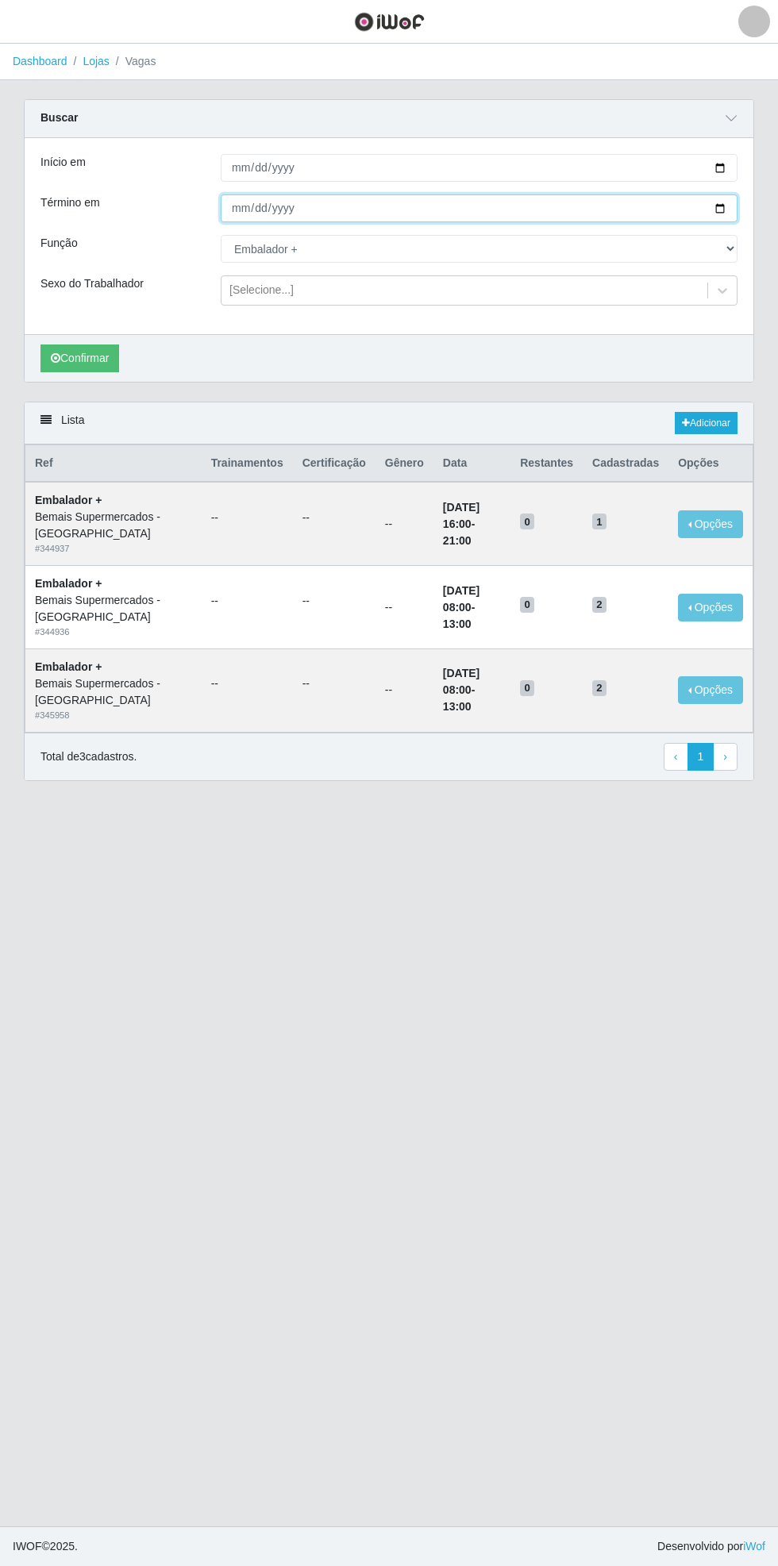
click at [733, 203] on input "[DATE]" at bounding box center [479, 208] width 517 height 28
type input "[DATE]"
click at [62, 355] on button "Confirmar" at bounding box center [79, 358] width 79 height 28
click at [729, 244] on select "[Selecione...] ASG ASG + ASG ++ Auxiliar de Estacionamento Auxiliar de Estacion…" at bounding box center [479, 249] width 517 height 28
click at [221, 235] on select "[Selecione...] ASG ASG + ASG ++ Auxiliar de Estacionamento Auxiliar de Estacion…" at bounding box center [479, 249] width 517 height 28
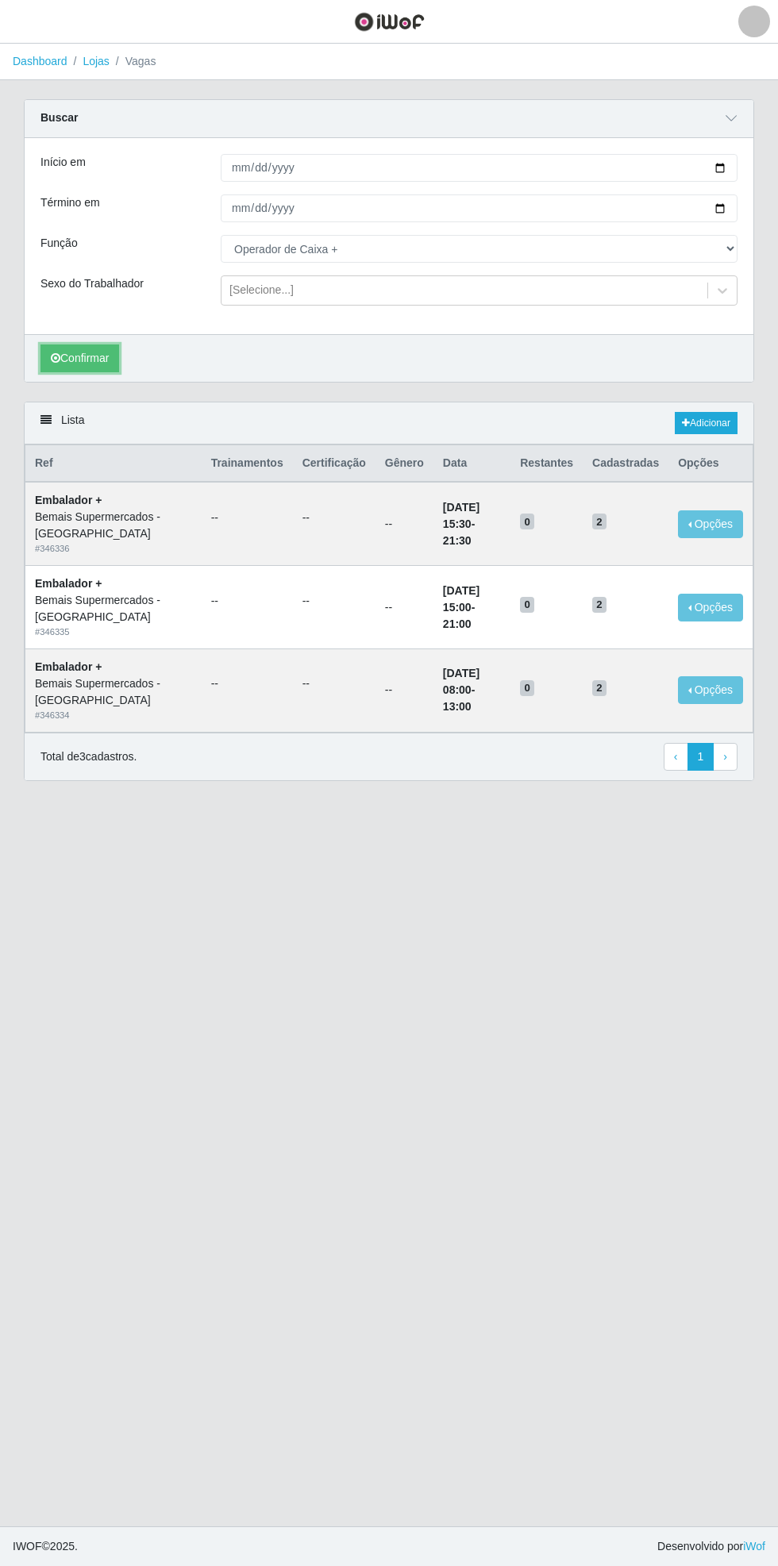
click at [71, 349] on button "Confirmar" at bounding box center [79, 358] width 79 height 28
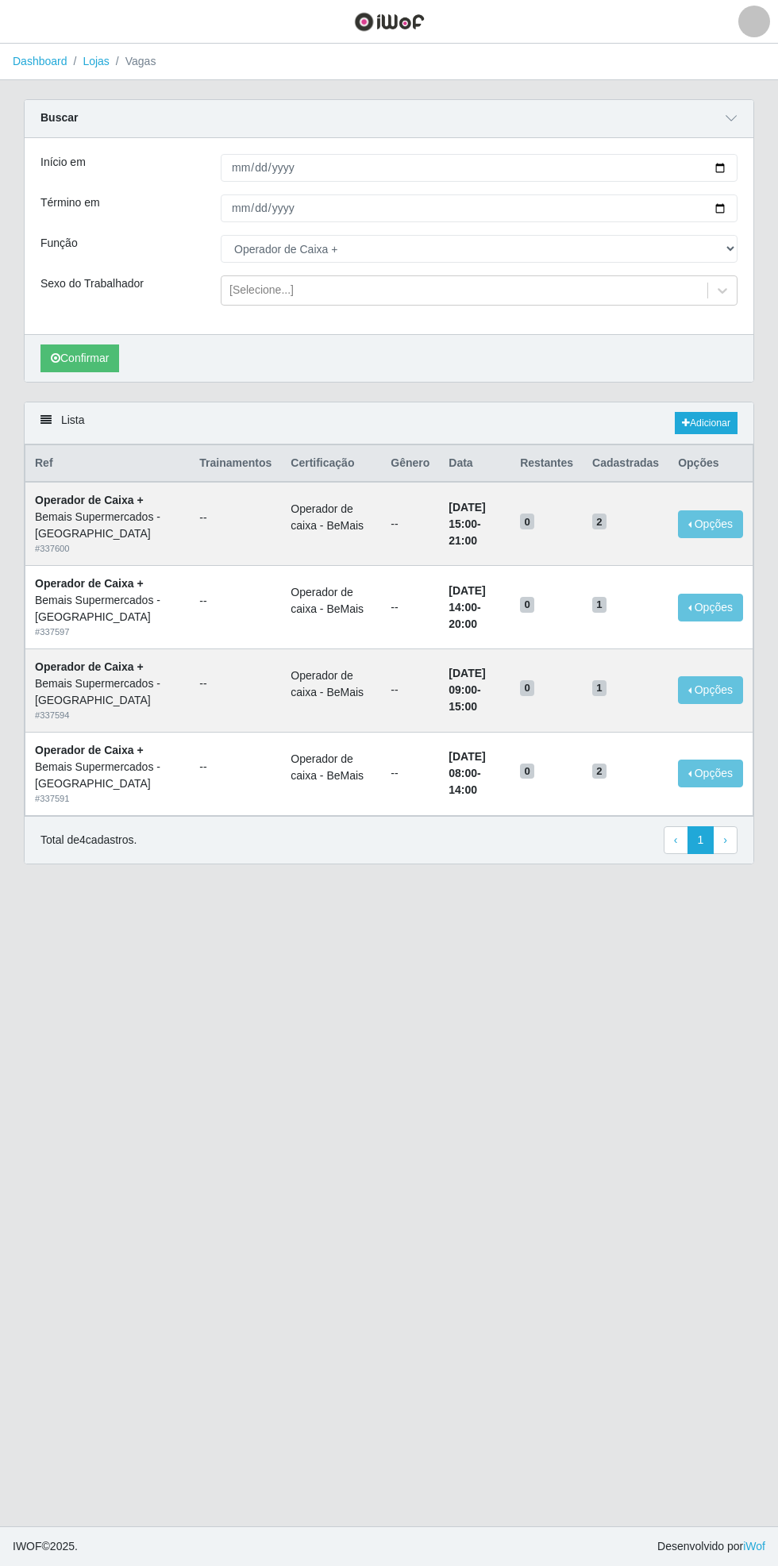
click at [769, 206] on div "Carregando... Buscar Início em [DATE] Término em [DATE] Função [Selecione...] A…" at bounding box center [389, 491] width 778 height 784
click at [737, 240] on select "[Selecione...] ASG ASG + ASG ++ Auxiliar de Estacionamento Auxiliar de Estacion…" at bounding box center [479, 249] width 517 height 28
select select "104"
click at [221, 235] on select "[Selecione...] ASG ASG + ASG ++ Auxiliar de Estacionamento Auxiliar de Estacion…" at bounding box center [479, 249] width 517 height 28
click at [76, 357] on button "Confirmar" at bounding box center [79, 358] width 79 height 28
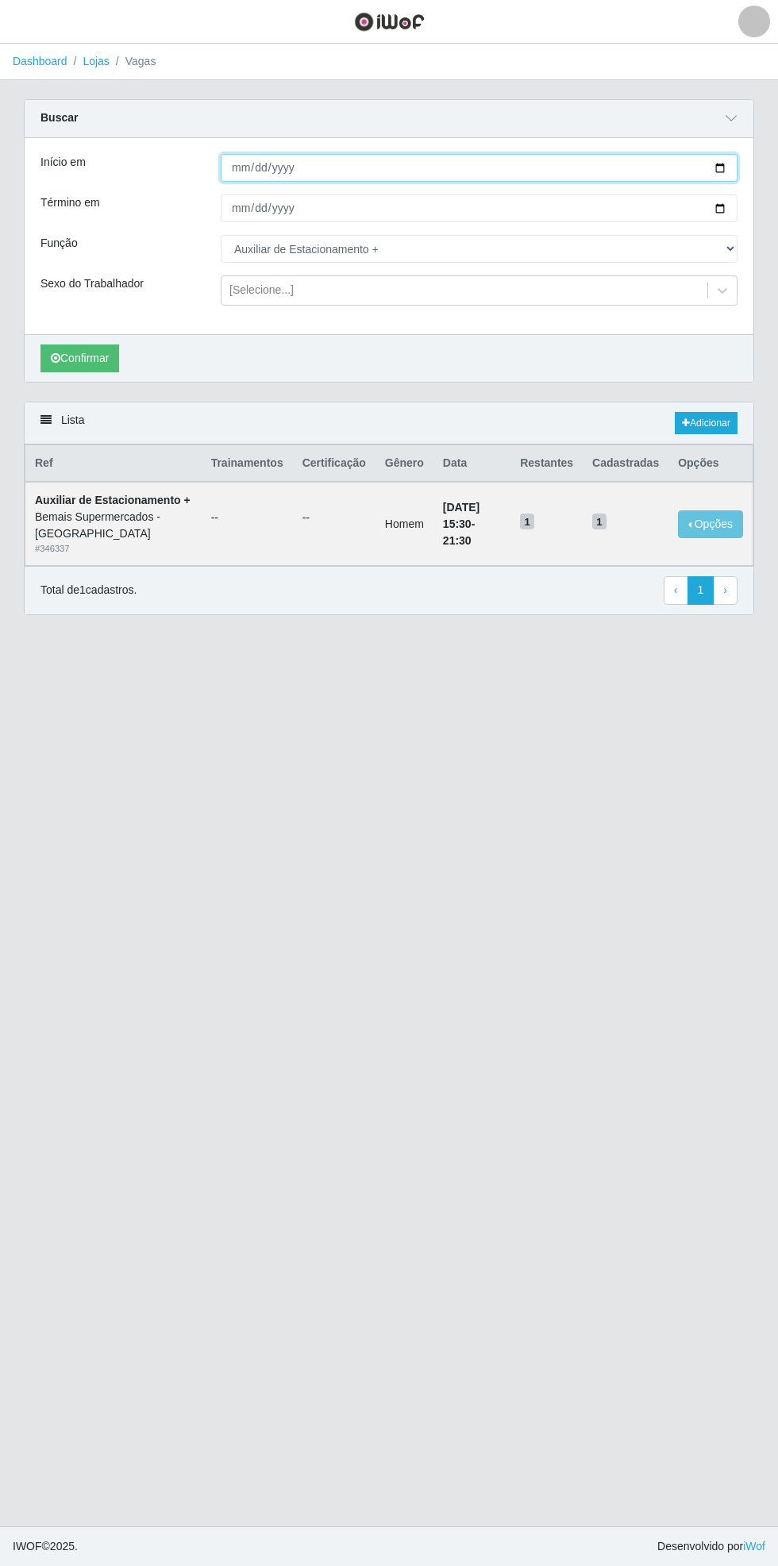
click at [733, 163] on input "[DATE]" at bounding box center [479, 168] width 517 height 28
type input "[DATE]"
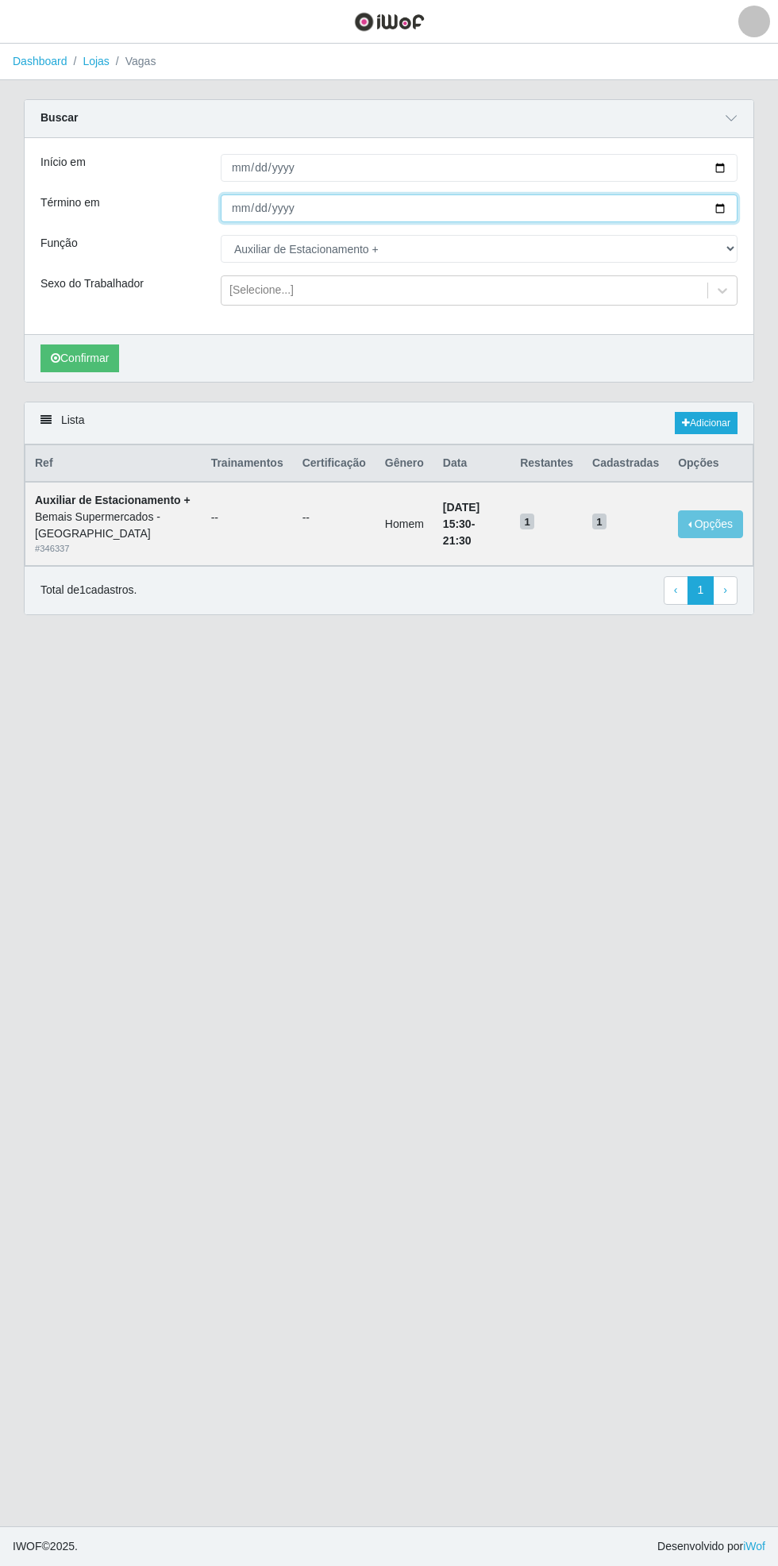
click at [729, 207] on input "[DATE]" at bounding box center [479, 208] width 517 height 28
type input "[DATE]"
click at [67, 358] on button "Confirmar" at bounding box center [79, 358] width 79 height 28
click at [733, 249] on select "[Selecione...] ASG ASG + ASG ++ Auxiliar de Estacionamento Auxiliar de Estacion…" at bounding box center [479, 249] width 517 height 28
select select "70"
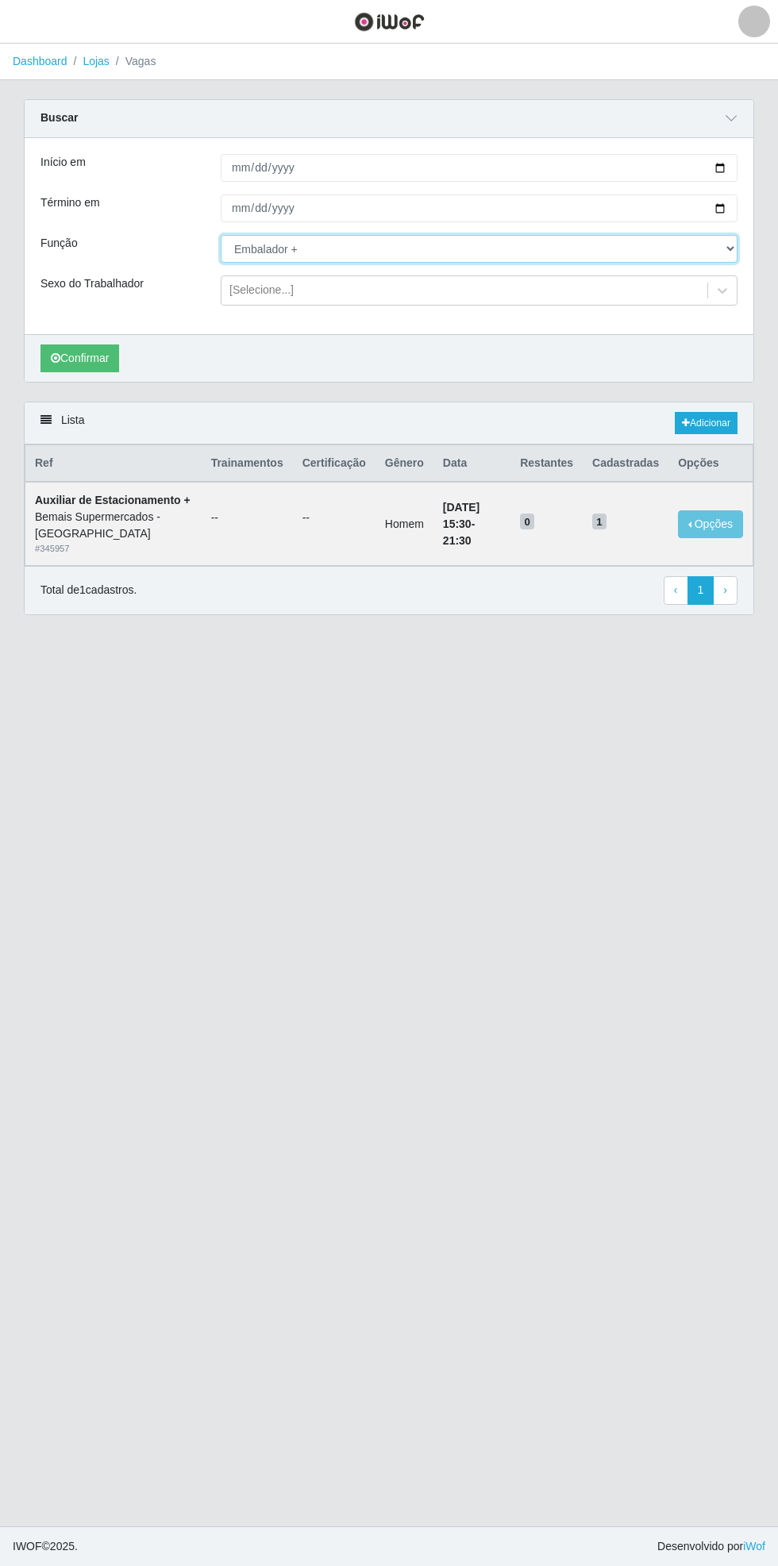
click at [221, 235] on select "[Selecione...] ASG ASG + ASG ++ Auxiliar de Estacionamento Auxiliar de Estacion…" at bounding box center [479, 249] width 517 height 28
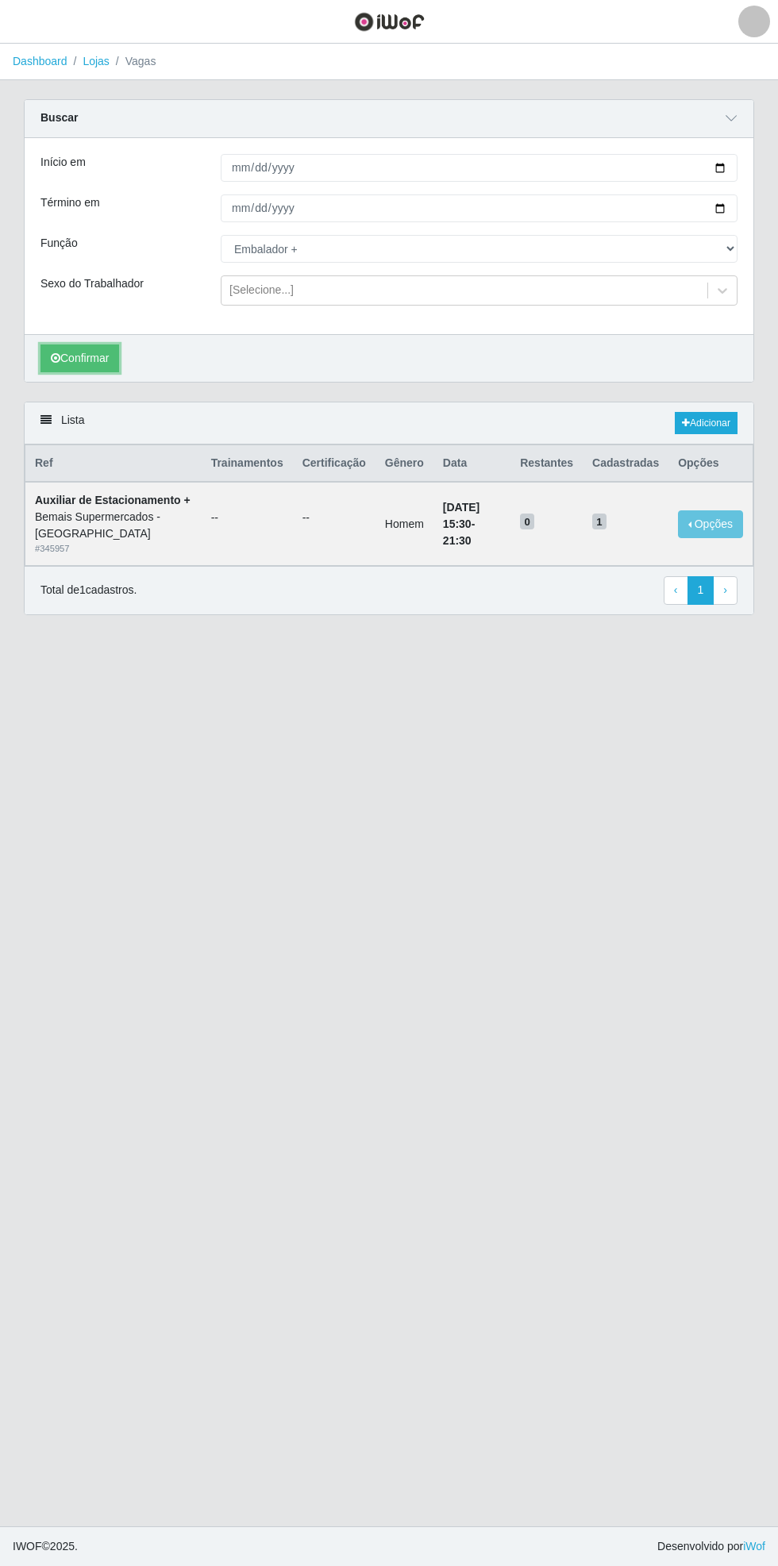
click at [87, 356] on button "Confirmar" at bounding box center [79, 358] width 79 height 28
